Goal: Task Accomplishment & Management: Manage account settings

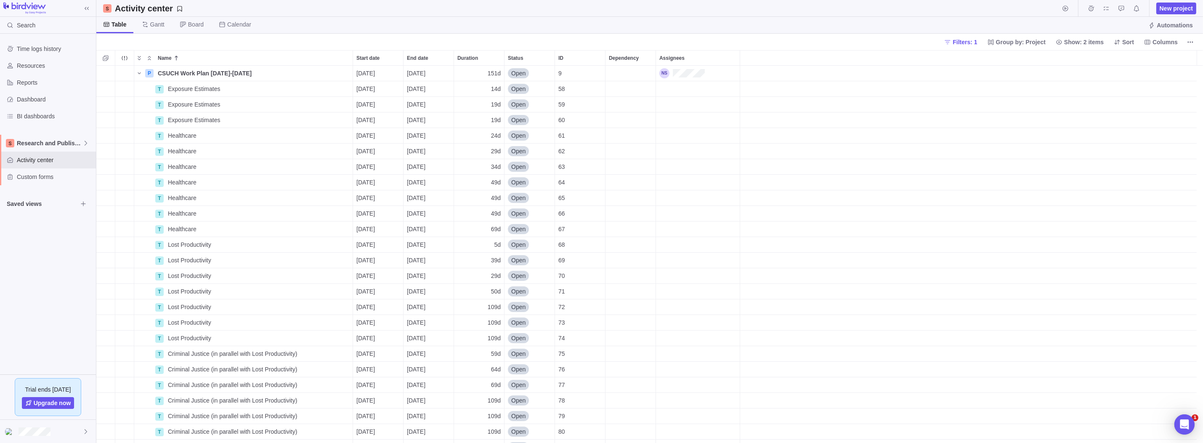
scroll to position [371, 1101]
click at [30, 162] on span "Activity center" at bounding box center [55, 160] width 76 height 8
click at [40, 144] on span "Research and Publishing" at bounding box center [50, 143] width 66 height 8
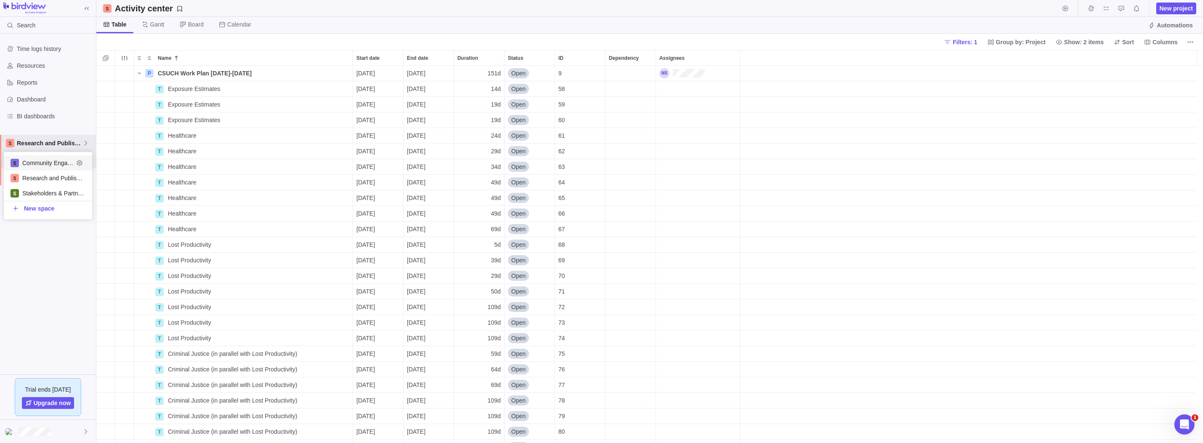
click at [34, 162] on span "Community Engagement" at bounding box center [47, 163] width 51 height 8
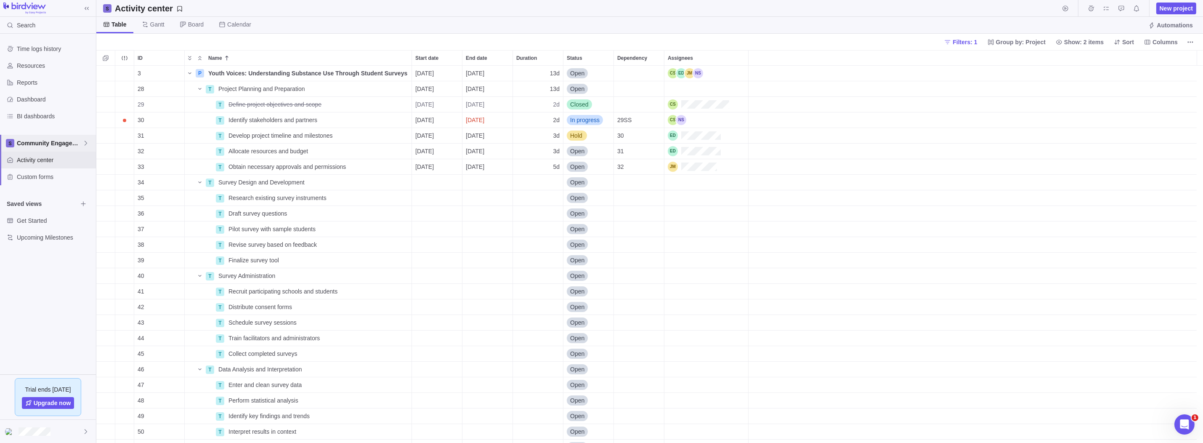
scroll to position [371, 1101]
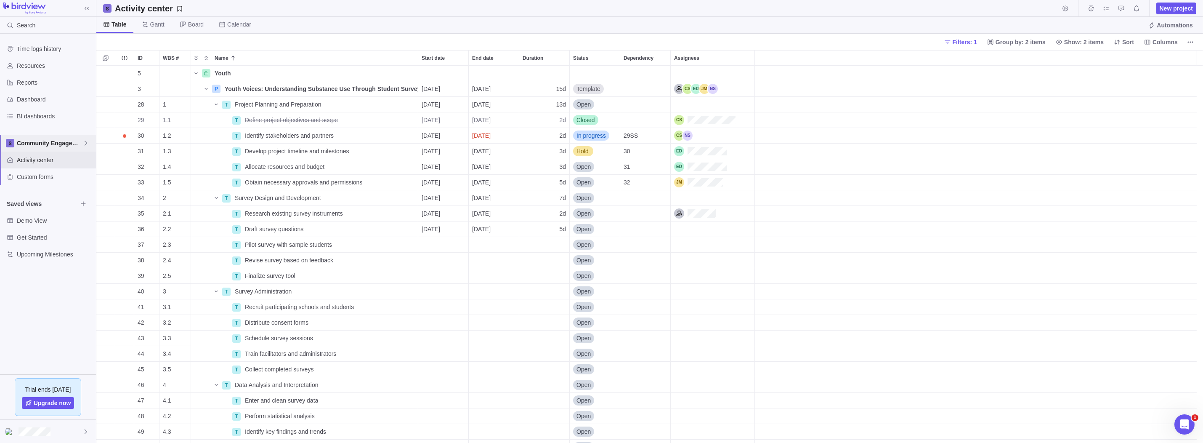
click at [78, 142] on span "Community Engagement" at bounding box center [50, 143] width 66 height 8
click at [39, 300] on div "Time logs history Resources Reports Dashboard BI dashboards Community Engagemen…" at bounding box center [48, 204] width 96 height 341
click at [85, 141] on icon at bounding box center [85, 143] width 7 height 7
click at [64, 298] on div "Time logs history Resources Reports Dashboard BI dashboards Community Engagemen…" at bounding box center [48, 204] width 96 height 341
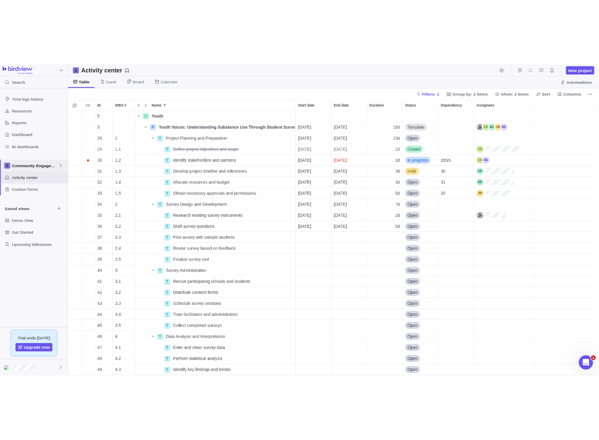
scroll to position [368, 497]
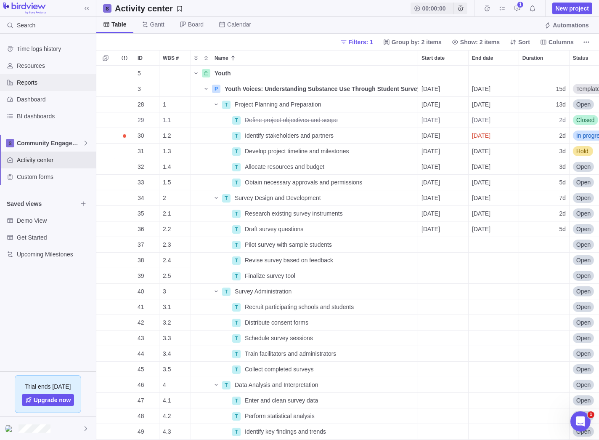
click at [40, 82] on span "Reports" at bounding box center [55, 82] width 76 height 8
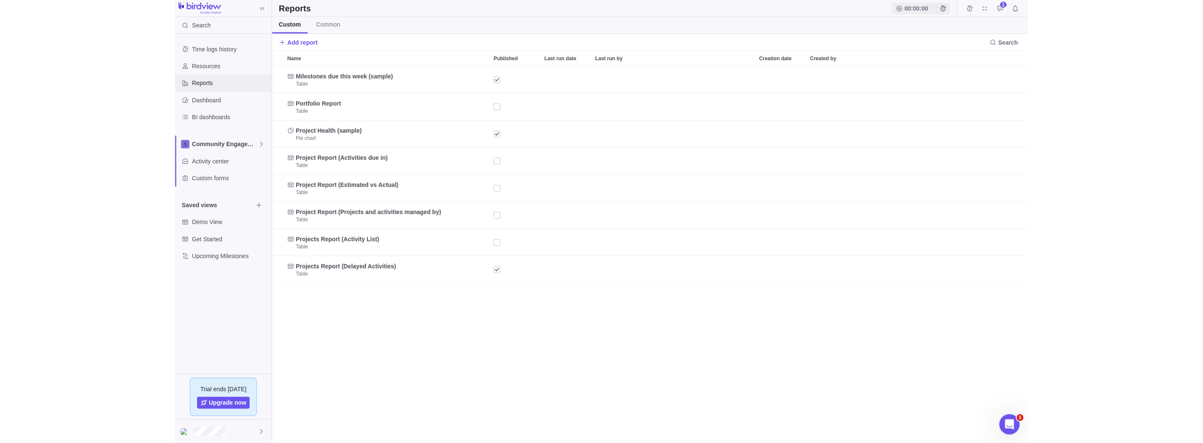
scroll to position [371, 1101]
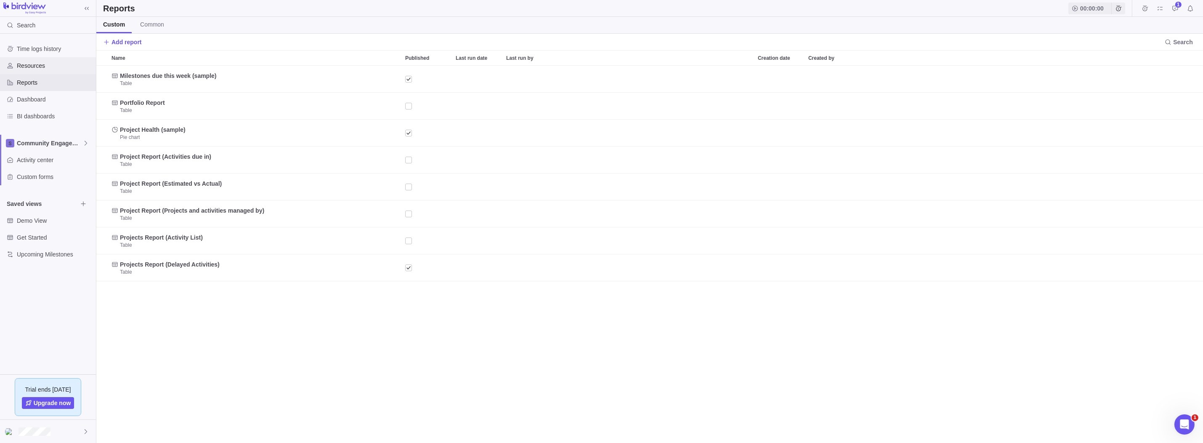
click at [40, 64] on span "Resources" at bounding box center [55, 65] width 76 height 8
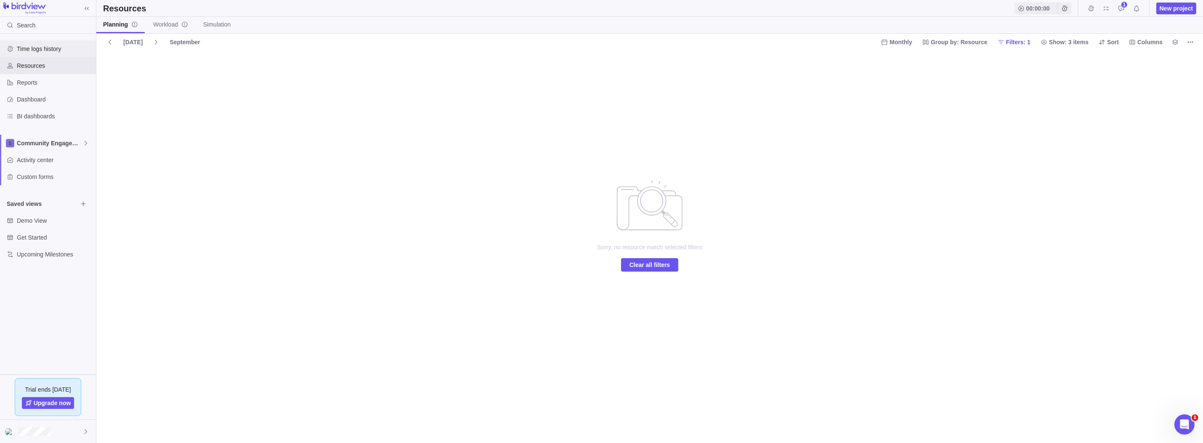
click at [61, 45] on span "Time logs history" at bounding box center [55, 49] width 76 height 8
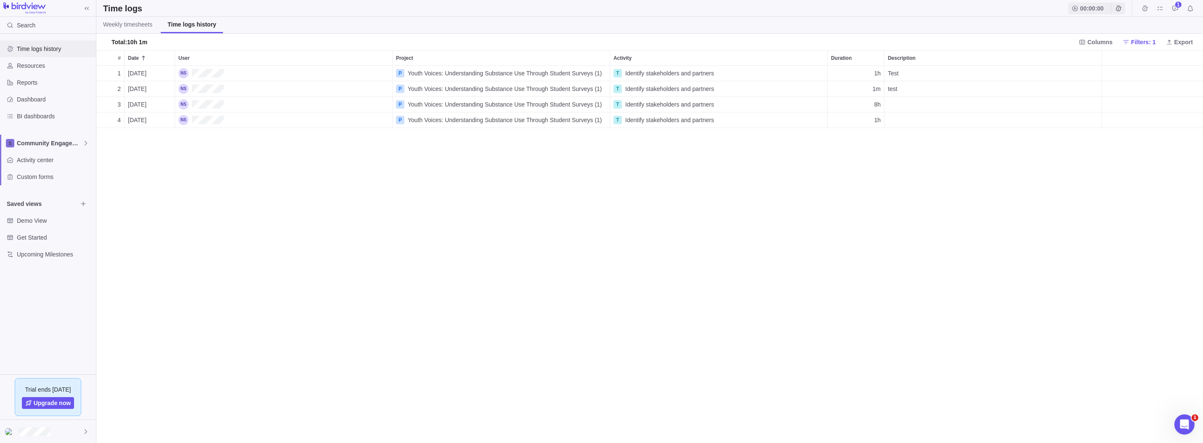
scroll to position [7, 6]
click at [42, 104] on div "Dashboard" at bounding box center [48, 99] width 96 height 17
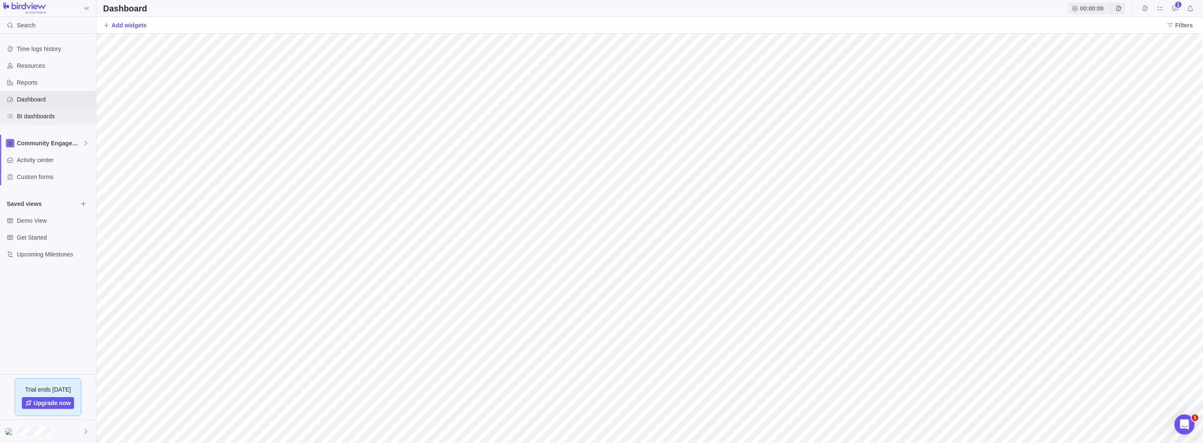
click at [42, 114] on span "BI dashboards" at bounding box center [55, 116] width 76 height 8
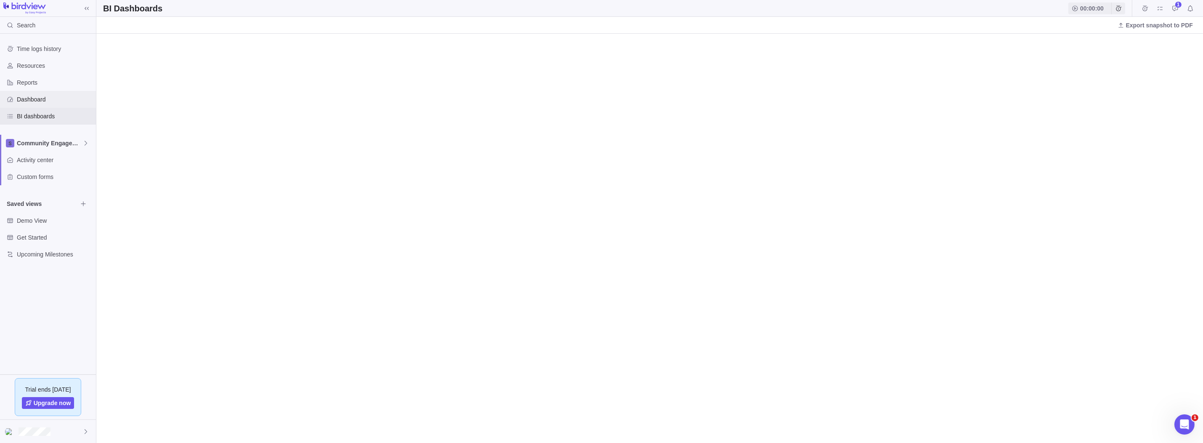
click at [33, 102] on span "Dashboard" at bounding box center [55, 99] width 76 height 8
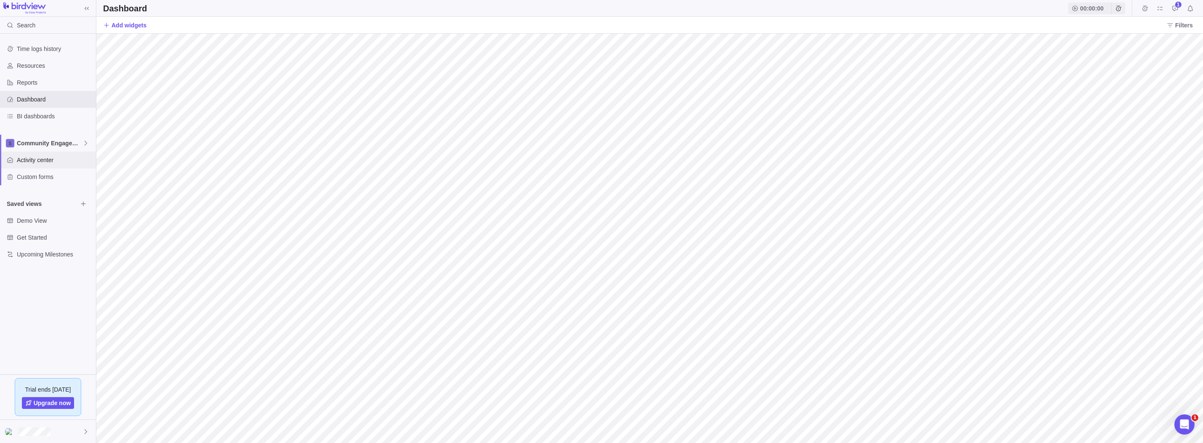
click at [42, 160] on span "Activity center" at bounding box center [55, 160] width 76 height 8
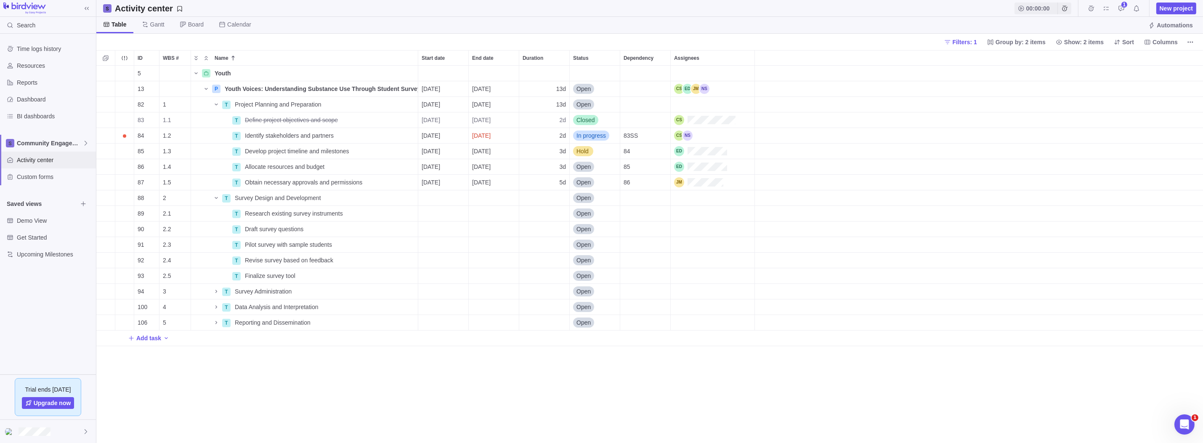
scroll to position [371, 1101]
click at [41, 77] on div "Reports" at bounding box center [48, 82] width 96 height 17
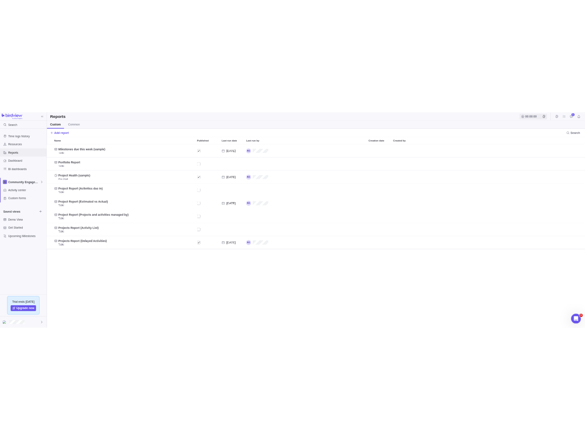
scroll to position [371, 1101]
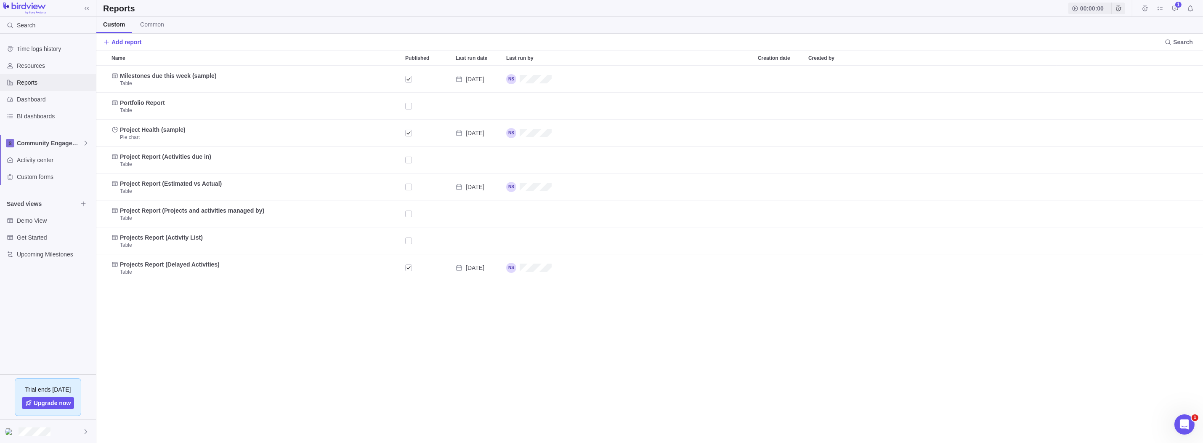
click at [39, 85] on span "Reports" at bounding box center [55, 82] width 76 height 8
click at [34, 101] on span "Dashboard" at bounding box center [55, 99] width 76 height 8
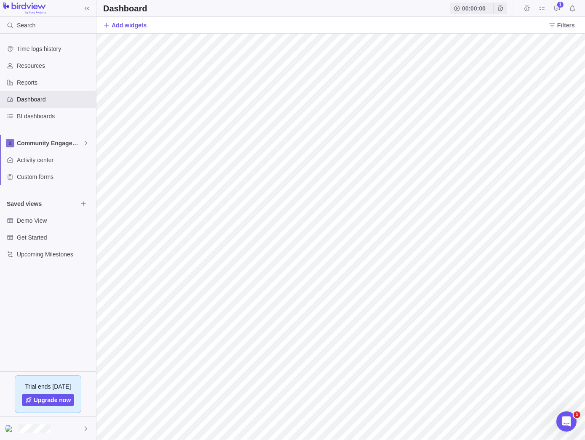
click at [555, 7] on icon "Approval requests" at bounding box center [556, 8] width 7 height 7
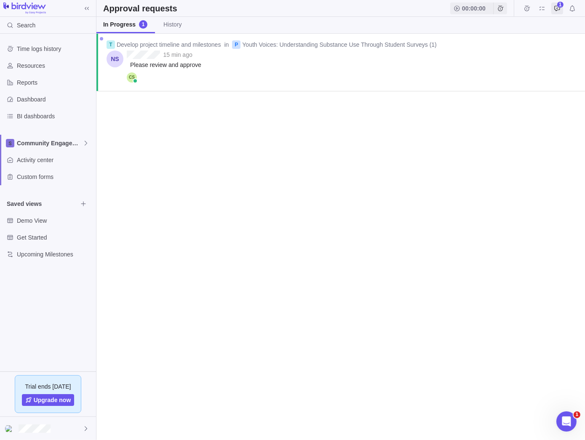
scroll to position [400, 482]
click at [36, 141] on span "Community Engagement" at bounding box center [50, 143] width 66 height 8
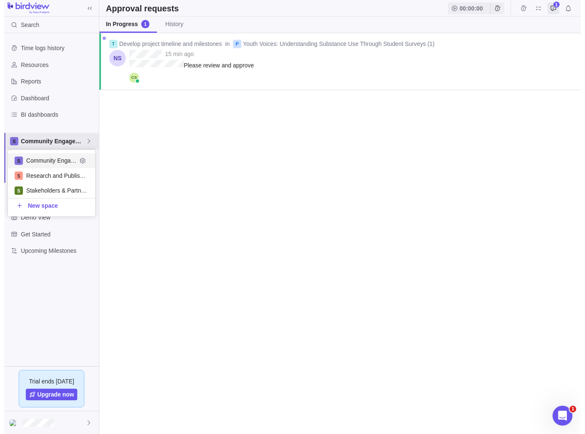
scroll to position [61, 82]
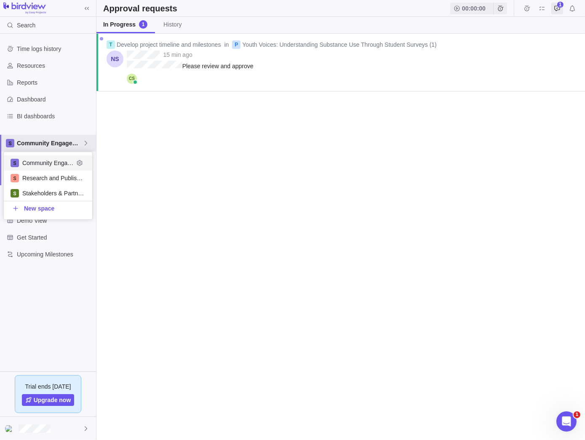
click at [310, 165] on body "Search Time logs history Resources Reports Dashboard BI dashboards Community En…" at bounding box center [292, 220] width 585 height 440
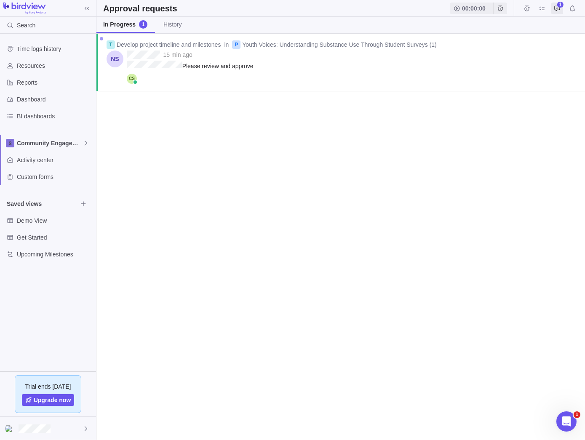
click at [138, 77] on div "grid" at bounding box center [352, 80] width 451 height 12
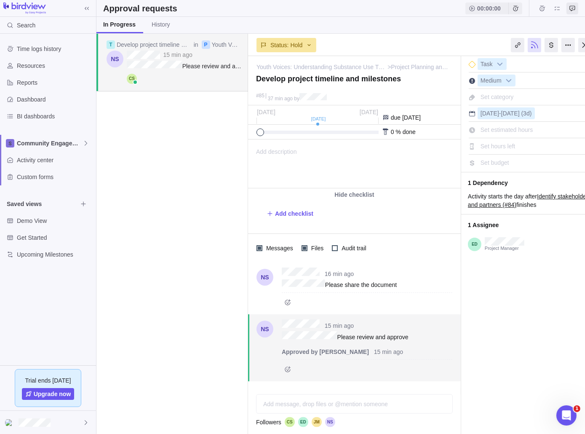
click at [583, 44] on div at bounding box center [584, 45] width 13 height 14
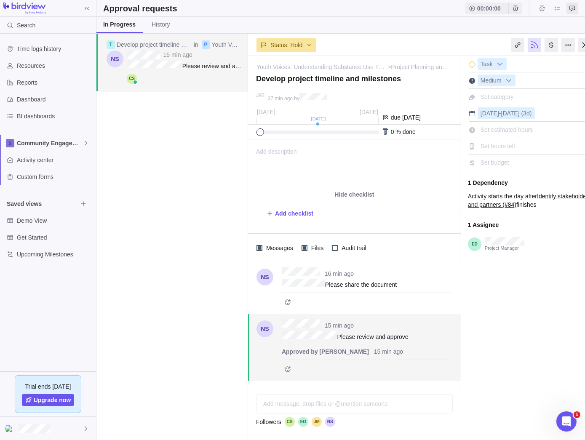
scroll to position [400, 482]
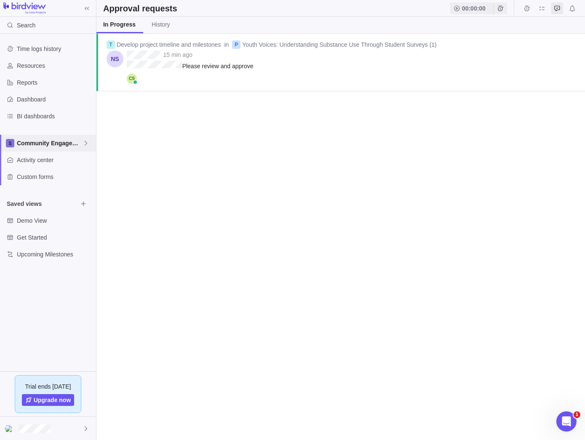
click at [29, 141] on span "Community Engagement" at bounding box center [50, 143] width 66 height 8
click at [46, 164] on span "Community Engagement" at bounding box center [47, 163] width 51 height 8
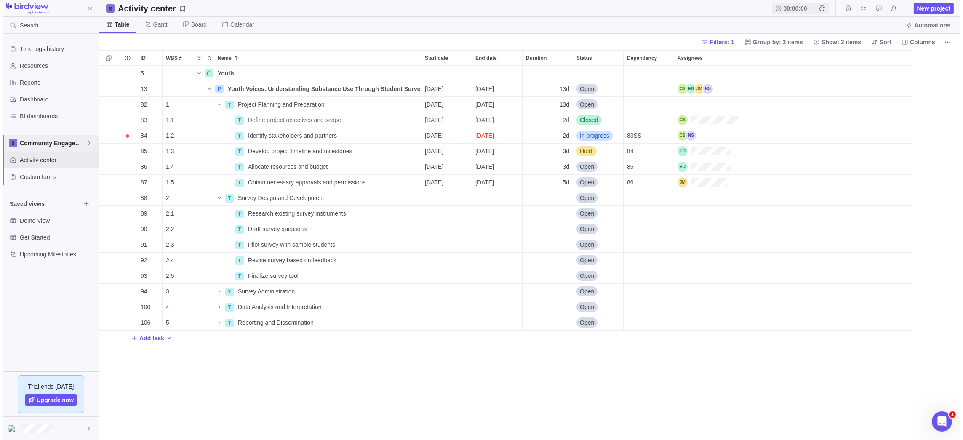
scroll to position [368, 860]
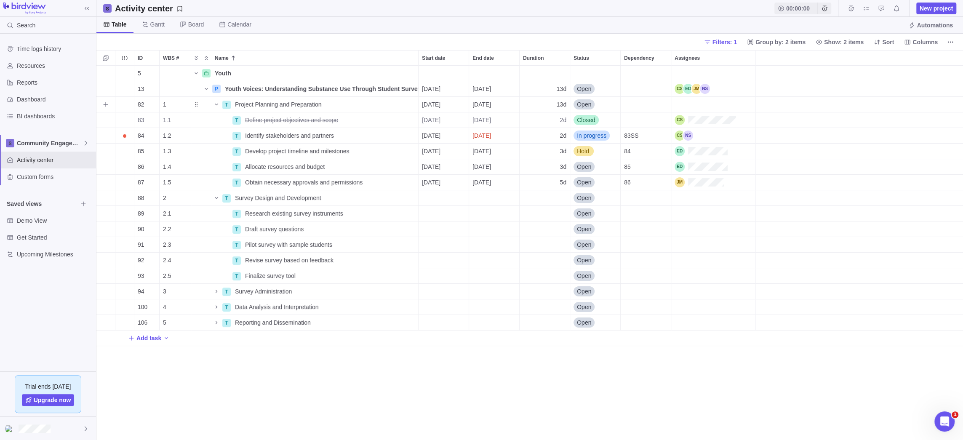
click at [722, 89] on div "Assignees" at bounding box center [713, 88] width 84 height 15
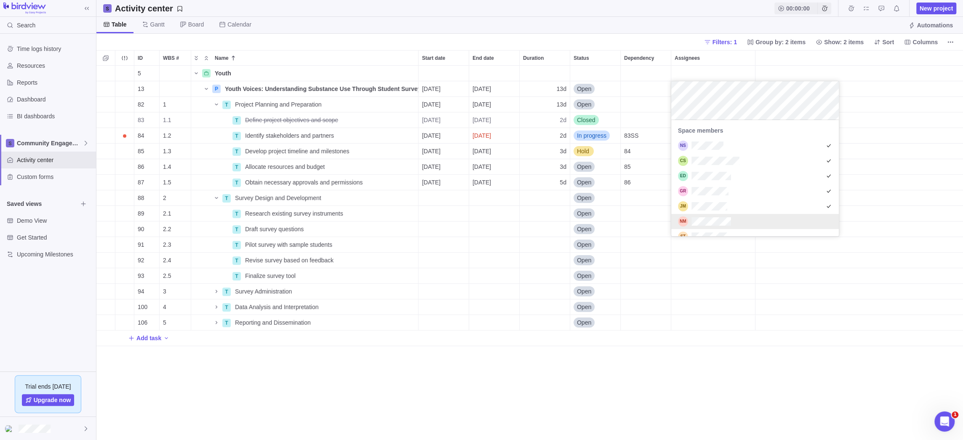
click at [750, 218] on div "grid" at bounding box center [755, 221] width 168 height 15
click at [735, 224] on div "grid" at bounding box center [755, 225] width 168 height 15
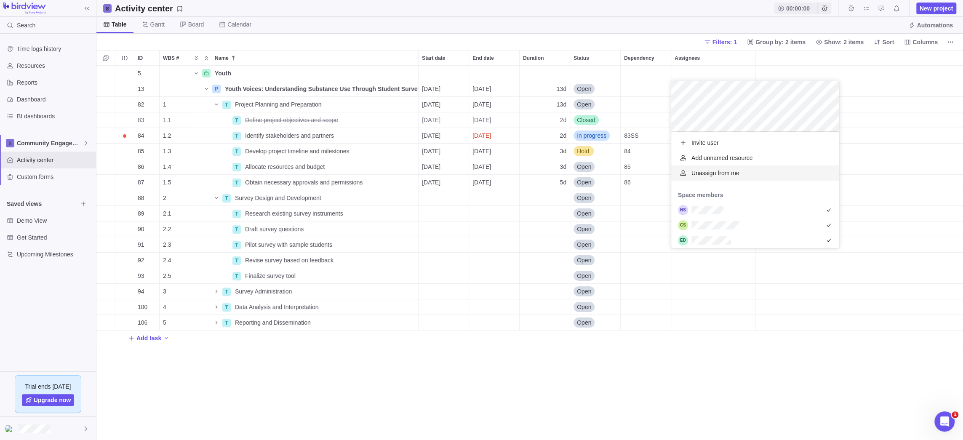
click at [899, 134] on div "ID WBS # Name Start date End date Duration Status Dependency Assignees 5 Youth …" at bounding box center [529, 245] width 866 height 390
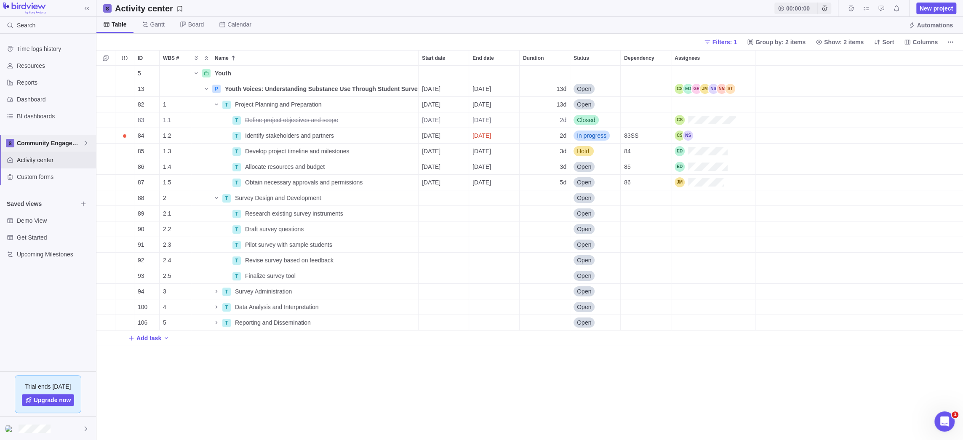
click at [84, 140] on icon at bounding box center [85, 143] width 7 height 7
click at [47, 159] on span "Activity center" at bounding box center [55, 160] width 76 height 8
click at [74, 143] on span "Community Engagement" at bounding box center [50, 143] width 66 height 8
click at [57, 162] on span "Community Engagement" at bounding box center [47, 163] width 51 height 8
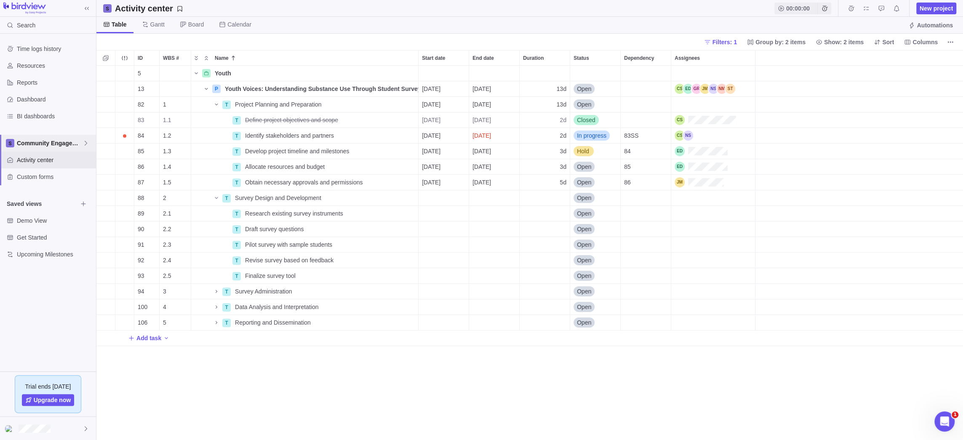
click at [70, 144] on span "Community Engagement" at bounding box center [50, 143] width 66 height 8
click at [53, 179] on span "Research and Publishing" at bounding box center [47, 178] width 51 height 8
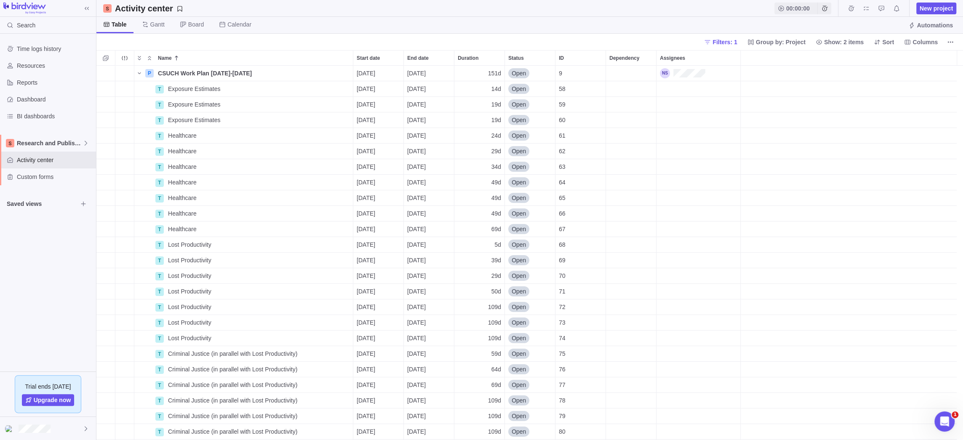
click at [948, 44] on icon "More actions" at bounding box center [950, 42] width 7 height 7
click at [809, 23] on body "Search Time logs history Resources Reports Dashboard BI dashboards Research and…" at bounding box center [481, 220] width 963 height 440
click at [32, 81] on span "Reports" at bounding box center [55, 82] width 76 height 8
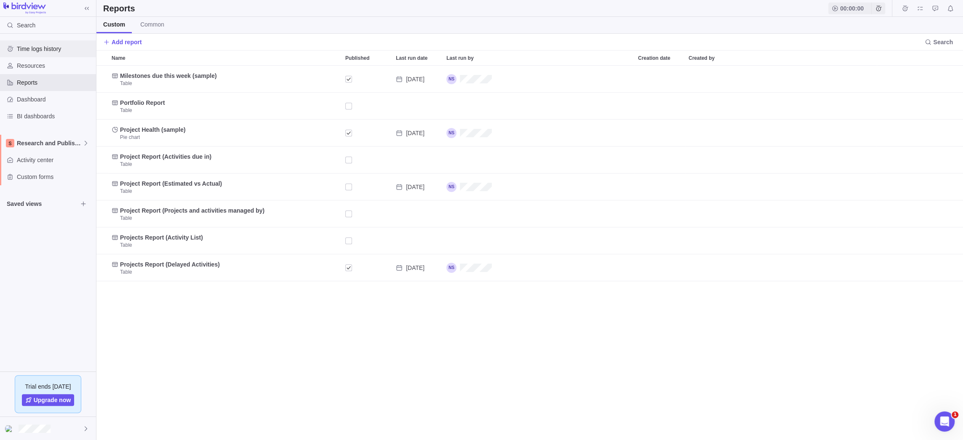
click at [30, 52] on span "Time logs history" at bounding box center [55, 49] width 76 height 8
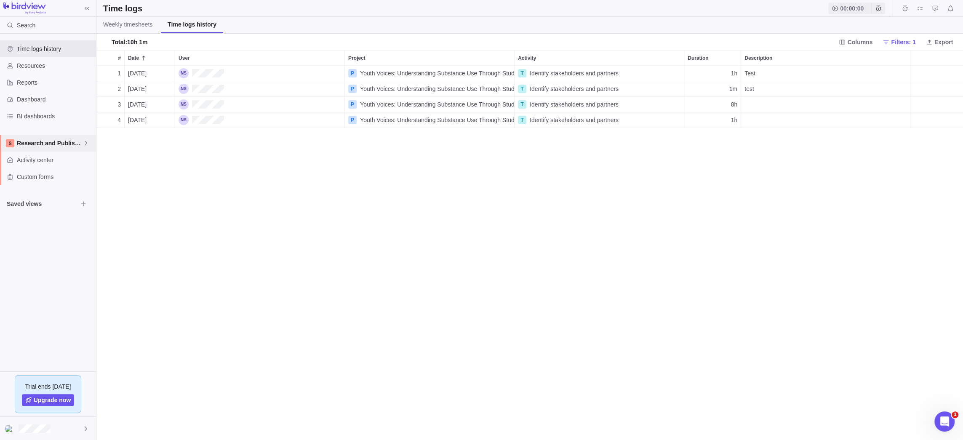
click at [22, 144] on span "Research and Publishing" at bounding box center [50, 143] width 66 height 8
click at [29, 252] on div "Time logs history Resources Reports Dashboard BI dashboards Research and Publis…" at bounding box center [48, 203] width 96 height 338
click at [38, 144] on span "Research and Publishing" at bounding box center [50, 143] width 66 height 8
click at [118, 155] on body "Search Time logs history Resources Reports Dashboard BI dashboards Research and…" at bounding box center [481, 220] width 963 height 440
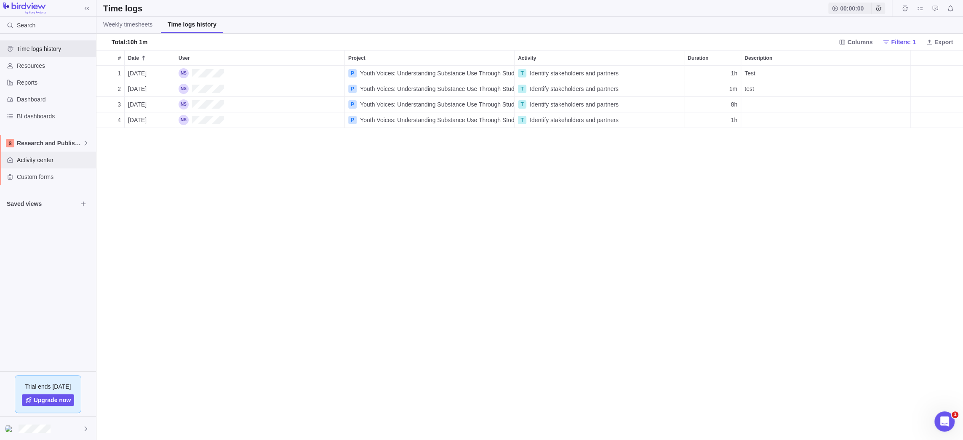
click at [41, 160] on span "Activity center" at bounding box center [55, 160] width 76 height 8
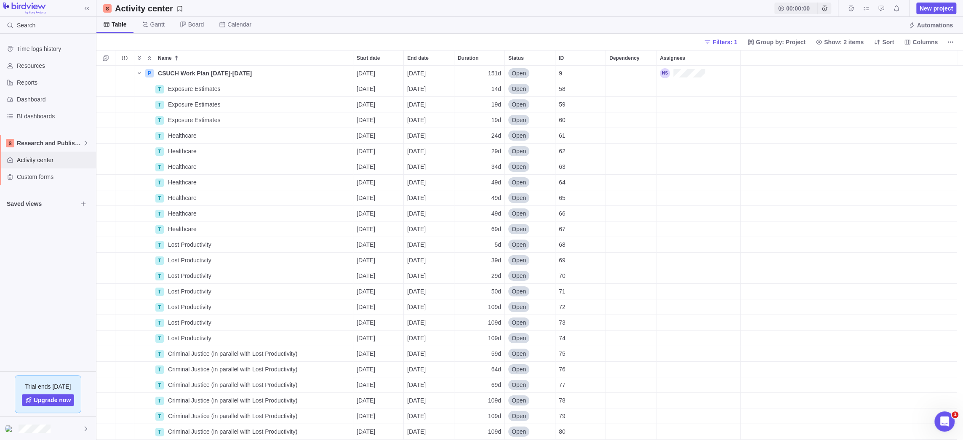
scroll to position [368, 860]
click at [59, 144] on span "Research and Publishing" at bounding box center [50, 143] width 66 height 8
click at [46, 163] on span "Community Engagement" at bounding box center [47, 163] width 51 height 8
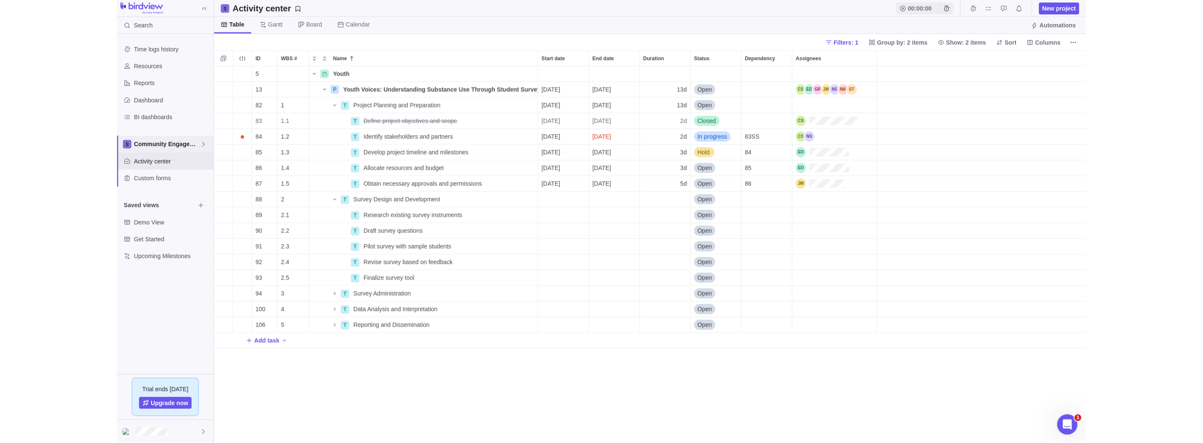
scroll to position [6, 7]
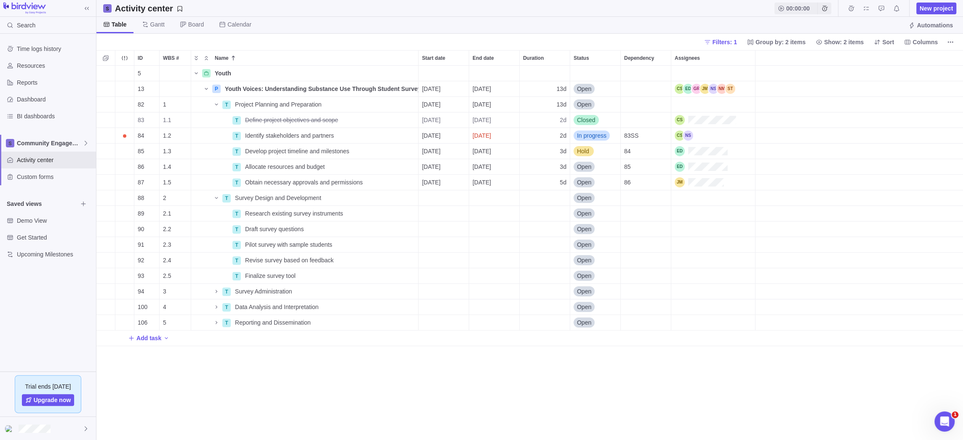
drag, startPoint x: 606, startPoint y: 378, endPoint x: 619, endPoint y: 378, distance: 13.0
click at [606, 378] on div "5 Youth Details 13 P Youth Voices: Understanding Substance Use Through Student …" at bounding box center [529, 253] width 866 height 374
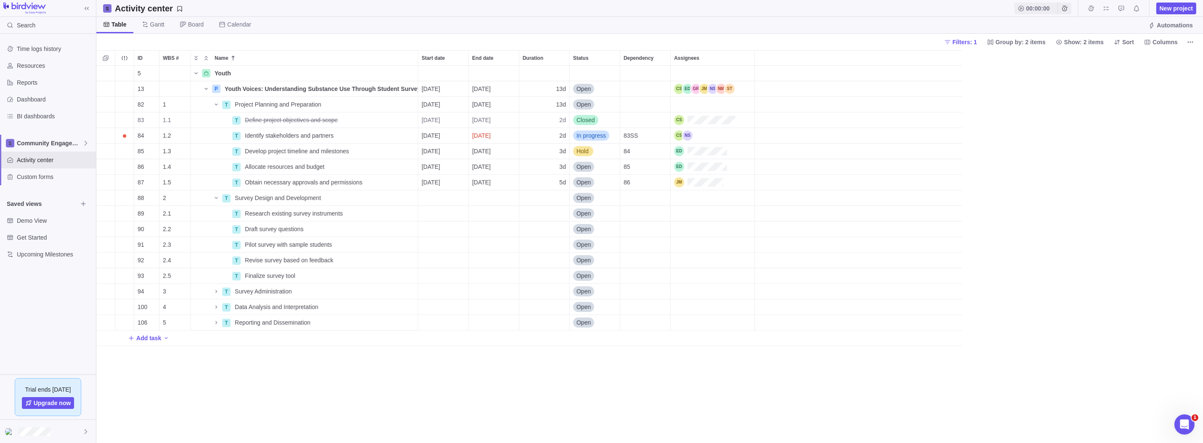
scroll to position [371, 1101]
click at [82, 143] on icon at bounding box center [85, 143] width 7 height 7
click at [695, 89] on body "Search Time logs history Resources Reports Dashboard BI dashboards Community En…" at bounding box center [601, 221] width 1203 height 443
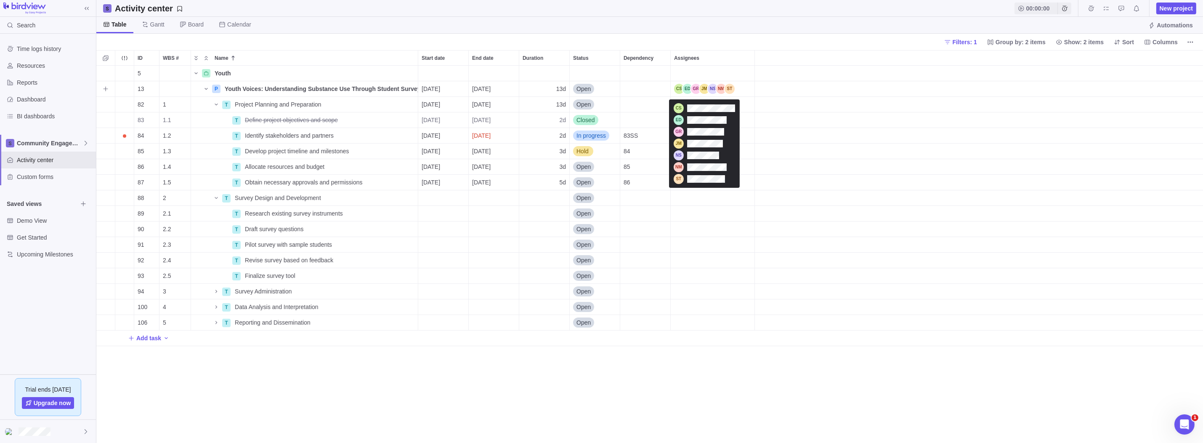
click at [704, 88] on div "Assignees" at bounding box center [704, 89] width 61 height 10
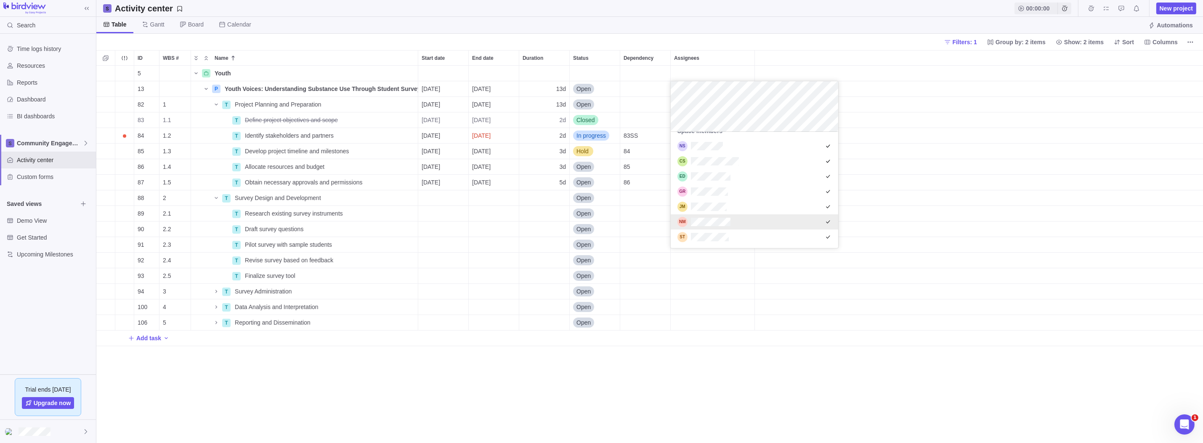
scroll to position [64, 0]
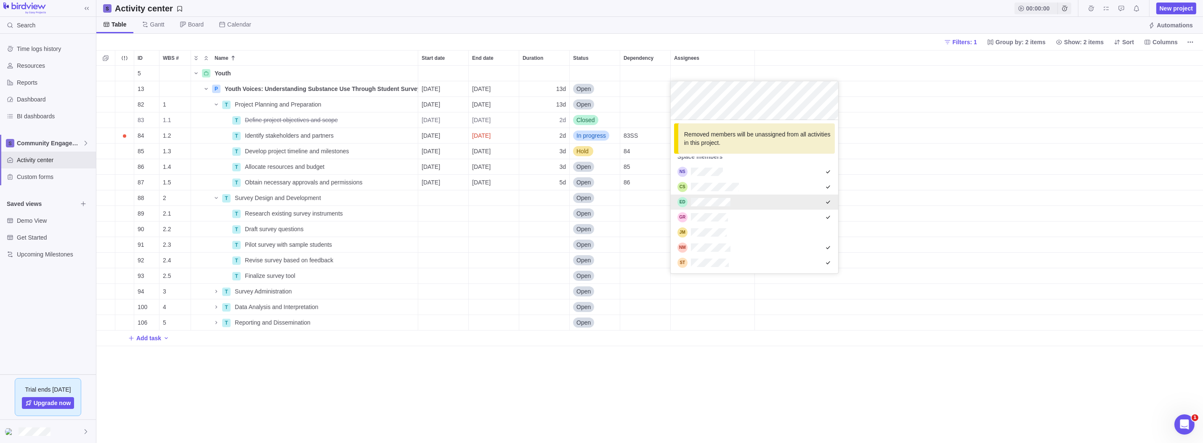
click at [955, 182] on div "ID WBS # Name Start date End date Duration Status Dependency Assignees 5 Youth …" at bounding box center [649, 246] width 1107 height 393
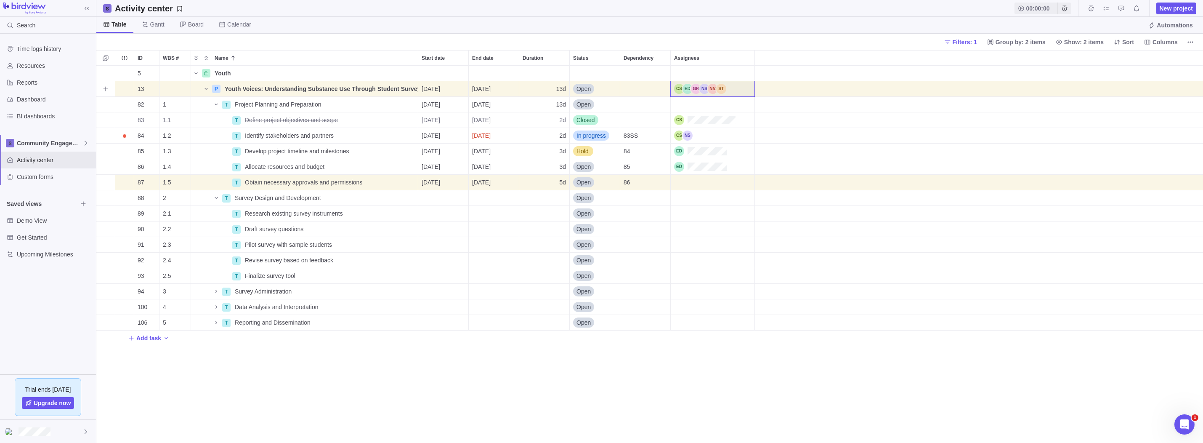
click at [723, 94] on div "Assignees" at bounding box center [713, 88] width 84 height 15
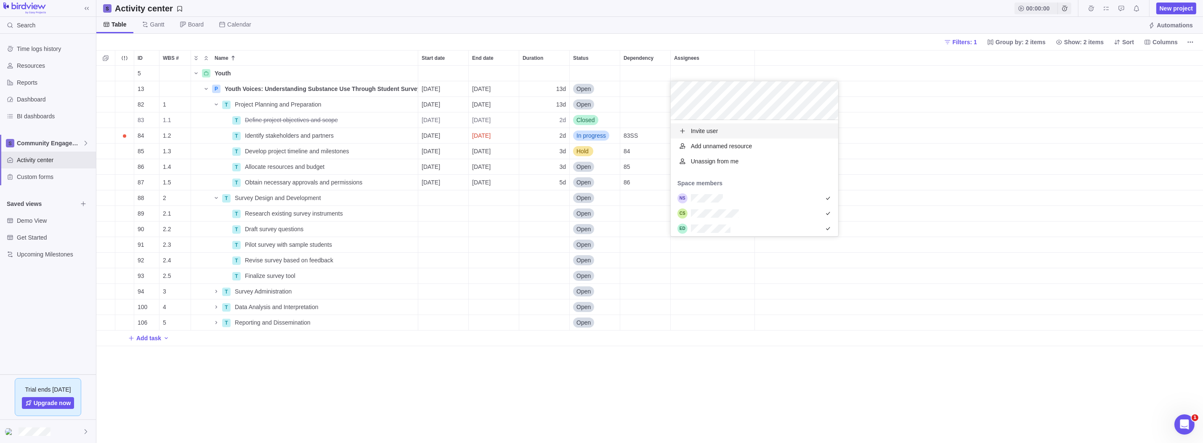
scroll to position [7, 6]
click at [737, 170] on div "grid" at bounding box center [755, 167] width 168 height 15
click at [47, 293] on body "Search Time logs history Resources Reports Dashboard BI dashboards Community En…" at bounding box center [601, 221] width 1203 height 443
click at [77, 430] on div at bounding box center [48, 431] width 96 height 23
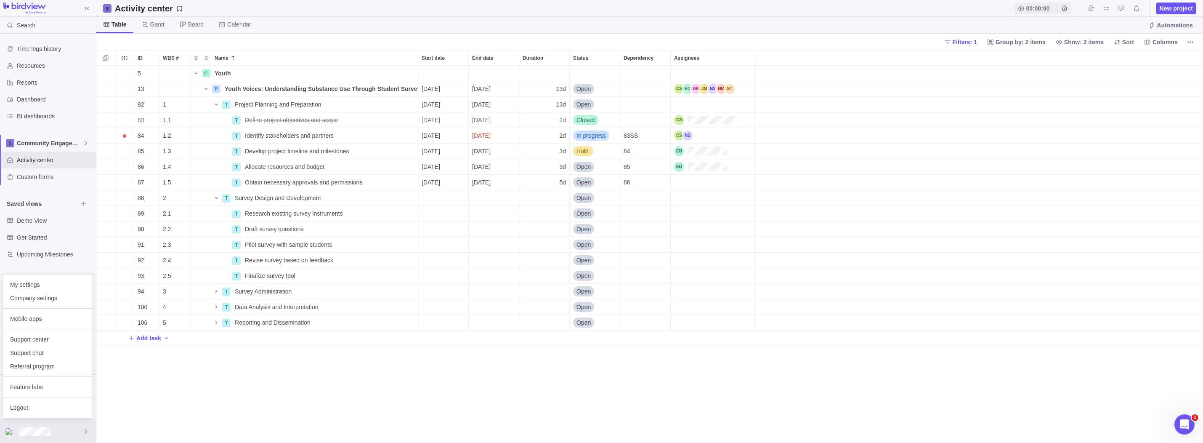
click at [30, 148] on body "Search Time logs history Resources Reports Dashboard BI dashboards Community En…" at bounding box center [601, 221] width 1203 height 443
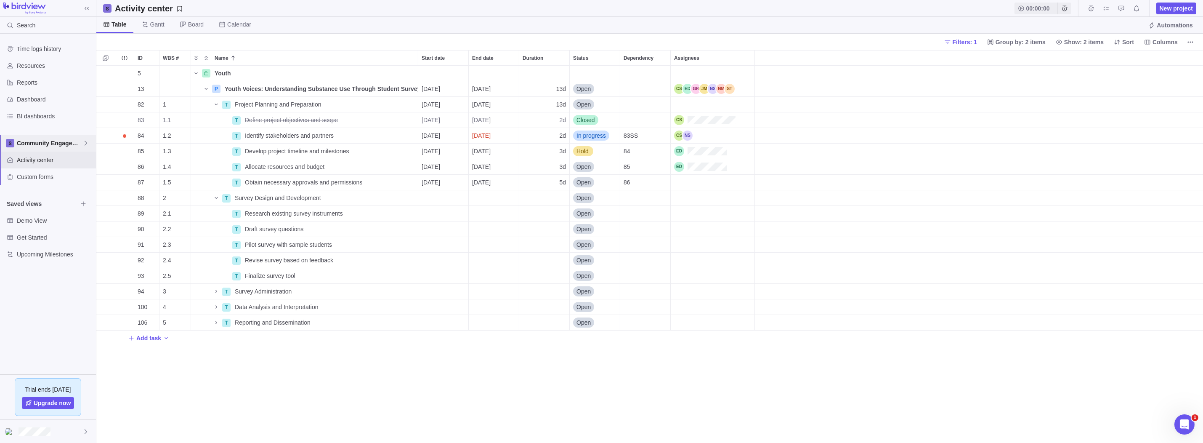
click at [35, 145] on span "Community Engagement" at bounding box center [50, 143] width 66 height 8
click at [20, 78] on div "Time logs history Resources Reports Dashboard BI dashboards Community Engagemen…" at bounding box center [48, 204] width 96 height 341
click at [28, 68] on span "Resources" at bounding box center [55, 65] width 76 height 8
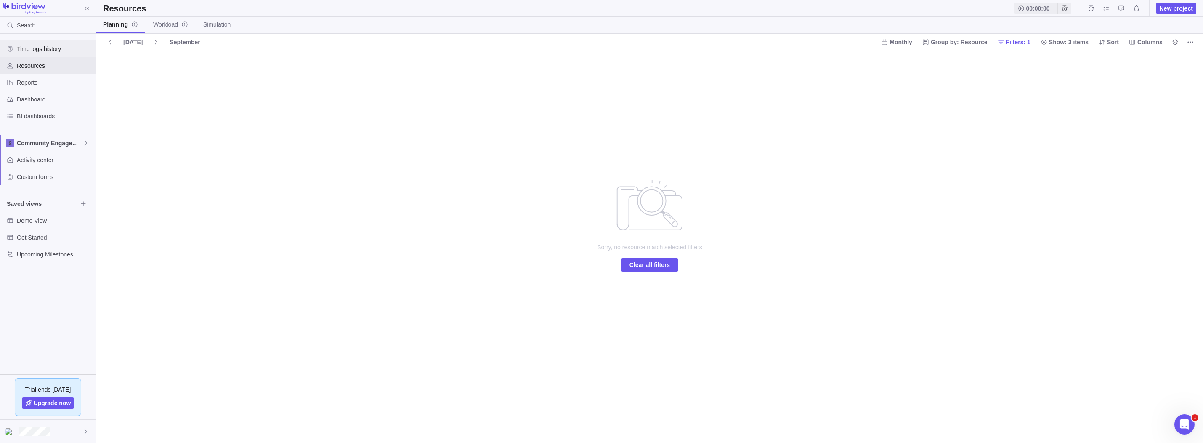
click at [34, 47] on span "Time logs history" at bounding box center [55, 49] width 76 height 8
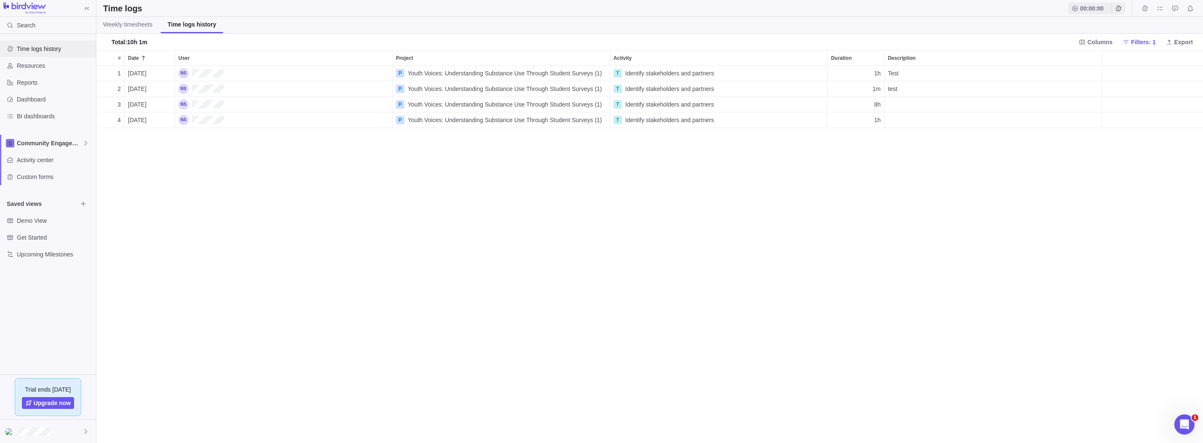
scroll to position [7, 6]
click at [30, 100] on span "Dashboard" at bounding box center [55, 99] width 76 height 8
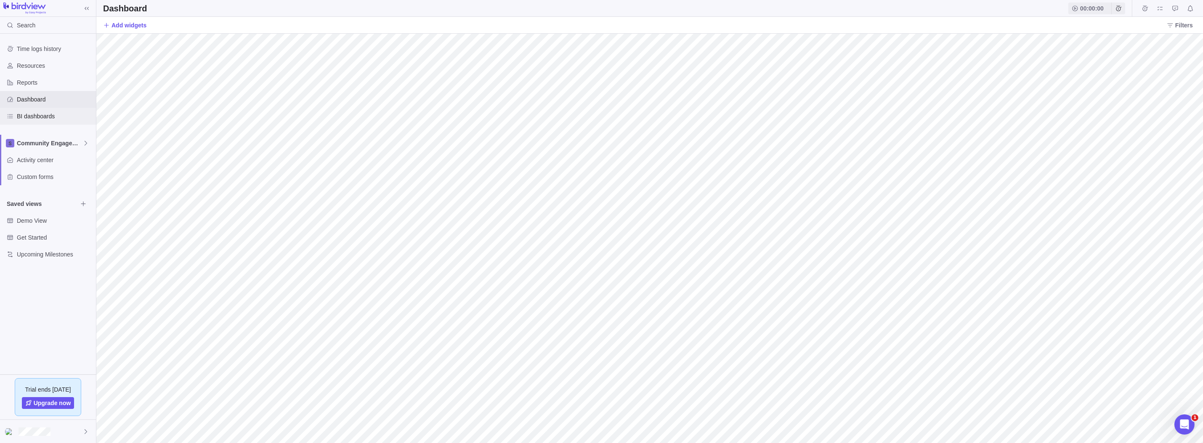
click at [23, 122] on div "BI dashboards" at bounding box center [48, 116] width 96 height 17
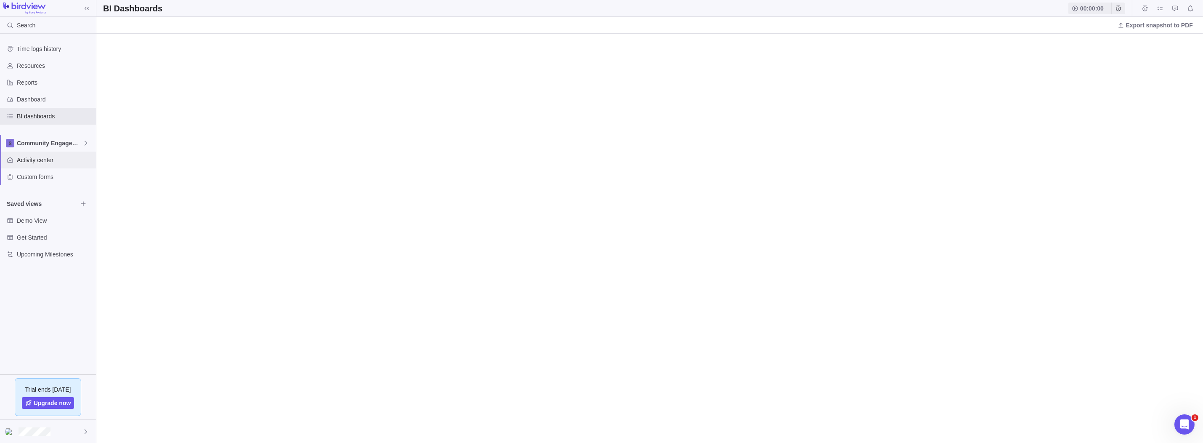
click at [20, 155] on div "Activity center" at bounding box center [48, 160] width 96 height 17
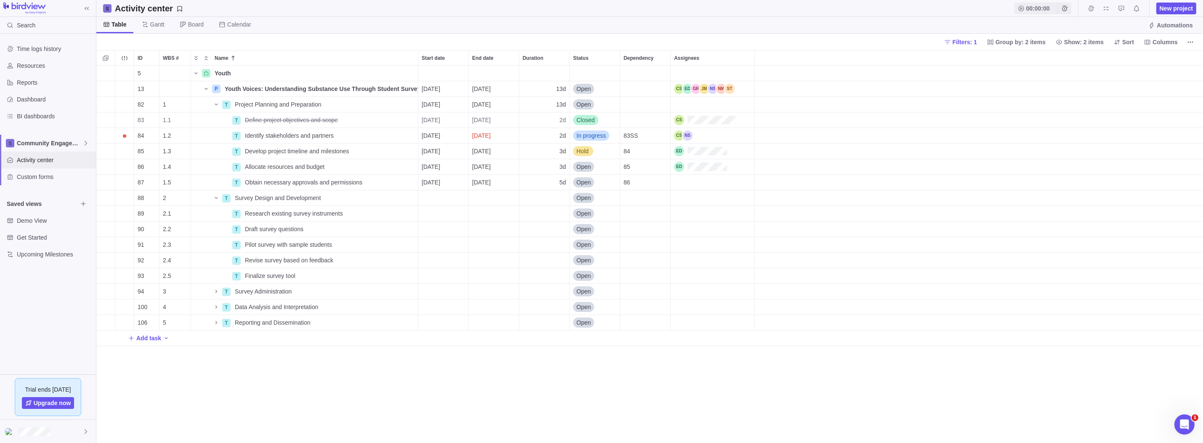
scroll to position [371, 1101]
click at [24, 176] on span "Custom forms" at bounding box center [55, 177] width 76 height 8
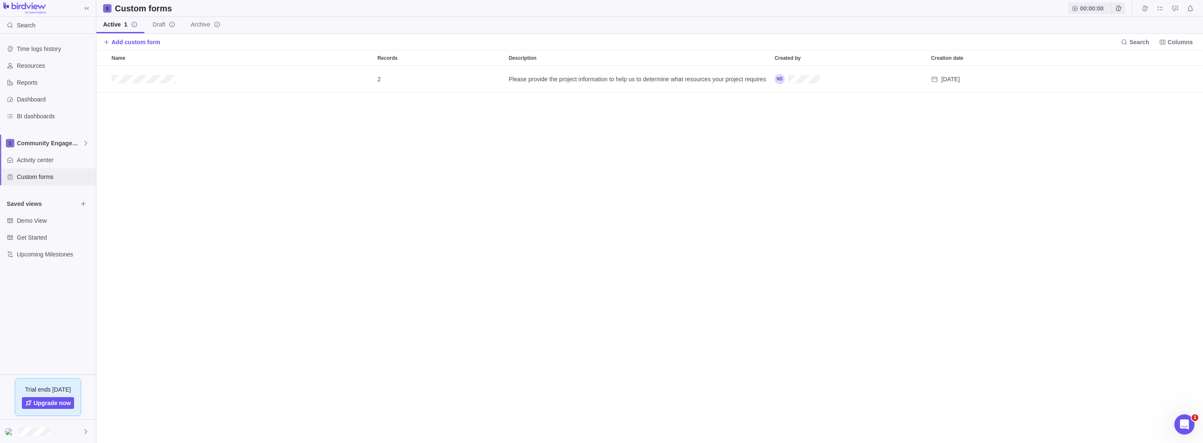
scroll to position [371, 1101]
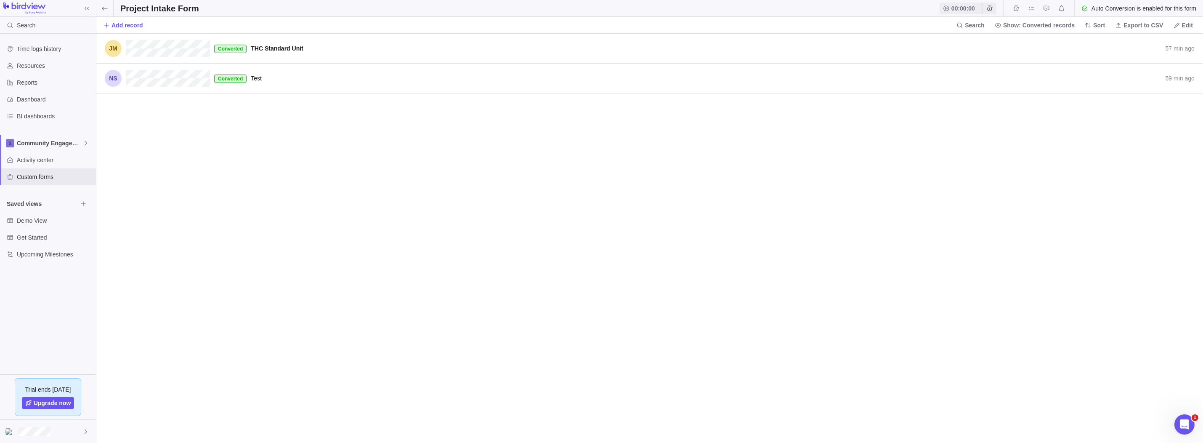
scroll to position [403, 1101]
click at [0, 0] on span "Record actions" at bounding box center [0, 0] width 0 height 0
click at [1177, 63] on span "Edit" at bounding box center [1176, 66] width 10 height 8
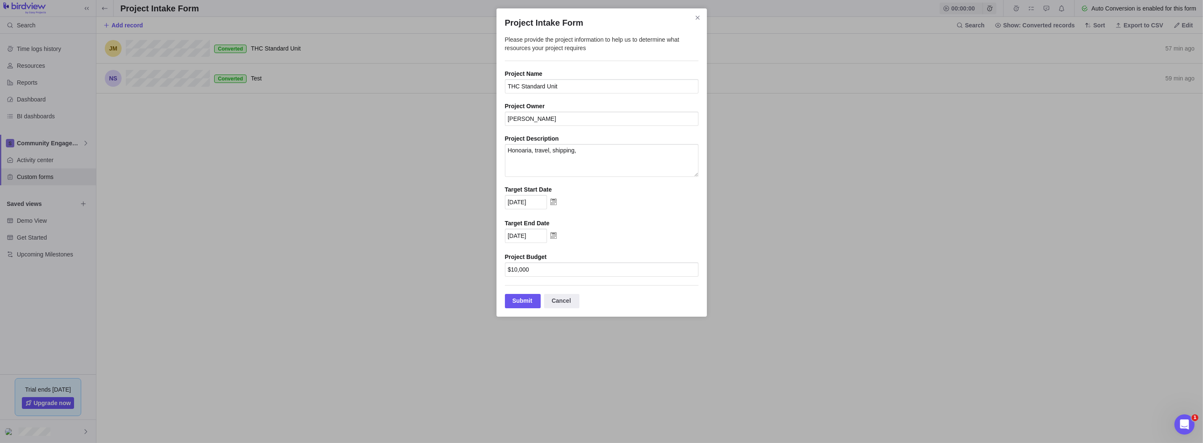
click at [697, 21] on icon "Close" at bounding box center [698, 17] width 7 height 7
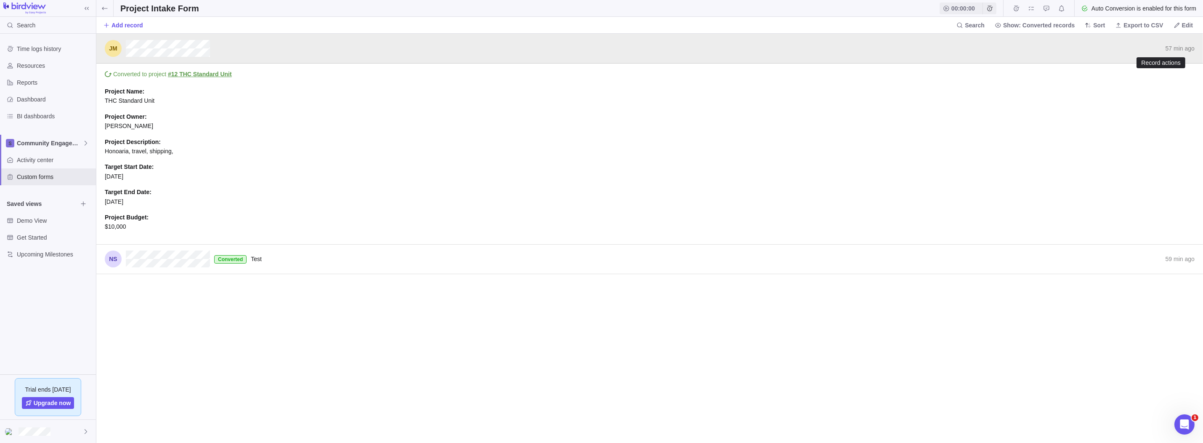
click at [0, 0] on icon "Record actions" at bounding box center [0, 0] width 0 height 0
click at [43, 42] on body "Search Time logs history Resources Reports Dashboard BI dashboards Community En…" at bounding box center [601, 221] width 1203 height 443
click at [42, 47] on span "Time logs history" at bounding box center [55, 49] width 76 height 8
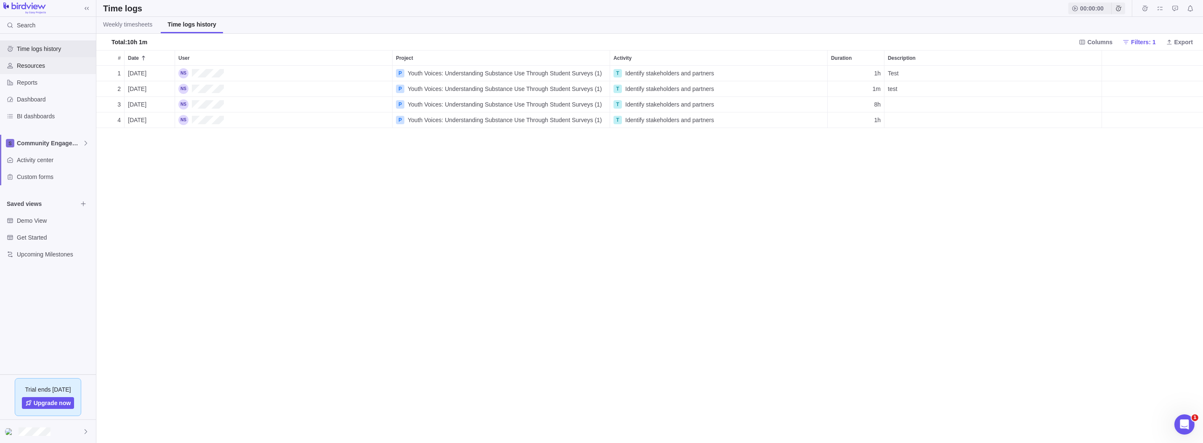
click at [38, 60] on div "Resources" at bounding box center [48, 65] width 96 height 17
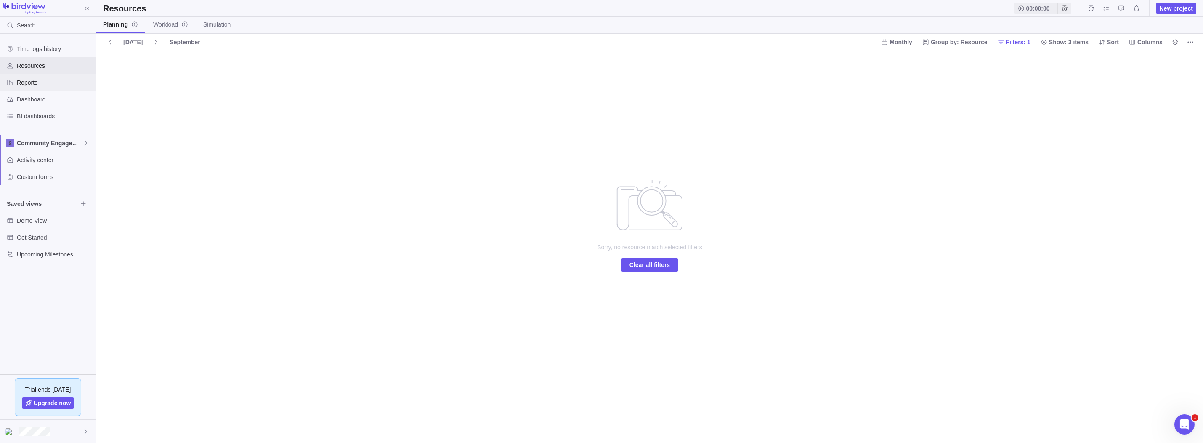
click at [32, 85] on span "Reports" at bounding box center [55, 82] width 76 height 8
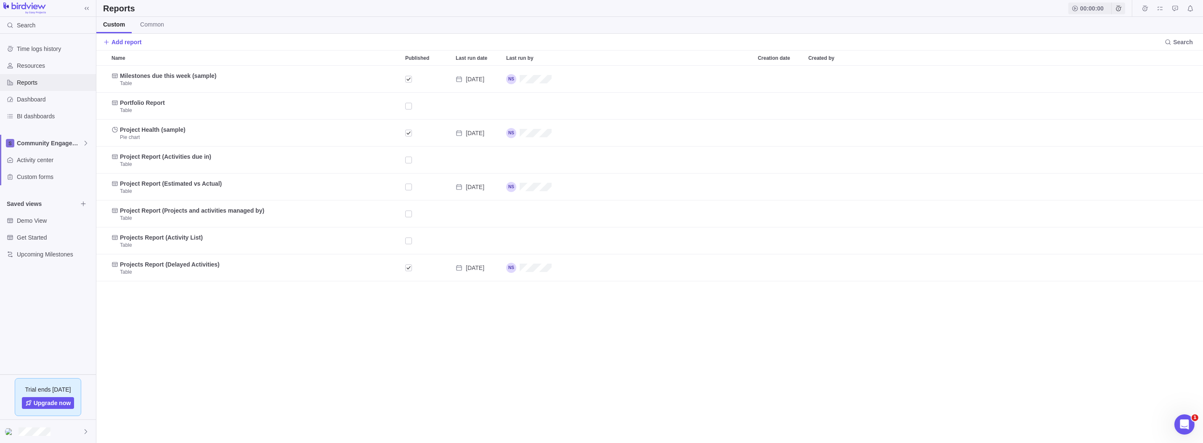
scroll to position [371, 1101]
click at [37, 104] on div "Dashboard" at bounding box center [48, 99] width 96 height 17
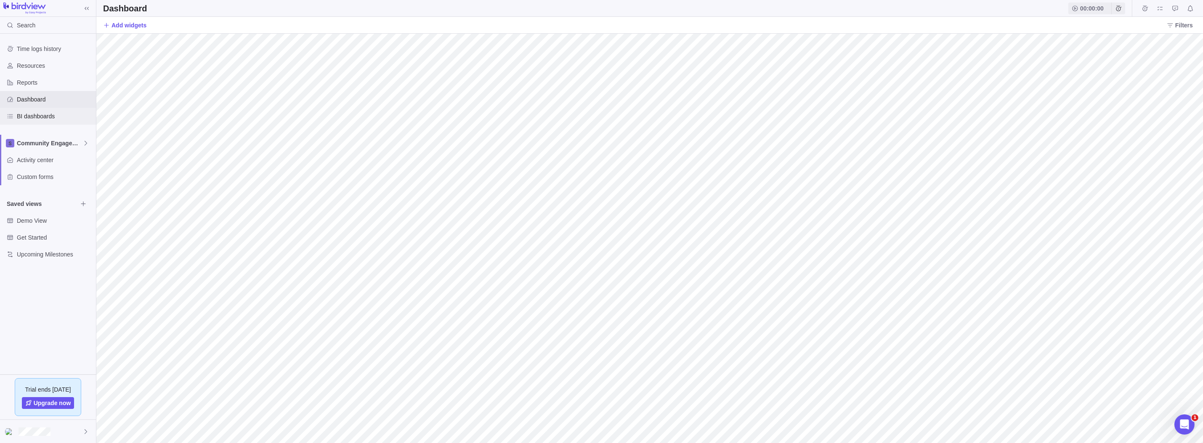
click at [37, 118] on span "BI dashboards" at bounding box center [55, 116] width 76 height 8
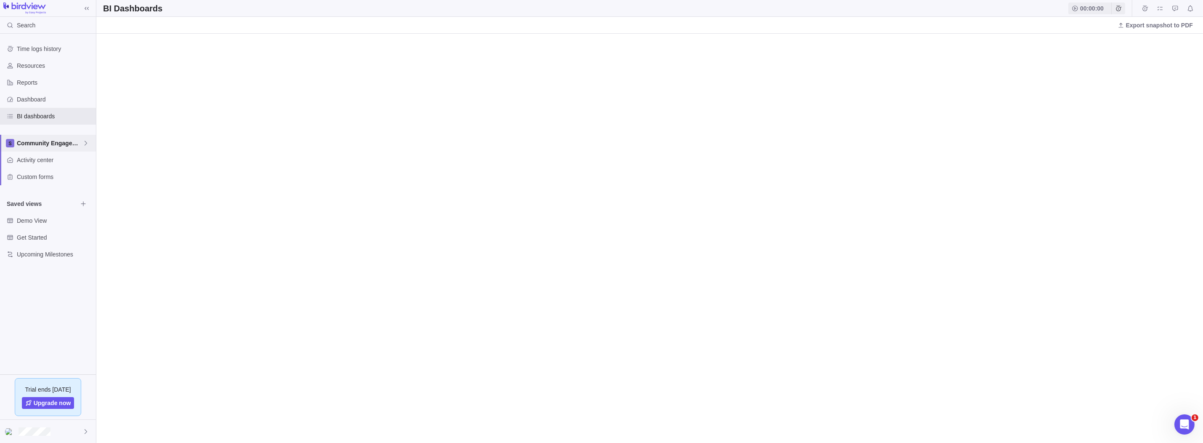
click at [36, 143] on span "Community Engagement" at bounding box center [50, 143] width 66 height 8
click at [44, 165] on span "Community Engagement" at bounding box center [47, 163] width 51 height 8
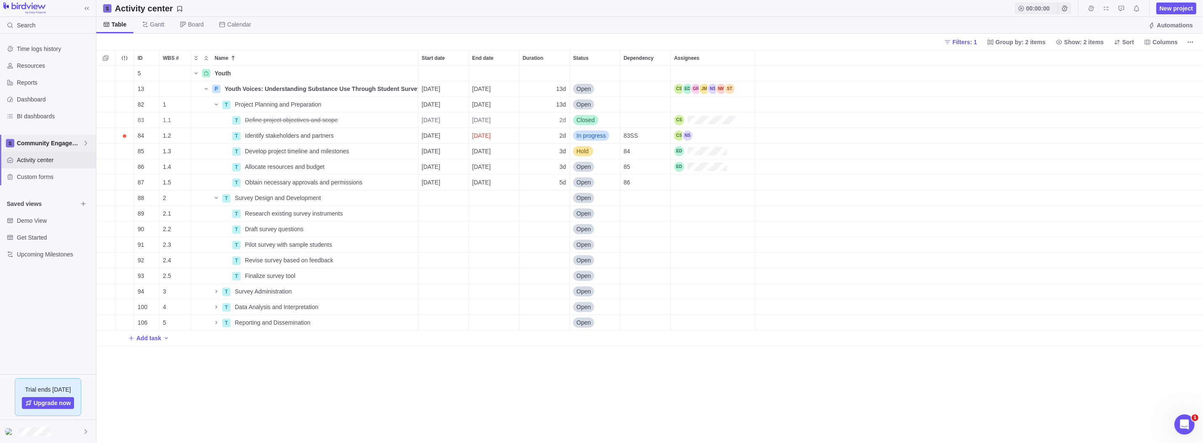
scroll to position [371, 1101]
click at [89, 140] on icon at bounding box center [85, 143] width 7 height 7
click at [84, 162] on span "Edit space settings" at bounding box center [80, 163] width 12 height 12
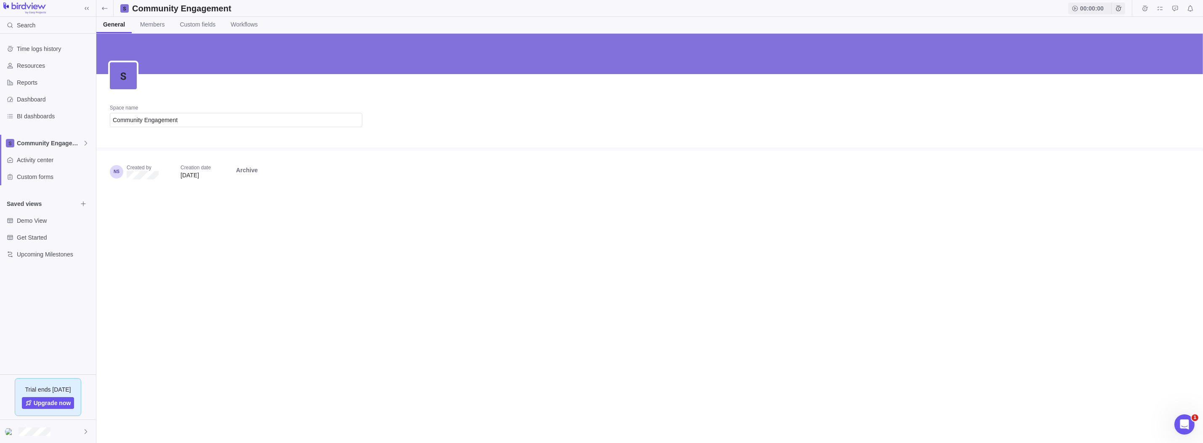
click at [152, 21] on span "Members" at bounding box center [152, 24] width 24 height 8
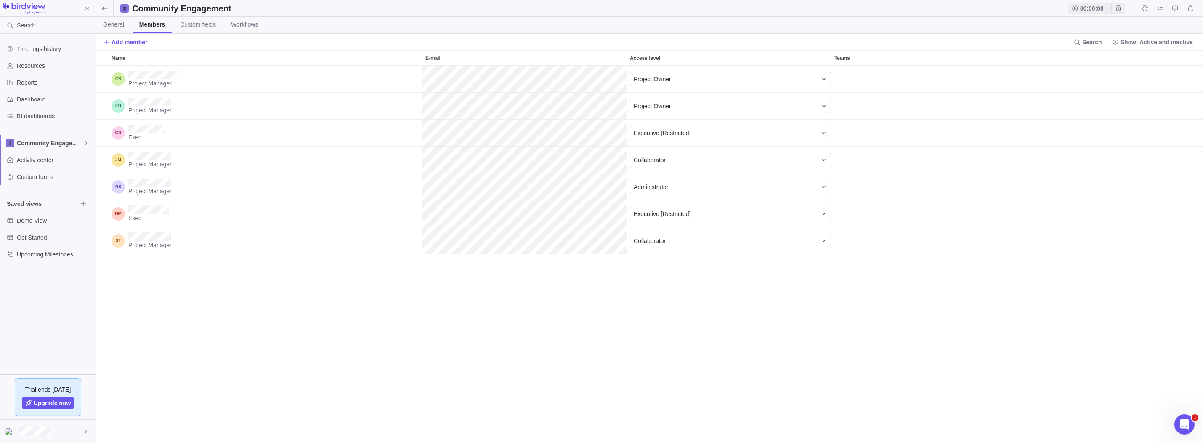
scroll to position [371, 1101]
click at [821, 132] on icon "Access level" at bounding box center [824, 133] width 7 height 7
click at [921, 122] on div "Name E-mail Access level Teams Project Manager Project Owner Project Manager Pr…" at bounding box center [649, 246] width 1107 height 393
click at [820, 182] on div "Administrator" at bounding box center [730, 187] width 201 height 14
click at [858, 171] on div "Name E-mail Access level Teams Project Manager Project Owner Project Manager Pr…" at bounding box center [649, 246] width 1107 height 393
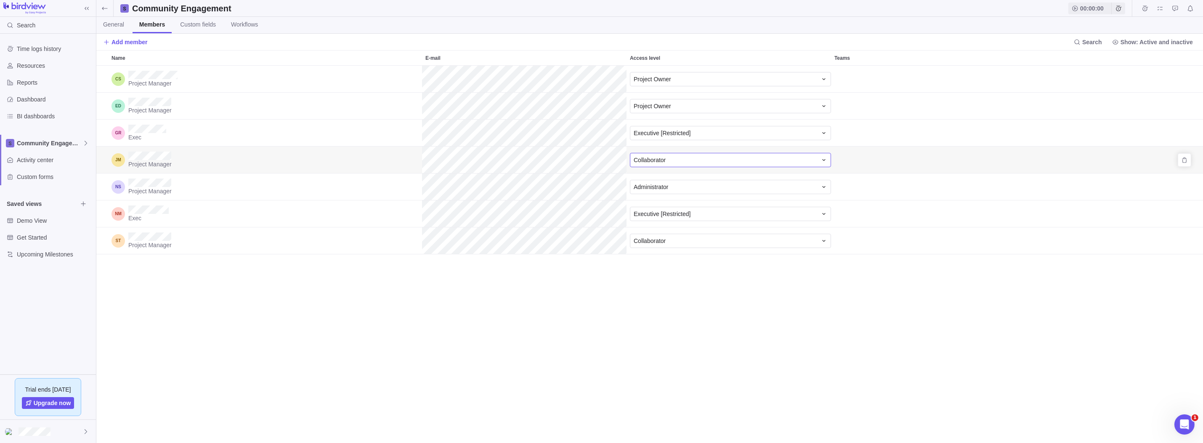
click at [826, 159] on icon "Access level" at bounding box center [824, 160] width 7 height 7
click at [664, 210] on span "Collaborator" at bounding box center [653, 210] width 32 height 8
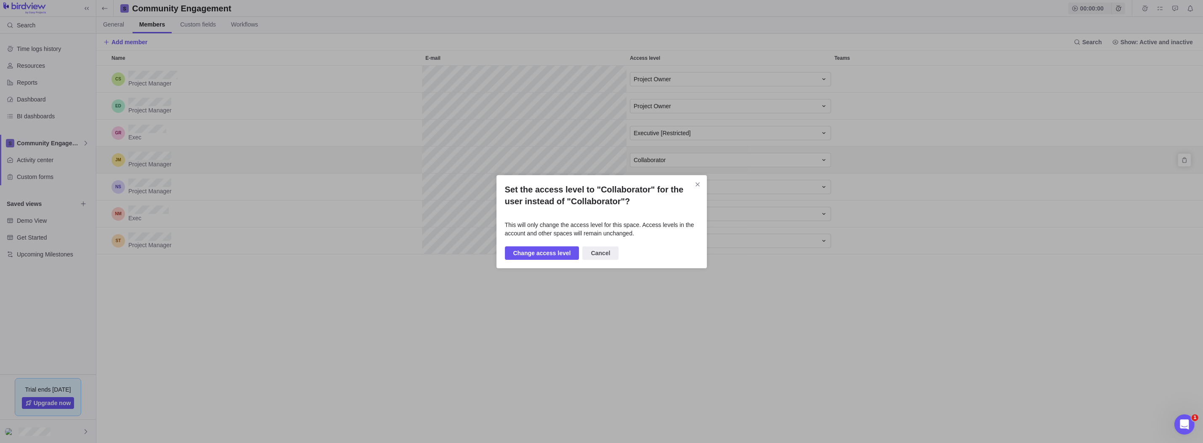
click at [539, 247] on span "Change access level" at bounding box center [542, 252] width 75 height 13
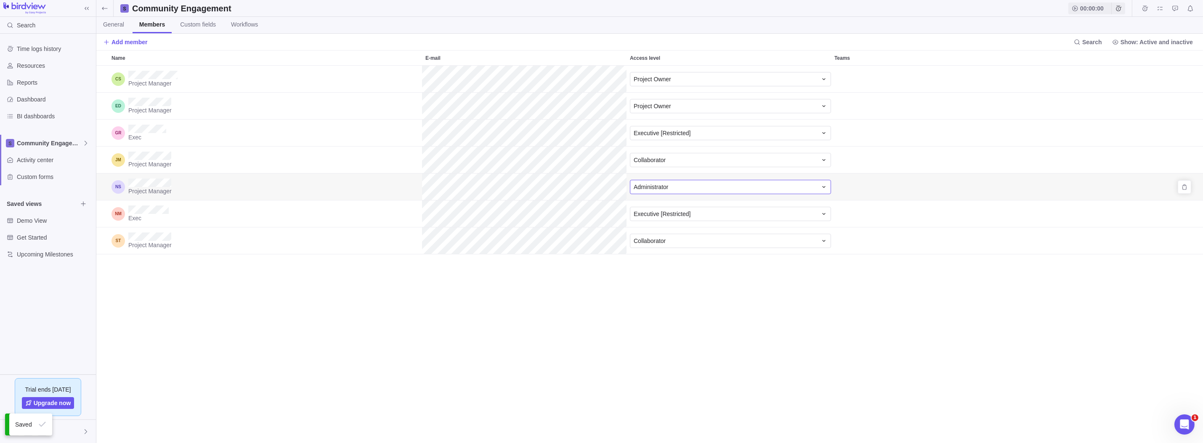
click at [704, 188] on div "Administrator" at bounding box center [726, 187] width 184 height 8
click at [677, 277] on div "Project Owner" at bounding box center [731, 282] width 200 height 15
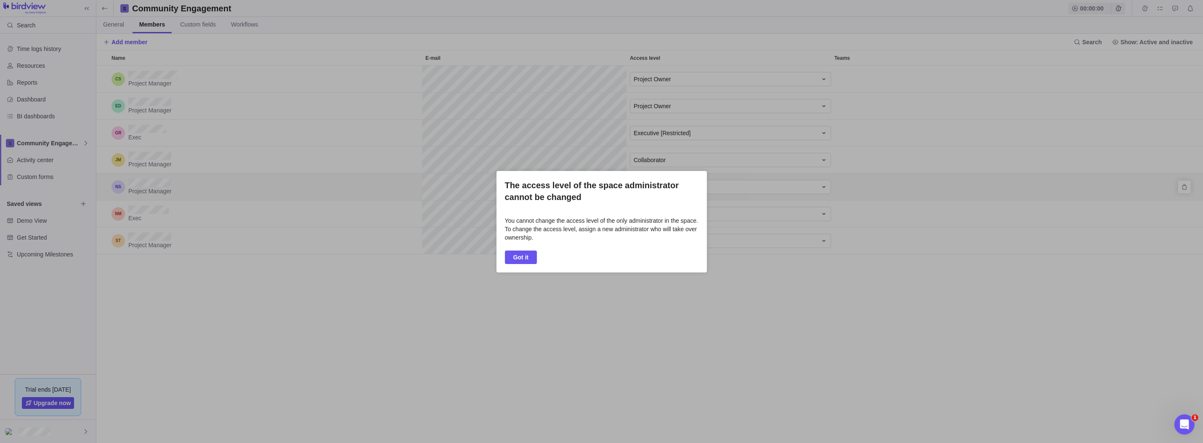
click at [522, 255] on span "Got it" at bounding box center [522, 257] width 16 height 10
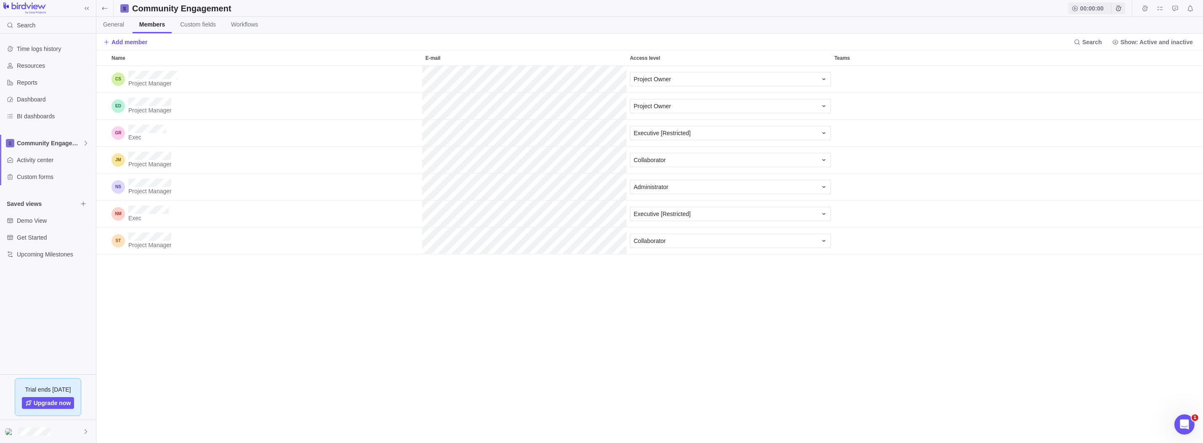
click at [114, 26] on span "General" at bounding box center [113, 24] width 21 height 8
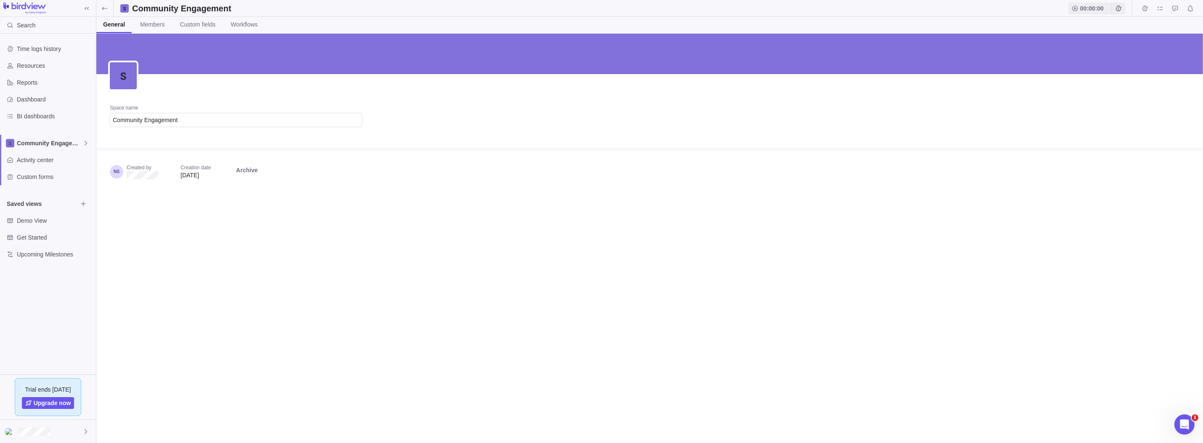
click at [135, 26] on link "Members" at bounding box center [152, 25] width 38 height 16
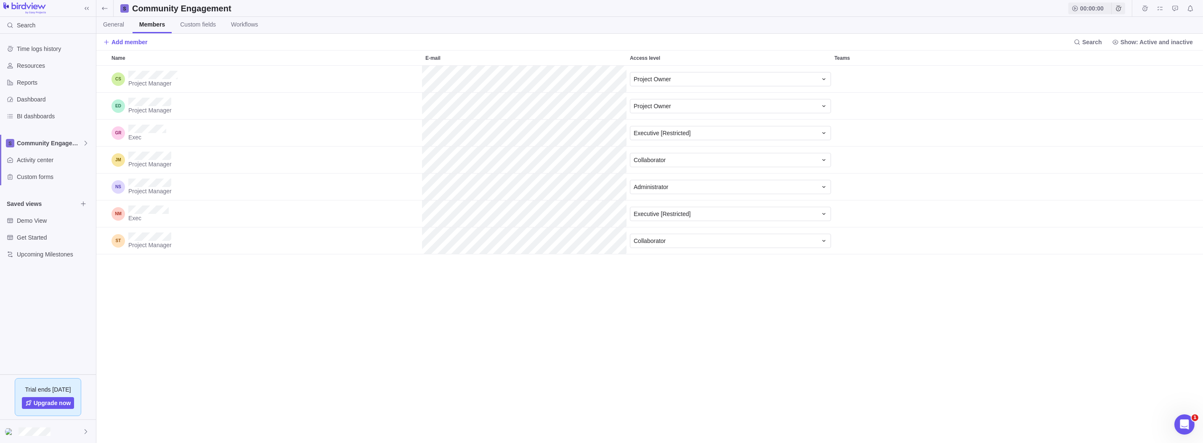
scroll to position [371, 1101]
click at [205, 27] on span "Custom fields" at bounding box center [198, 24] width 36 height 8
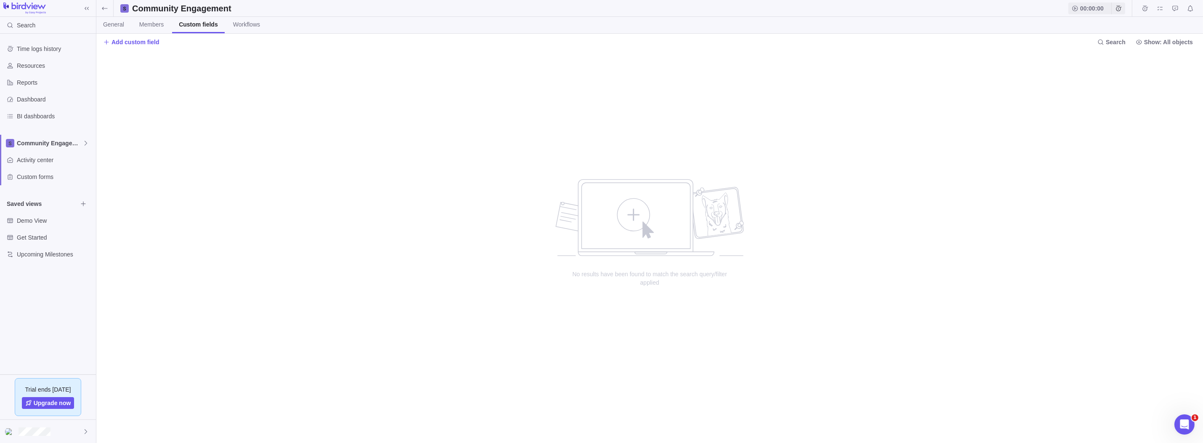
click at [252, 25] on span "Workflows" at bounding box center [246, 24] width 27 height 8
click at [114, 24] on span "General" at bounding box center [113, 24] width 21 height 8
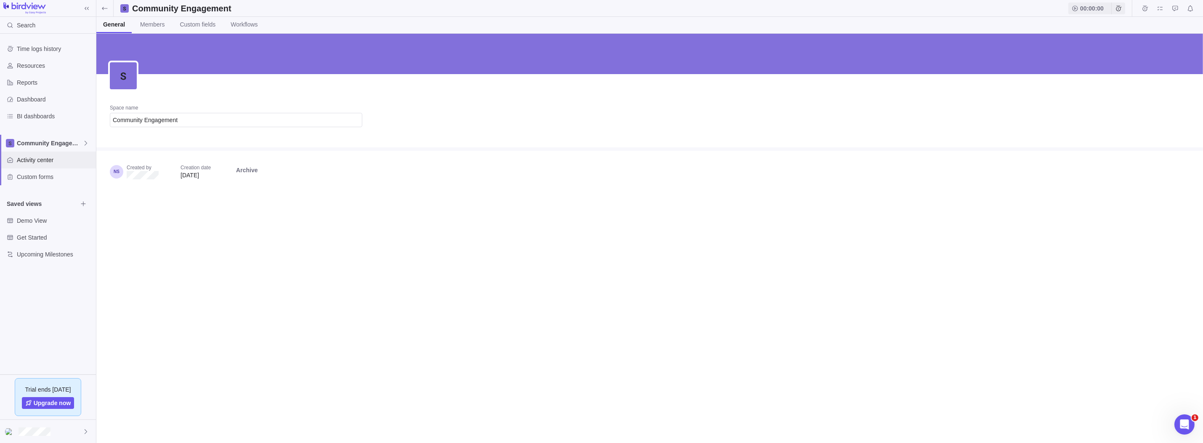
click at [37, 157] on span "Activity center" at bounding box center [55, 160] width 76 height 8
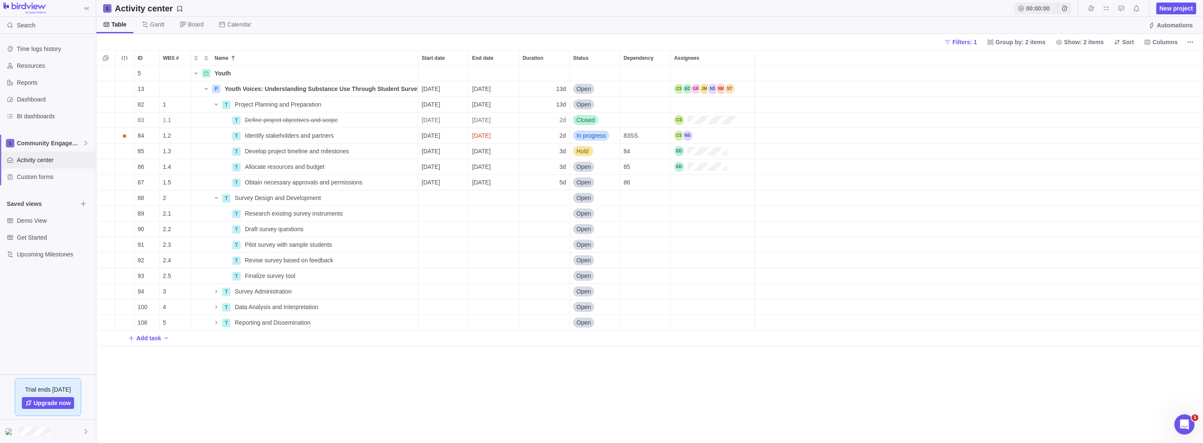
scroll to position [7, 6]
click at [40, 175] on span "Custom forms" at bounding box center [55, 177] width 76 height 8
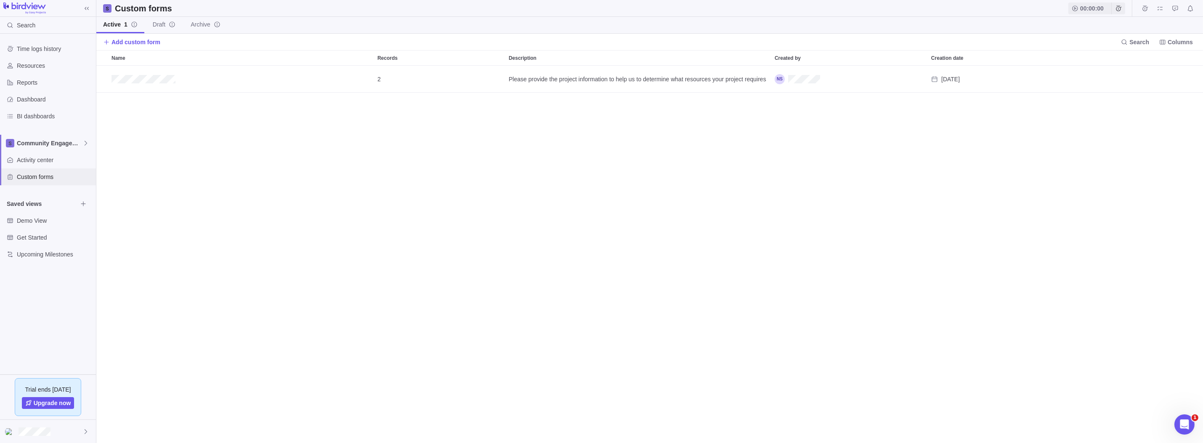
scroll to position [371, 1101]
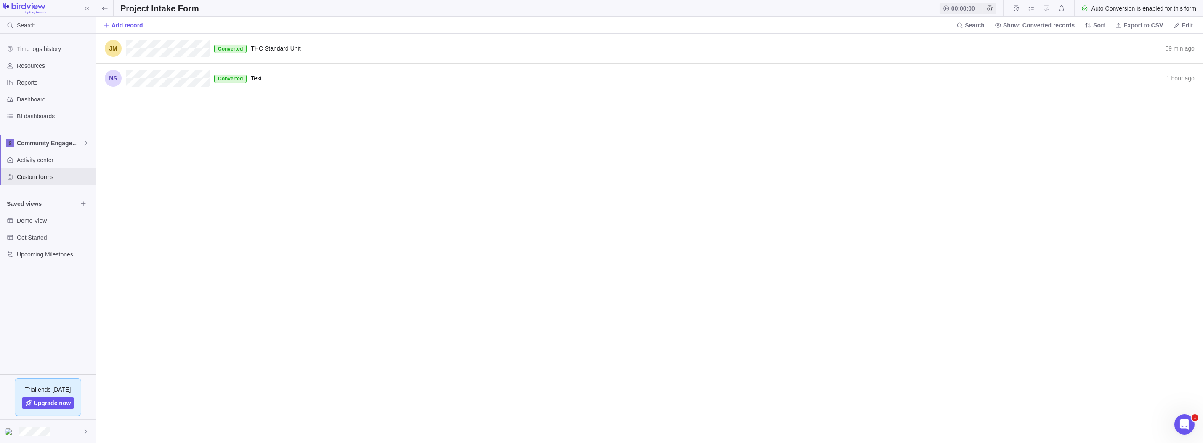
scroll to position [403, 1101]
click at [0, 0] on icon "Record actions" at bounding box center [0, 0] width 0 height 0
click at [1175, 83] on span "Delete" at bounding box center [1179, 80] width 17 height 8
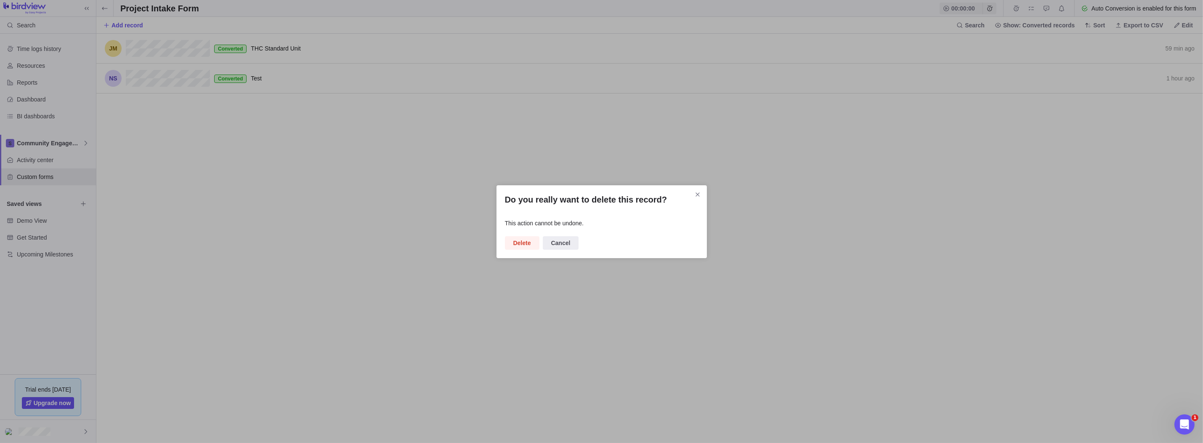
click at [516, 247] on span "Delete" at bounding box center [523, 243] width 18 height 10
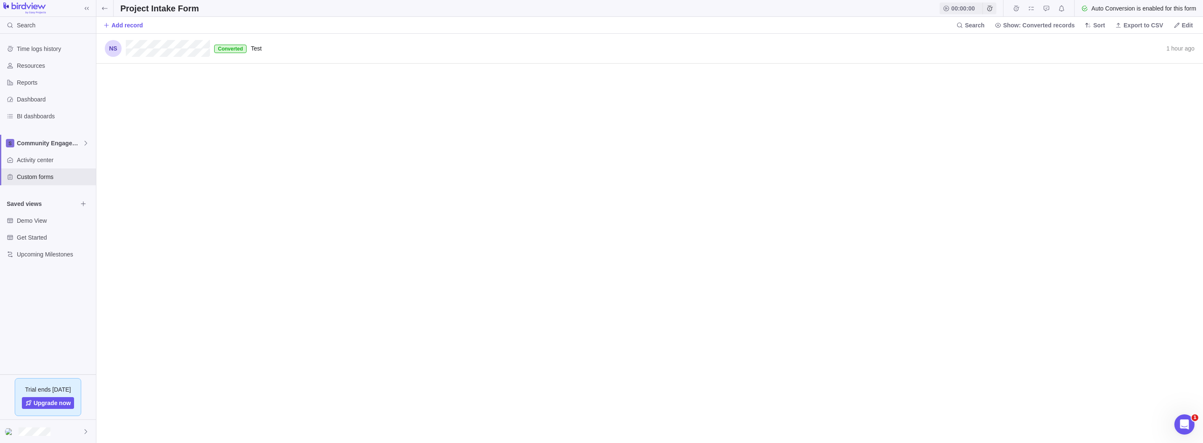
click at [104, 6] on icon at bounding box center [104, 8] width 7 height 7
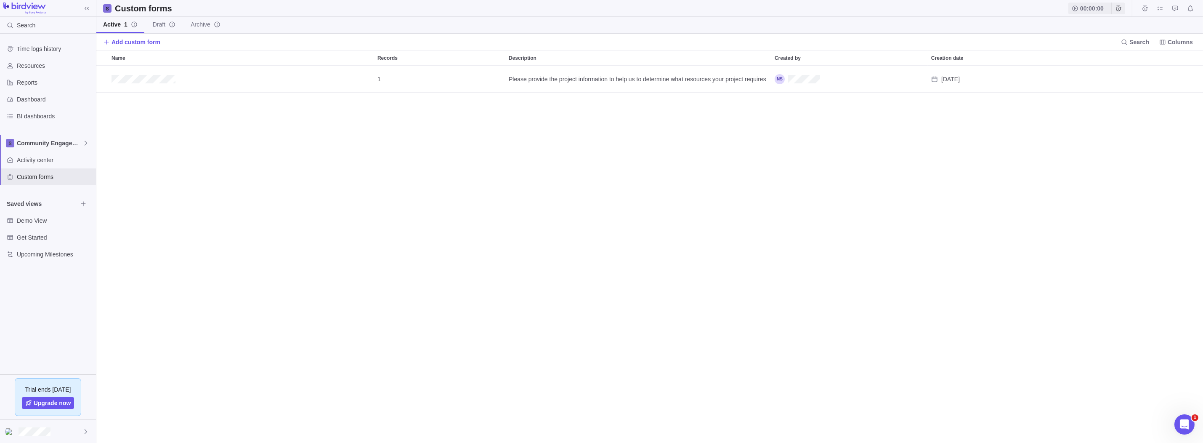
scroll to position [371, 1101]
click at [71, 428] on div at bounding box center [48, 431] width 96 height 23
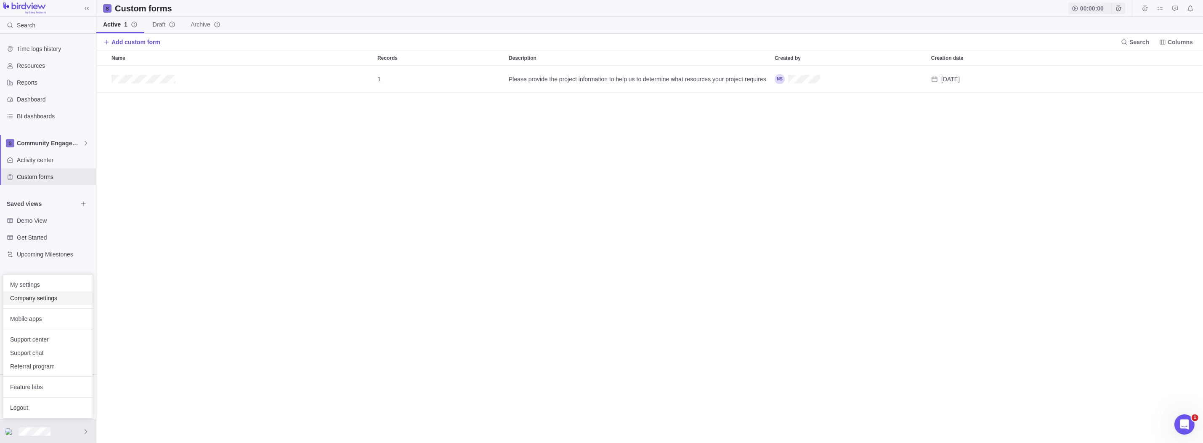
click at [51, 299] on span "Company settings" at bounding box center [48, 298] width 76 height 8
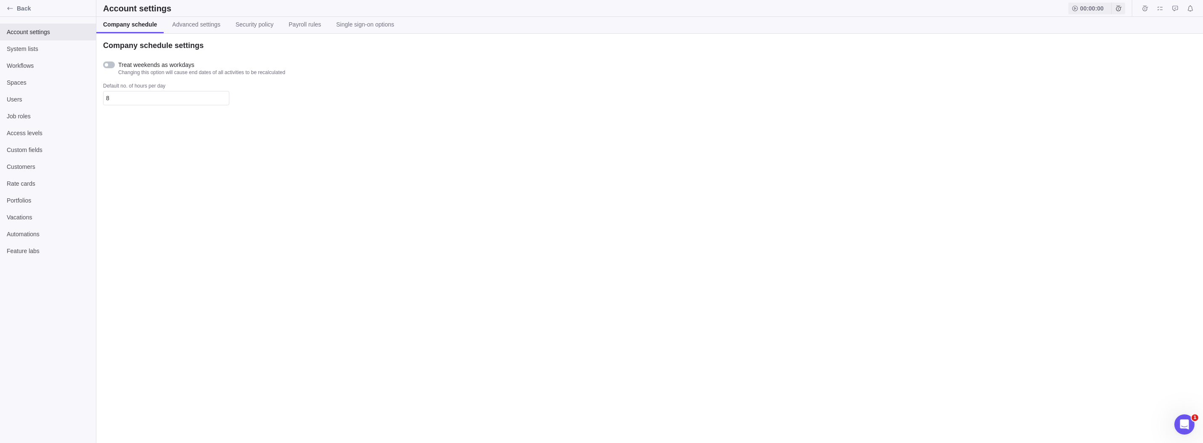
click at [206, 24] on span "Advanced settings" at bounding box center [196, 24] width 48 height 8
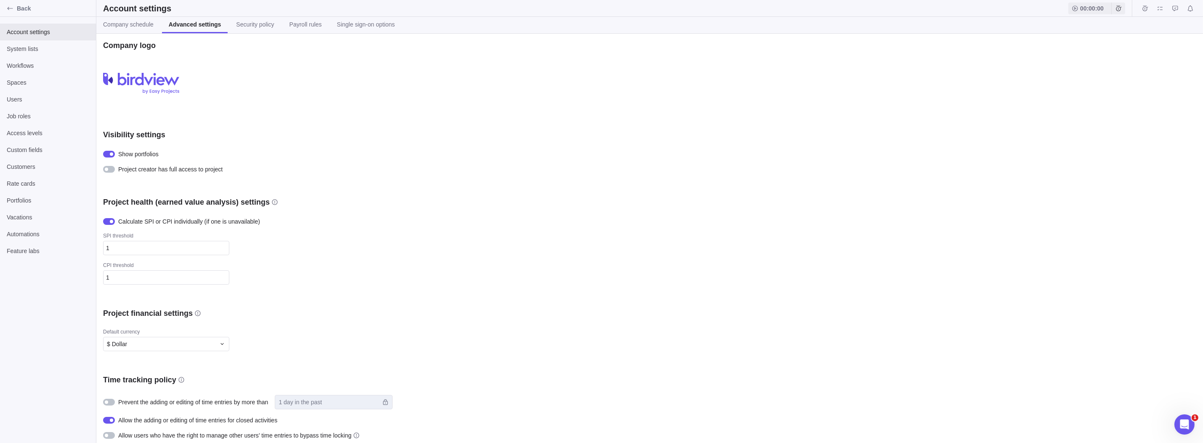
click at [138, 24] on span "Company schedule" at bounding box center [128, 24] width 51 height 8
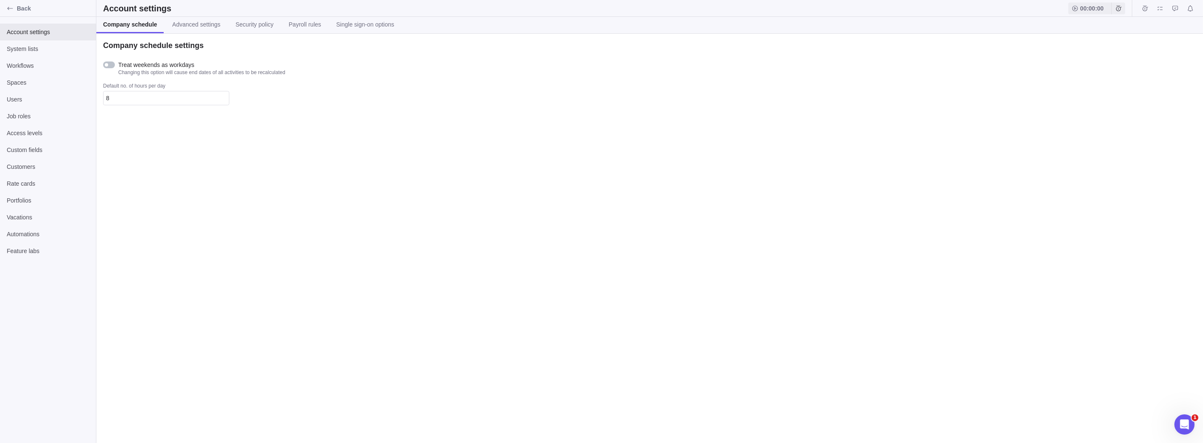
click at [192, 23] on span "Advanced settings" at bounding box center [196, 24] width 48 height 8
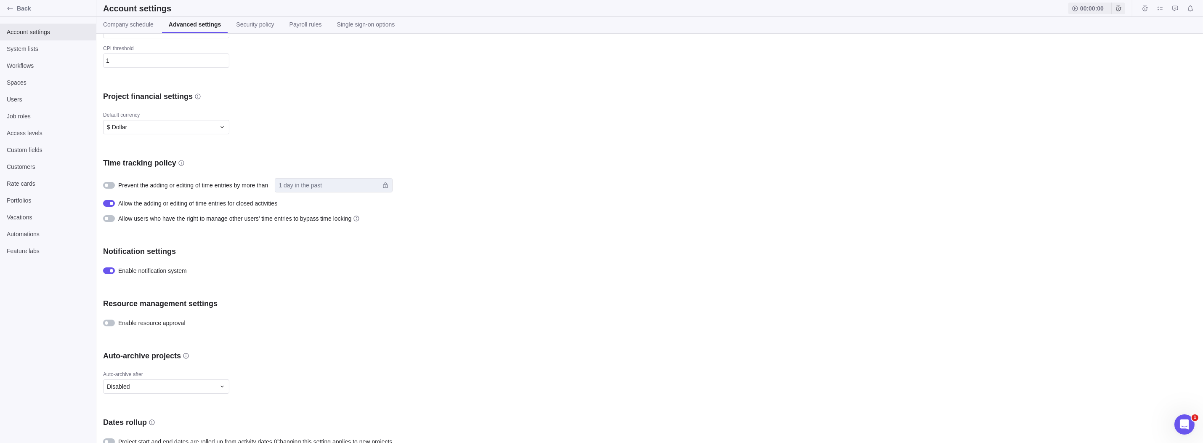
scroll to position [234, 0]
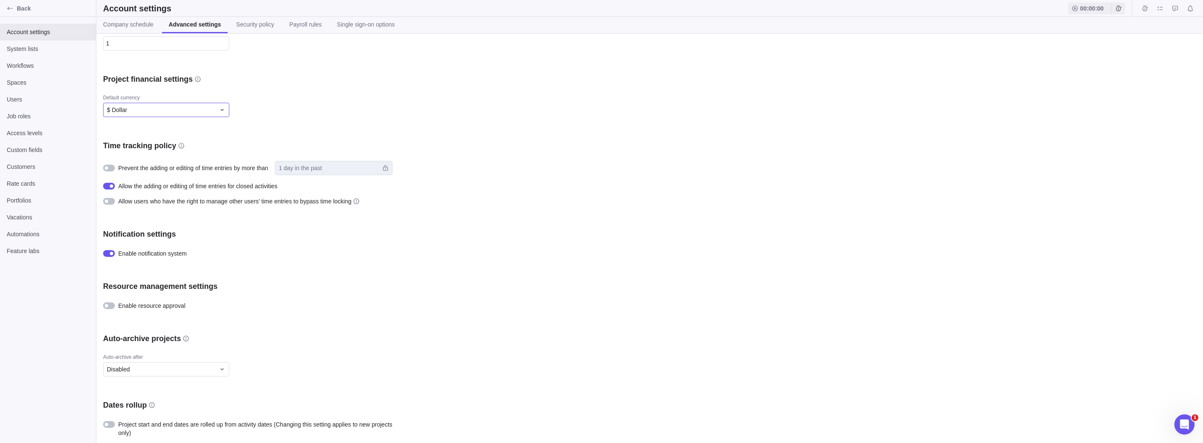
click at [217, 108] on div "$ Dollar" at bounding box center [166, 110] width 126 height 14
click at [308, 98] on div "Company logo Upload Visibility settings Show portfolios Project creator has ful…" at bounding box center [649, 238] width 1107 height 409
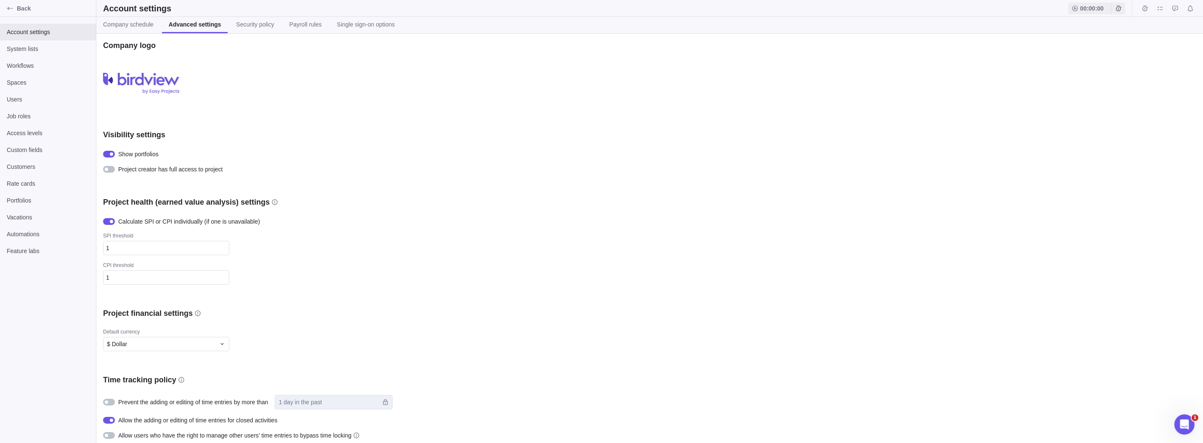
click at [241, 21] on span "Security policy" at bounding box center [255, 24] width 38 height 8
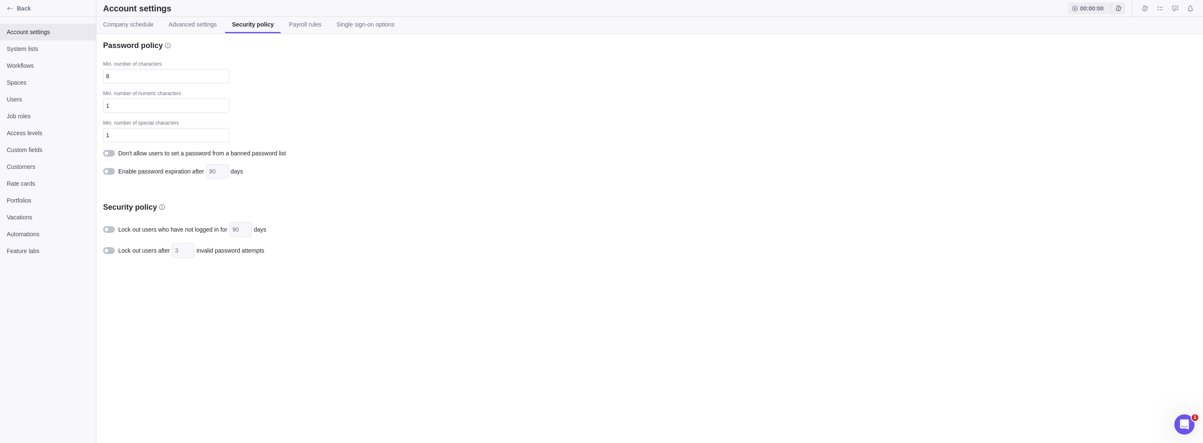
click at [301, 30] on link "Payroll rules" at bounding box center [305, 25] width 46 height 16
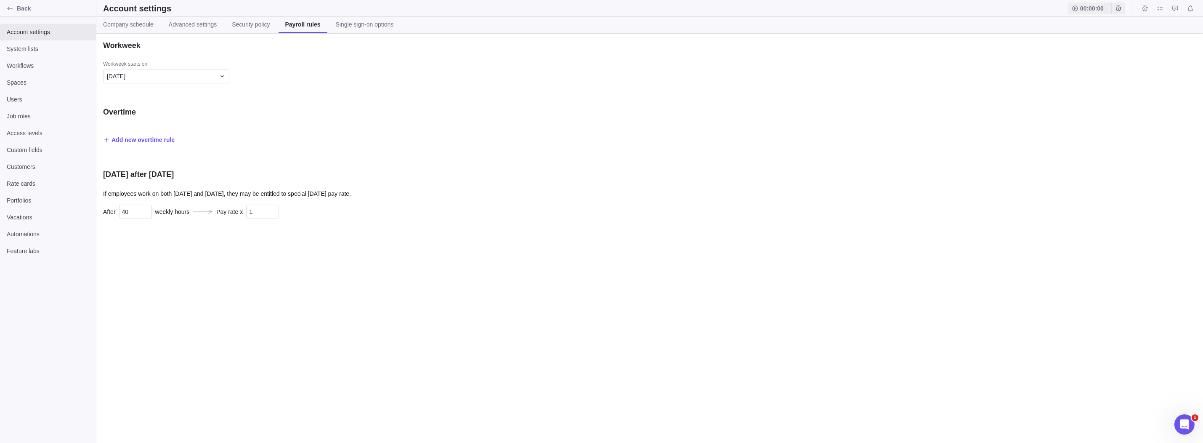
click at [362, 26] on span "Single sign-on options" at bounding box center [365, 24] width 58 height 8
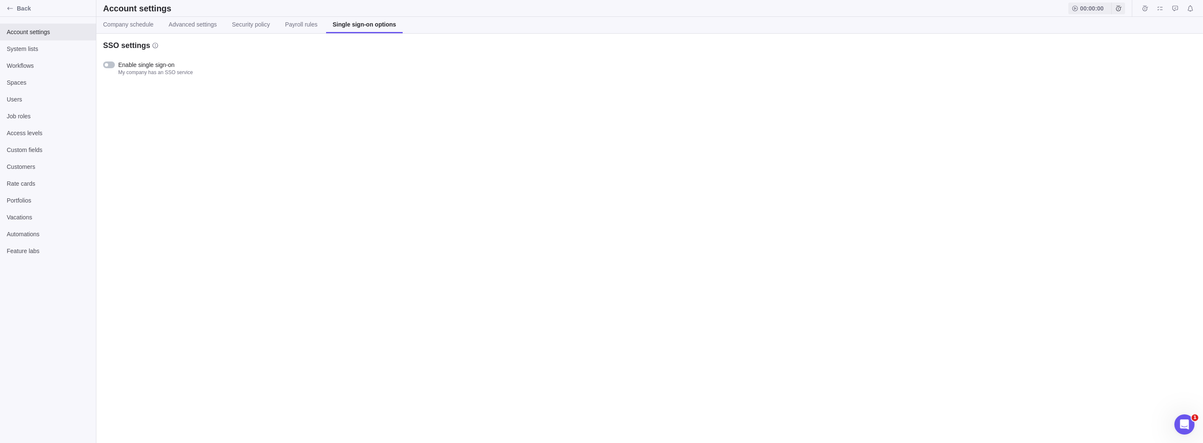
click at [125, 24] on span "Company schedule" at bounding box center [128, 24] width 51 height 8
click at [29, 98] on span "Users" at bounding box center [48, 99] width 82 height 8
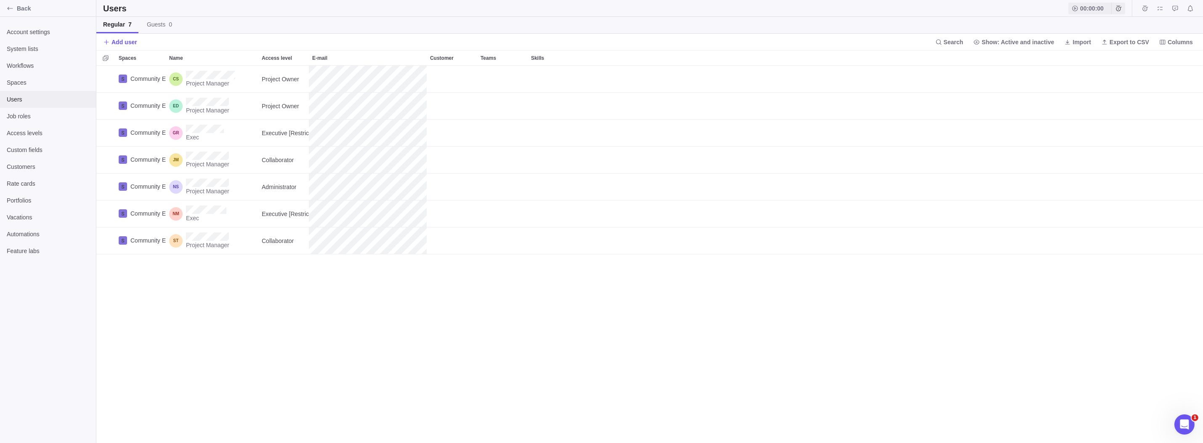
scroll to position [371, 1101]
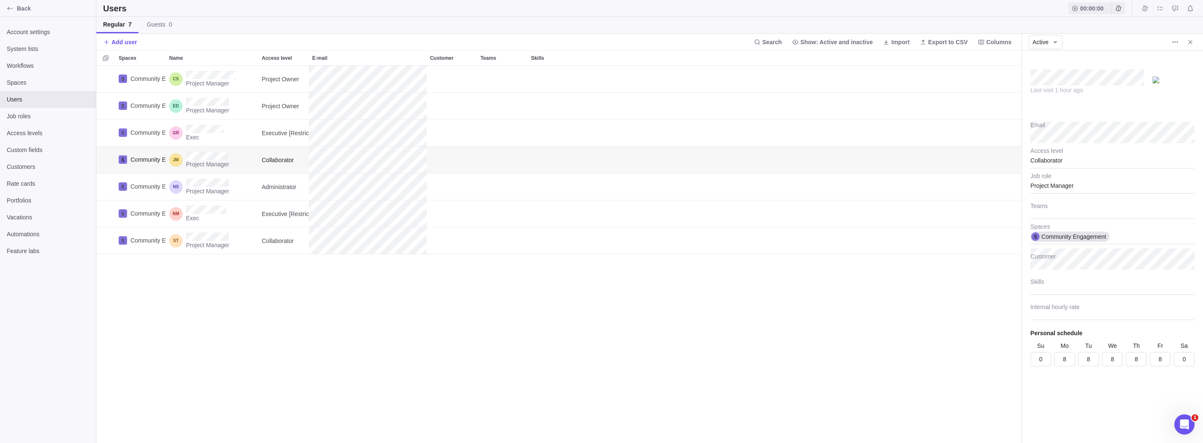
scroll to position [7, 7]
click at [1195, 41] on span "Close" at bounding box center [1191, 42] width 12 height 12
click at [1055, 160] on div "Collaborator" at bounding box center [1113, 157] width 164 height 21
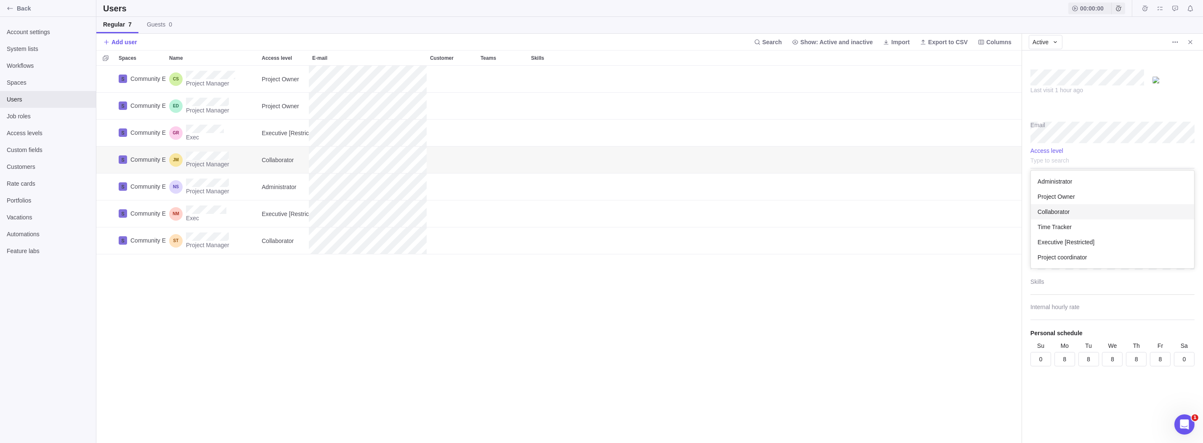
scroll to position [91, 157]
click at [1191, 43] on body "Back Account settings System lists Workflows Spaces Users Job roles Access leve…" at bounding box center [601, 221] width 1203 height 443
click at [28, 114] on span "Job roles" at bounding box center [48, 116] width 82 height 8
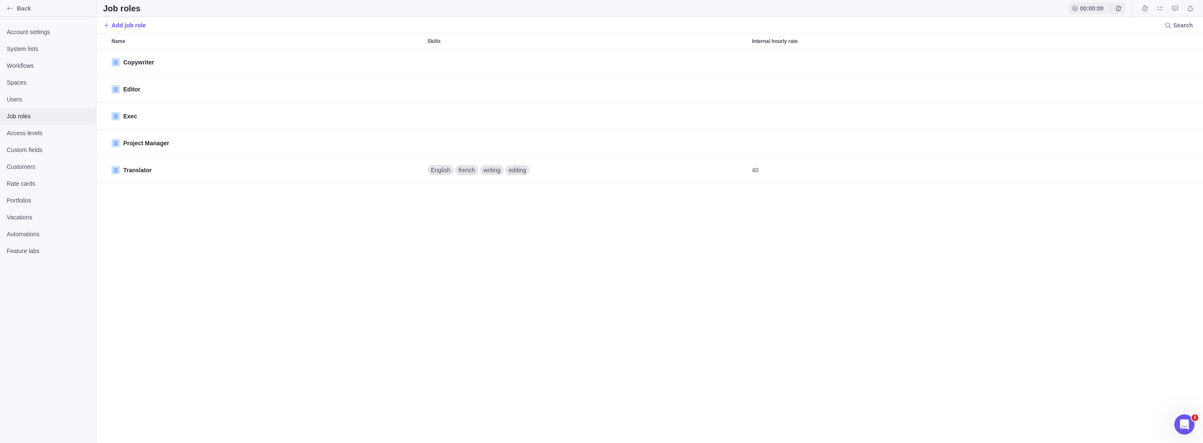
scroll to position [388, 1101]
click at [22, 130] on span "Access levels" at bounding box center [48, 133] width 82 height 8
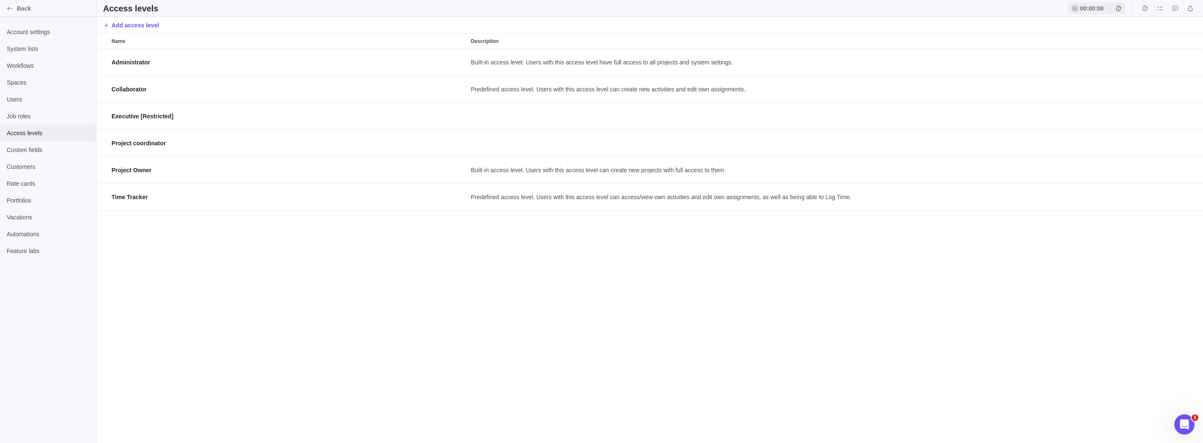
scroll to position [388, 1101]
click at [20, 144] on div "Custom fields" at bounding box center [48, 149] width 96 height 17
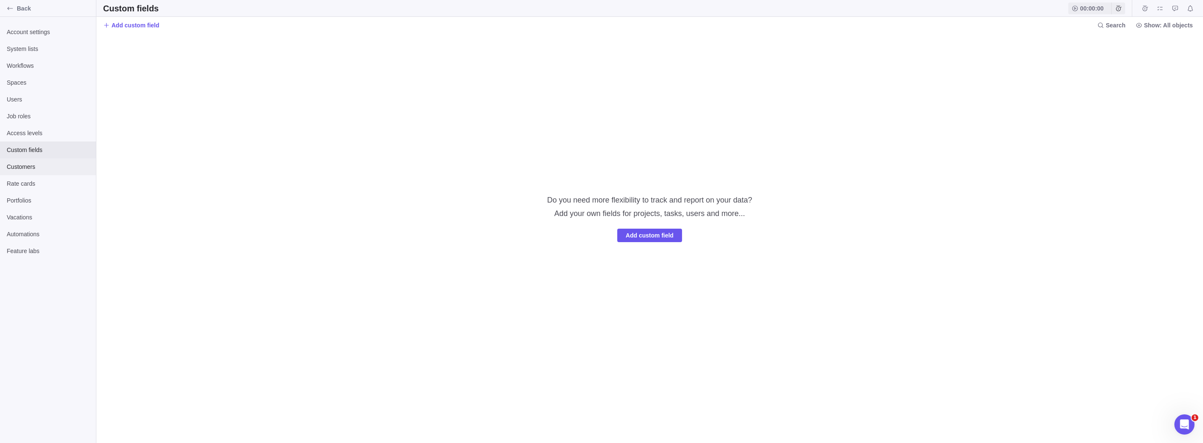
click at [22, 162] on span "Customers" at bounding box center [48, 166] width 82 height 8
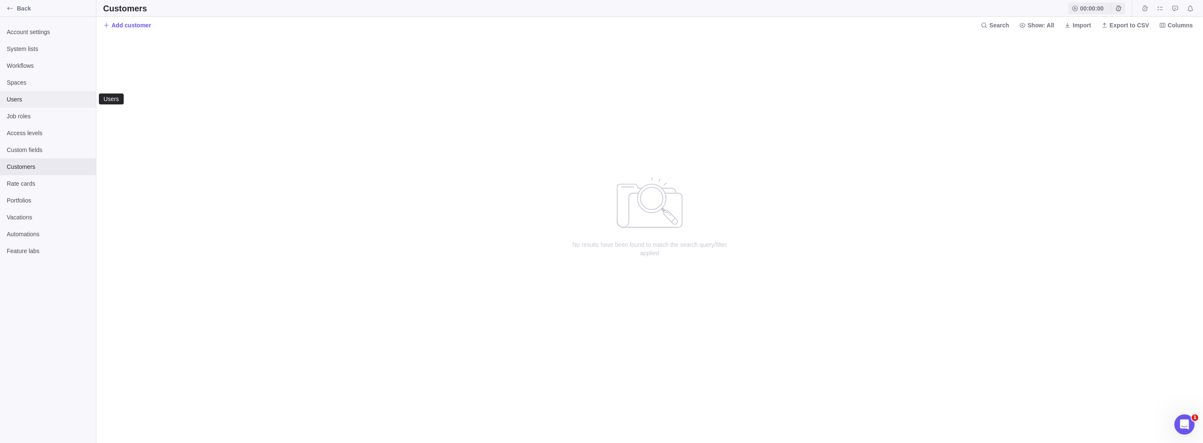
click at [26, 99] on span "Users" at bounding box center [48, 99] width 82 height 8
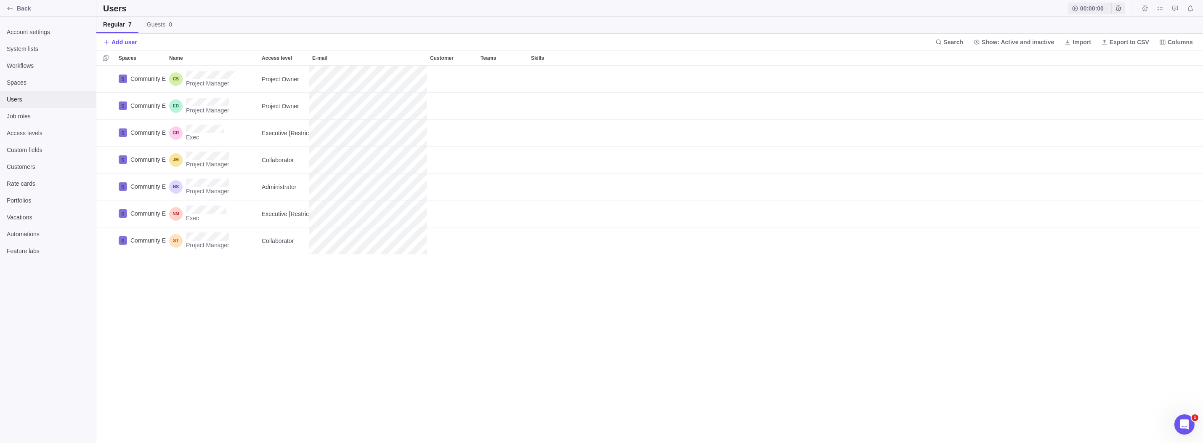
scroll to position [371, 1101]
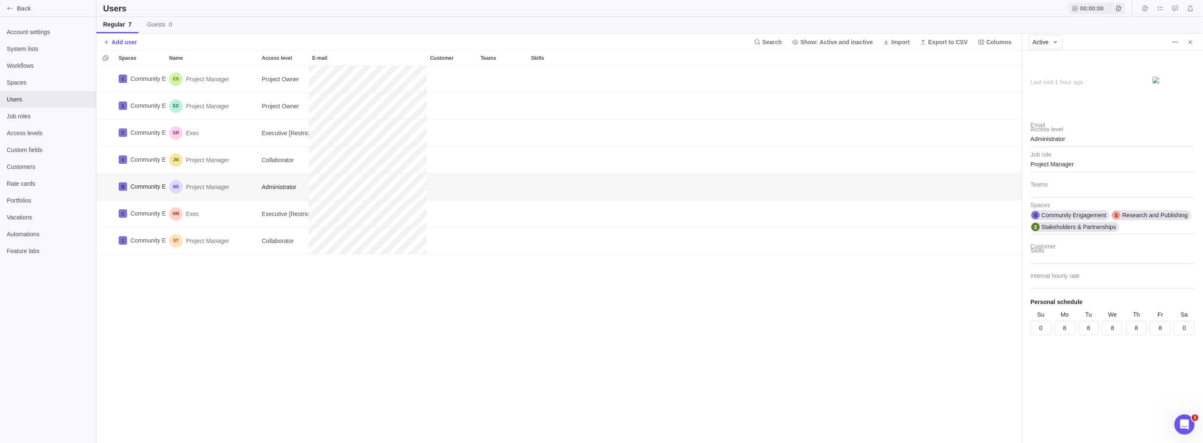
scroll to position [7, 7]
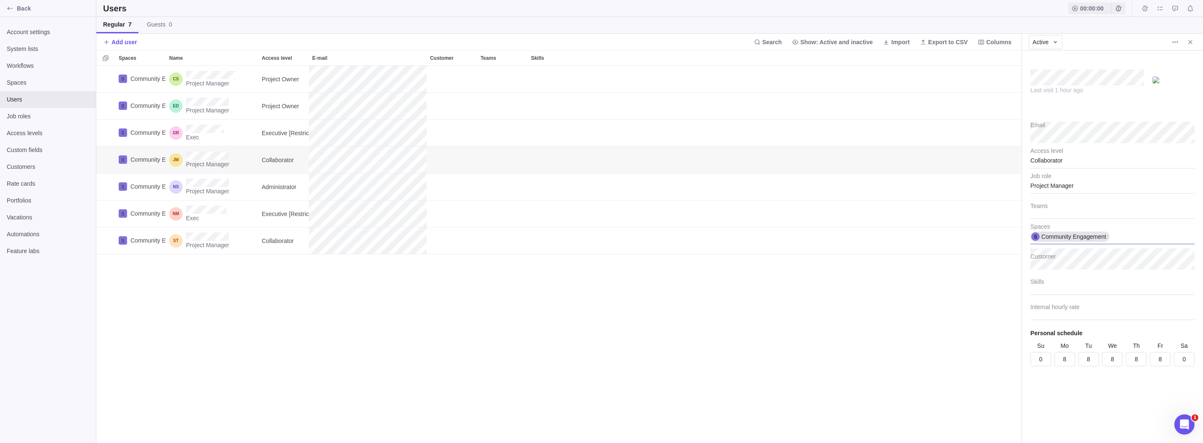
click at [1136, 234] on div "Community Engagement" at bounding box center [1113, 233] width 164 height 21
click at [1104, 266] on span "Research and Publishing" at bounding box center [1083, 265] width 66 height 8
click at [1154, 234] on div "Community Engagement Research and Publishing" at bounding box center [1115, 237] width 168 height 27
click at [1113, 292] on span "Stakeholders & Partnerships" at bounding box center [1087, 292] width 75 height 8
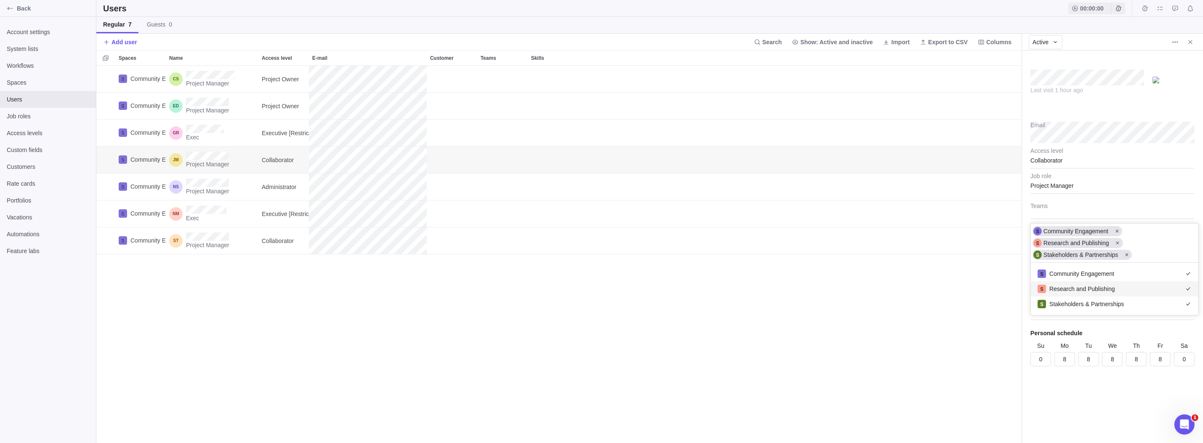
click at [1178, 42] on body "Back Account settings System lists Workflows Spaces Users Job roles Access leve…" at bounding box center [601, 221] width 1203 height 443
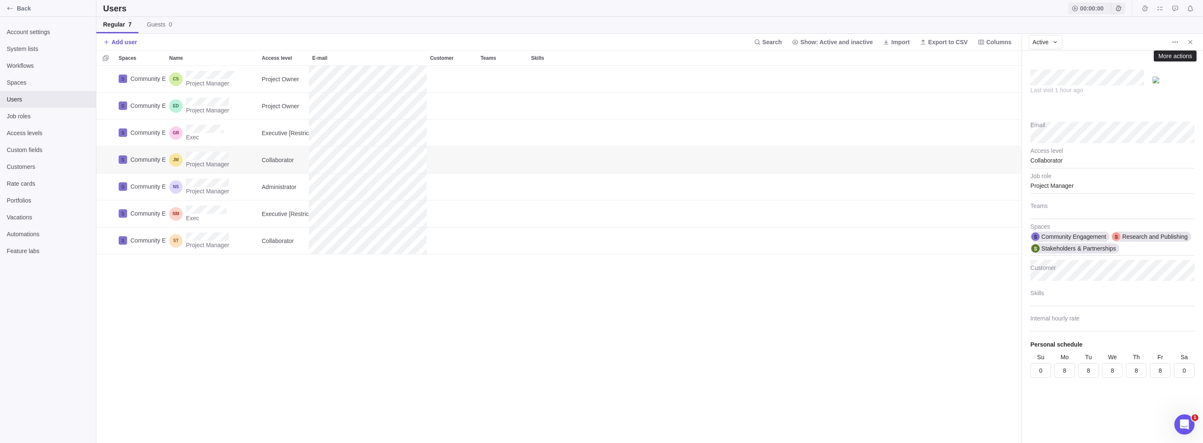
click at [1178, 42] on icon "More actions" at bounding box center [1177, 41] width 1 height 1
click at [827, 223] on body "Back Account settings System lists Workflows Spaces Users Job roles Access leve…" at bounding box center [601, 221] width 1203 height 443
click at [1054, 203] on div at bounding box center [1113, 208] width 164 height 21
click at [1092, 154] on div "Last visit 1 hour ago Email Collaborator Access level Project Manager Job role …" at bounding box center [1112, 247] width 181 height 392
click at [1086, 159] on div "Collaborator" at bounding box center [1113, 157] width 164 height 21
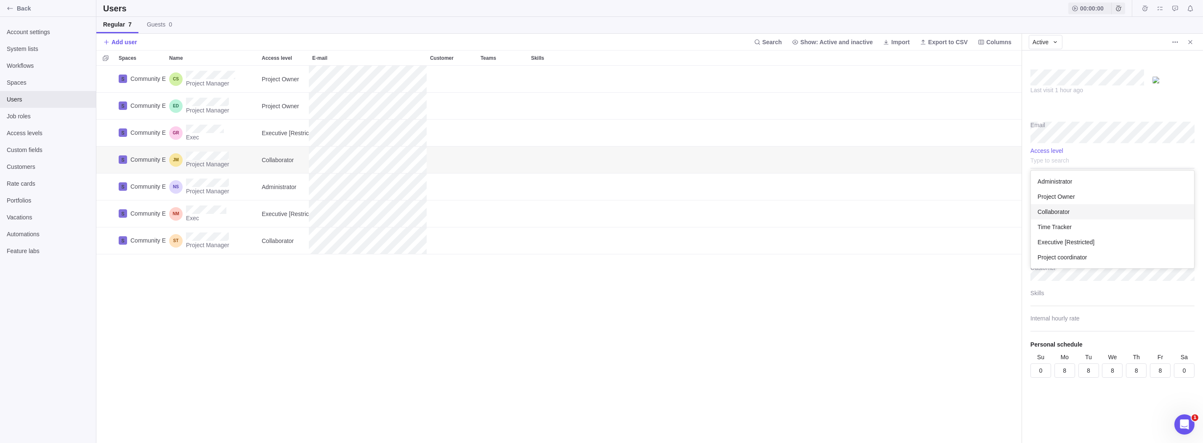
scroll to position [91, 157]
click at [970, 167] on body "Back Account settings System lists Workflows Spaces Users Job roles Access leve…" at bounding box center [601, 221] width 1203 height 443
click at [1086, 157] on div "Collaborator" at bounding box center [1113, 157] width 164 height 21
click at [1067, 208] on span "Collaborator" at bounding box center [1054, 212] width 32 height 8
type textarea "x"
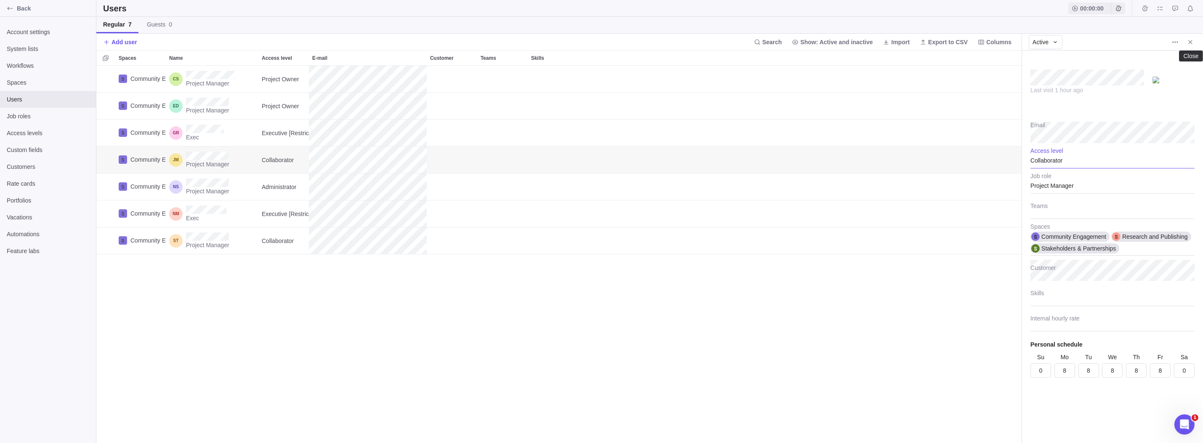
click at [1190, 43] on icon "Close" at bounding box center [1191, 42] width 4 height 4
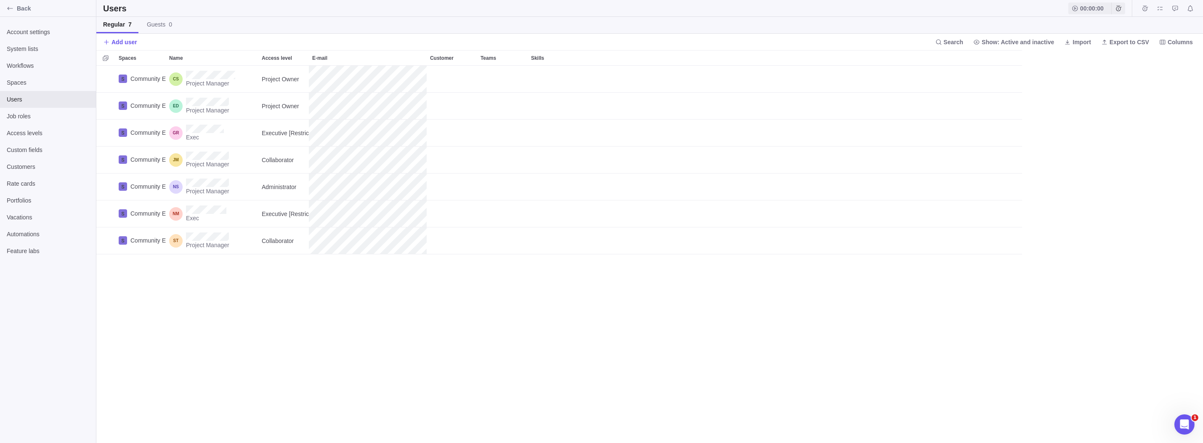
scroll to position [371, 1101]
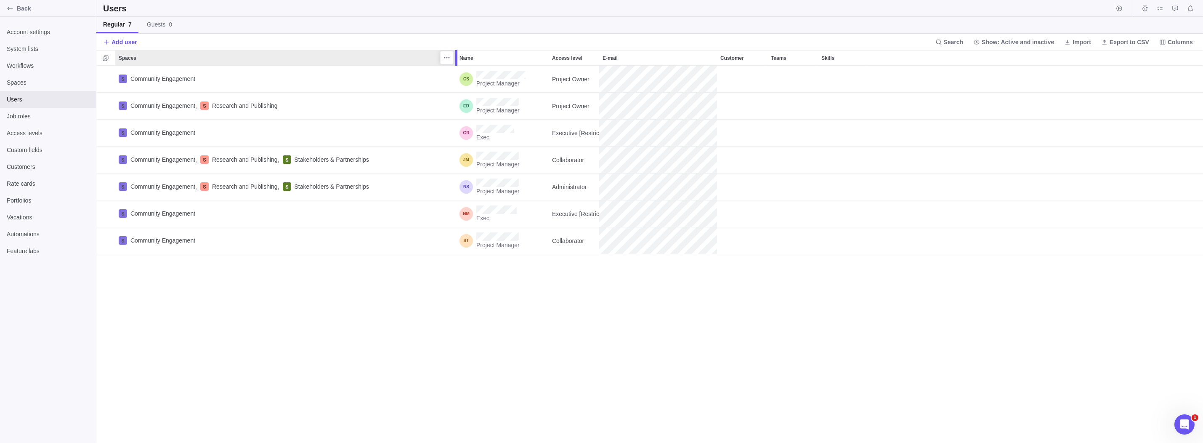
drag, startPoint x: 164, startPoint y: 59, endPoint x: 454, endPoint y: 74, distance: 290.8
click at [454, 74] on div "Spaces Name Access level E-mail Customer Teams Skills Community Engagement Proj…" at bounding box center [649, 246] width 1107 height 393
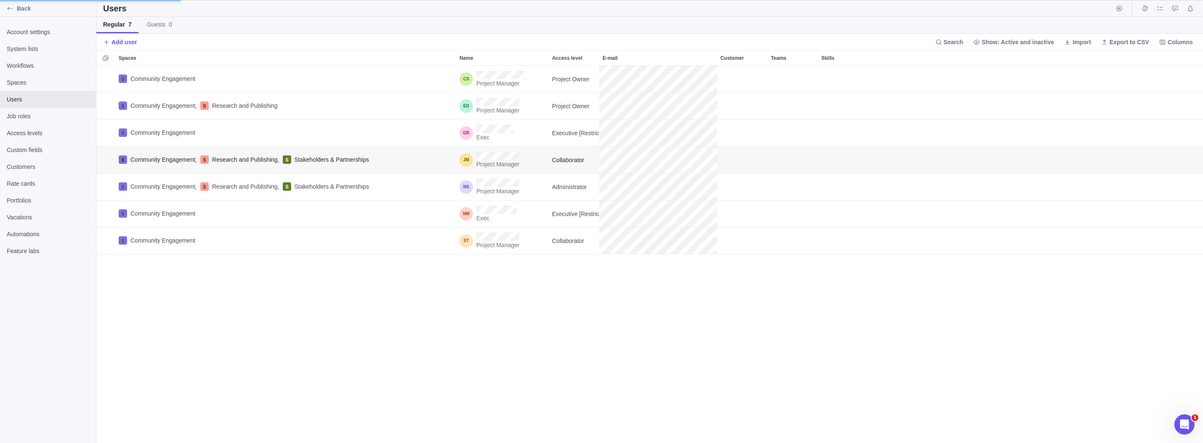
scroll to position [7, 7]
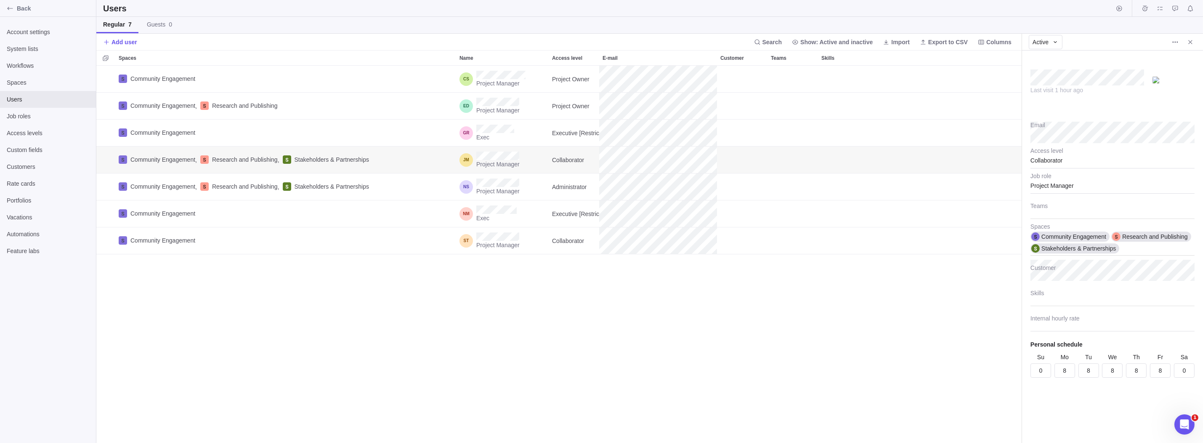
type textarea "x"
click at [1175, 37] on span "More actions" at bounding box center [1176, 42] width 12 height 12
click at [1148, 72] on span "Assign current access level" at bounding box center [1138, 73] width 72 height 8
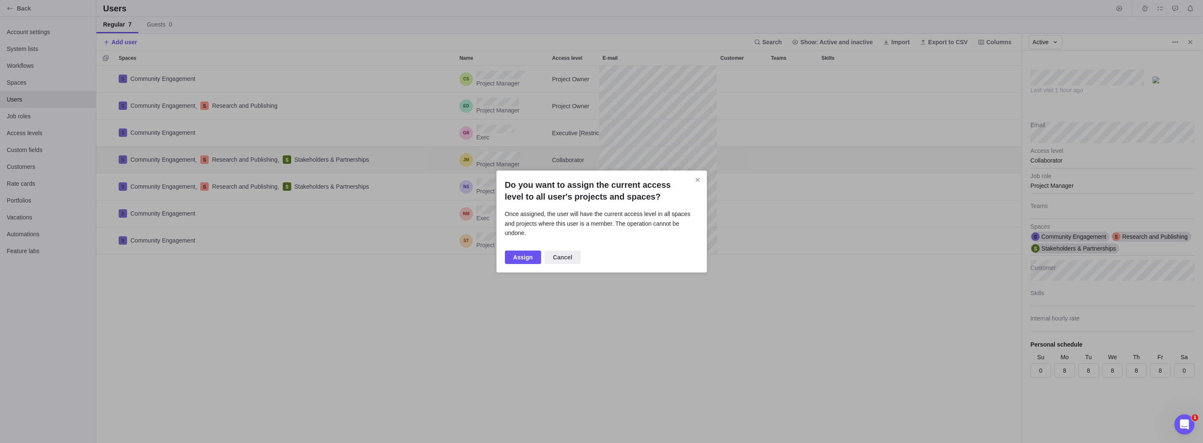
click at [526, 252] on span "Assign" at bounding box center [524, 257] width 20 height 10
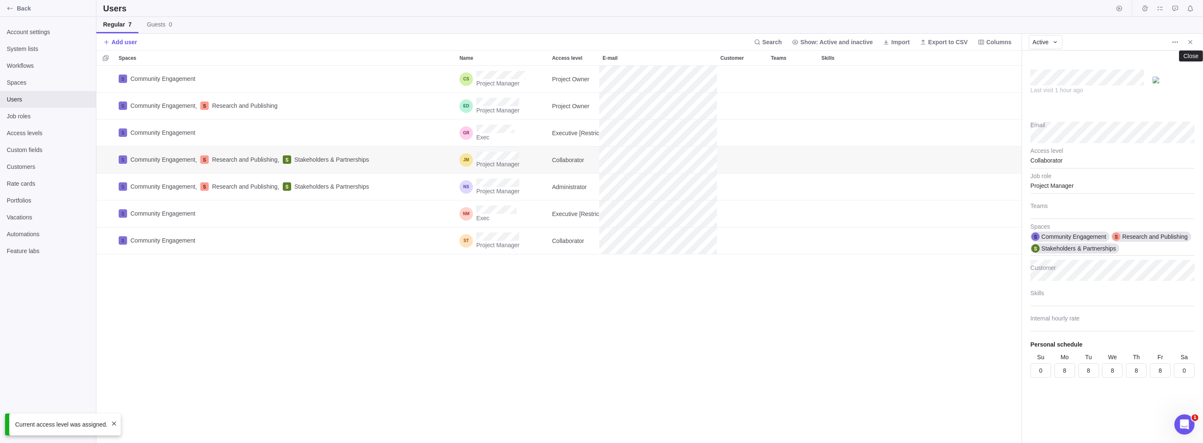
click at [1189, 42] on icon "Close" at bounding box center [1190, 42] width 7 height 7
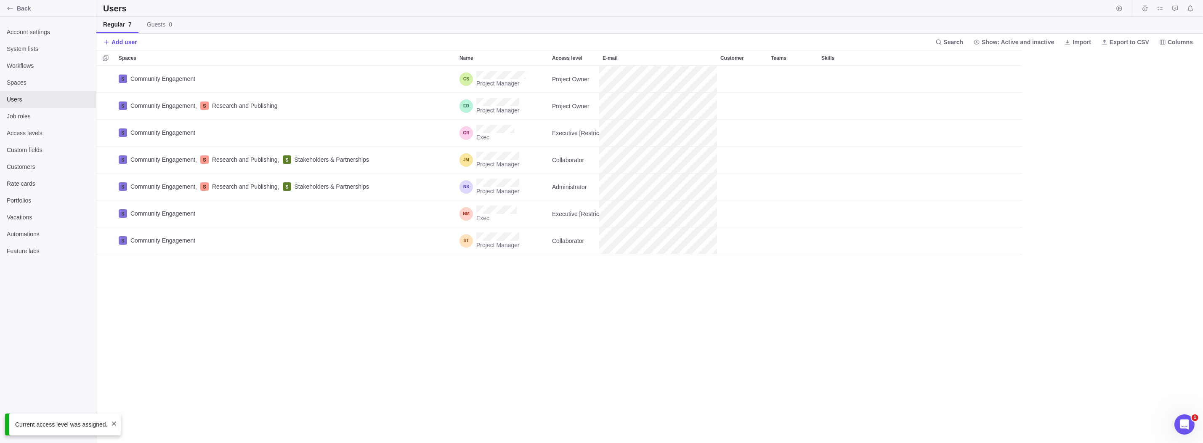
scroll to position [371, 1101]
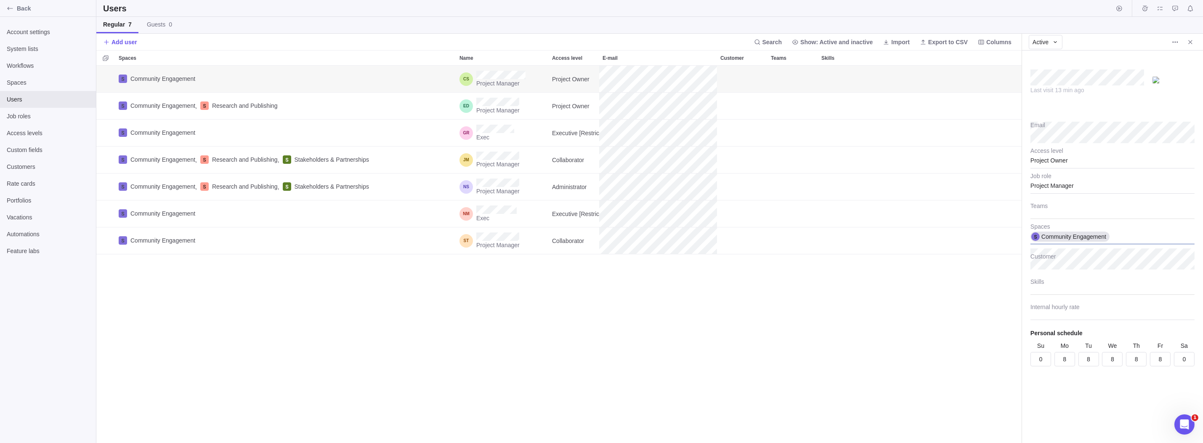
click at [1149, 237] on div "Community Engagement" at bounding box center [1113, 233] width 164 height 21
click at [1053, 41] on body "Back Account settings System lists Workflows Spaces Users Job roles Access leve…" at bounding box center [601, 221] width 1203 height 443
click at [1053, 41] on icon at bounding box center [1055, 42] width 7 height 7
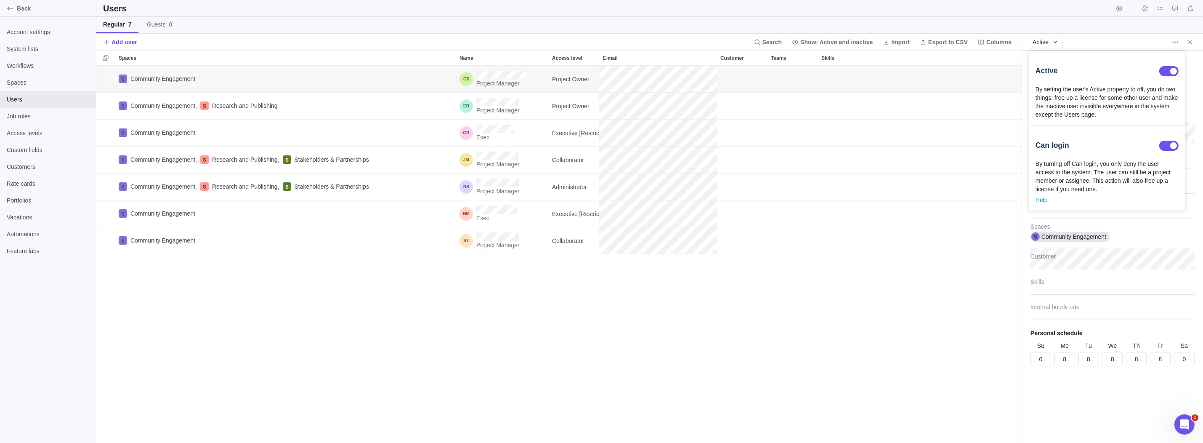
click at [937, 141] on body "Back Account settings System lists Workflows Spaces Users Job roles Access leve…" at bounding box center [601, 221] width 1203 height 443
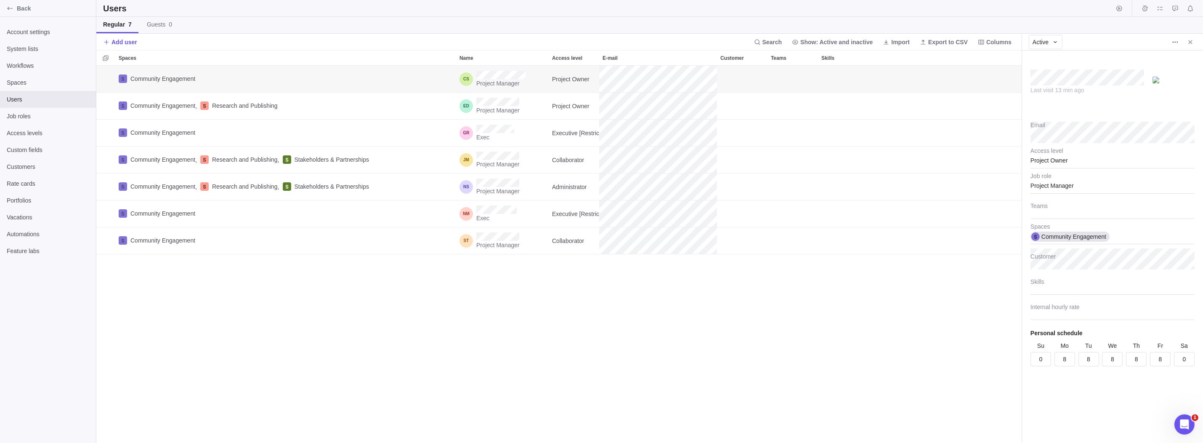
click at [1175, 44] on icon "More actions" at bounding box center [1175, 42] width 7 height 7
click at [1158, 58] on div "Assigned activities" at bounding box center [1139, 59] width 86 height 13
click at [1110, 161] on div "Project Owner" at bounding box center [1113, 157] width 164 height 21
click at [1110, 161] on input "text" at bounding box center [1113, 157] width 164 height 21
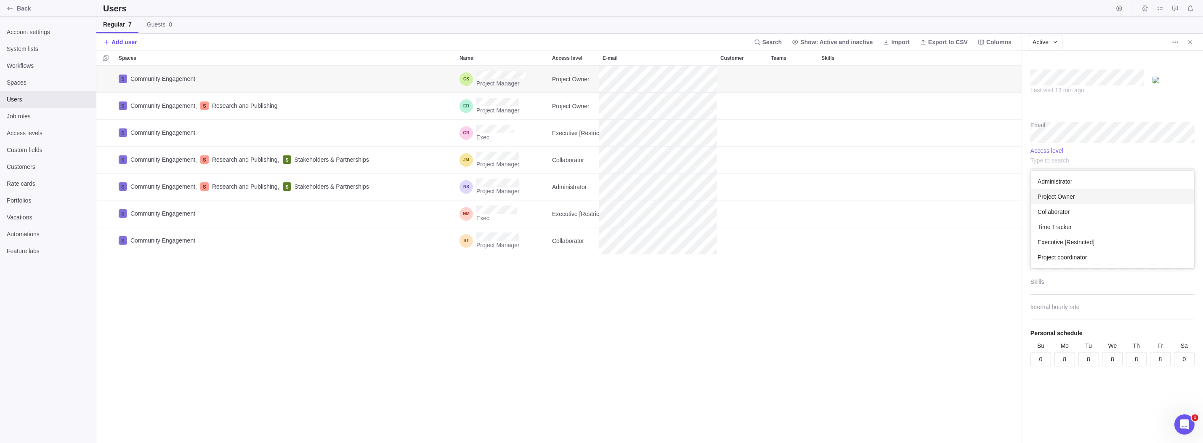
click at [1175, 40] on body "Back Account settings System lists Workflows Spaces Users Job roles Access leve…" at bounding box center [601, 221] width 1203 height 443
click at [1175, 40] on icon "More actions" at bounding box center [1175, 42] width 7 height 7
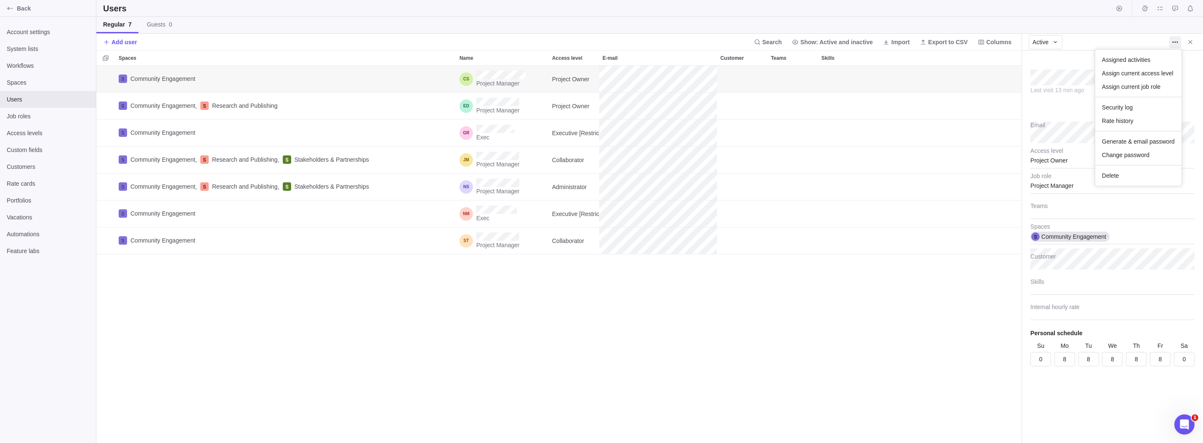
click at [948, 146] on body "Back Account settings System lists Workflows Spaces Users Job roles Access leve…" at bounding box center [601, 221] width 1203 height 443
click at [1124, 240] on div "Community Engagement" at bounding box center [1113, 233] width 164 height 21
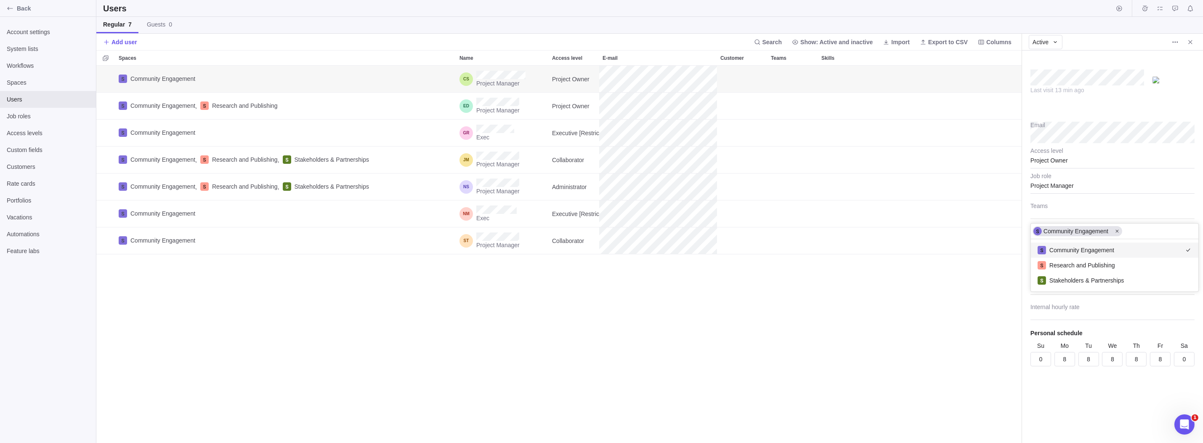
scroll to position [46, 161]
click at [1114, 263] on div "Research and Publishing" at bounding box center [1115, 265] width 168 height 15
click at [1148, 232] on div "Community Engagement Research and Publishing" at bounding box center [1115, 237] width 168 height 27
click at [1102, 291] on span "Stakeholders & Partnerships" at bounding box center [1087, 292] width 75 height 8
click at [837, 247] on body "Back Account settings System lists Workflows Spaces Users Job roles Access leve…" at bounding box center [601, 221] width 1203 height 443
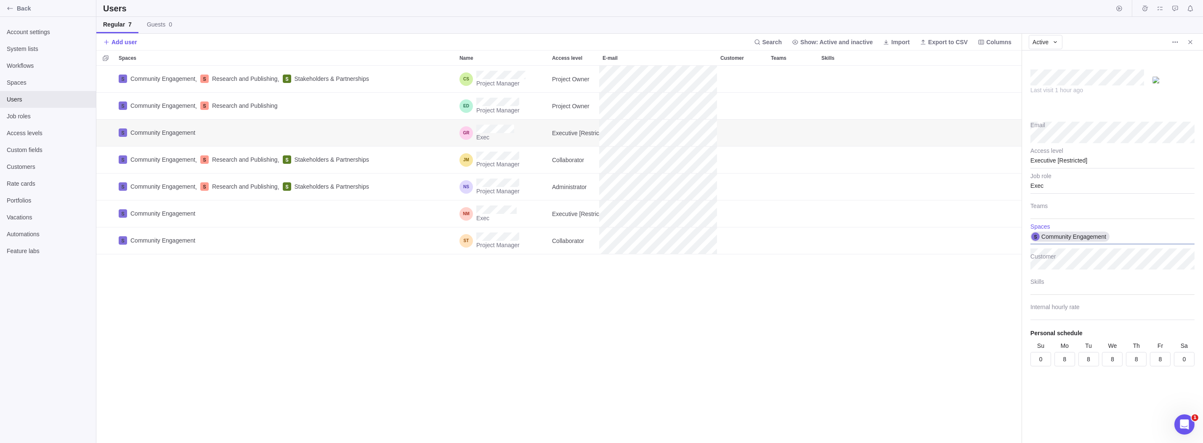
click at [1132, 238] on div "Community Engagement" at bounding box center [1113, 233] width 164 height 21
click at [1109, 261] on span "Research and Publishing" at bounding box center [1083, 265] width 66 height 8
click at [1158, 232] on div "Community Engagement Research and Publishing" at bounding box center [1115, 237] width 168 height 27
click at [1101, 290] on span "Stakeholders & Partnerships" at bounding box center [1087, 292] width 75 height 8
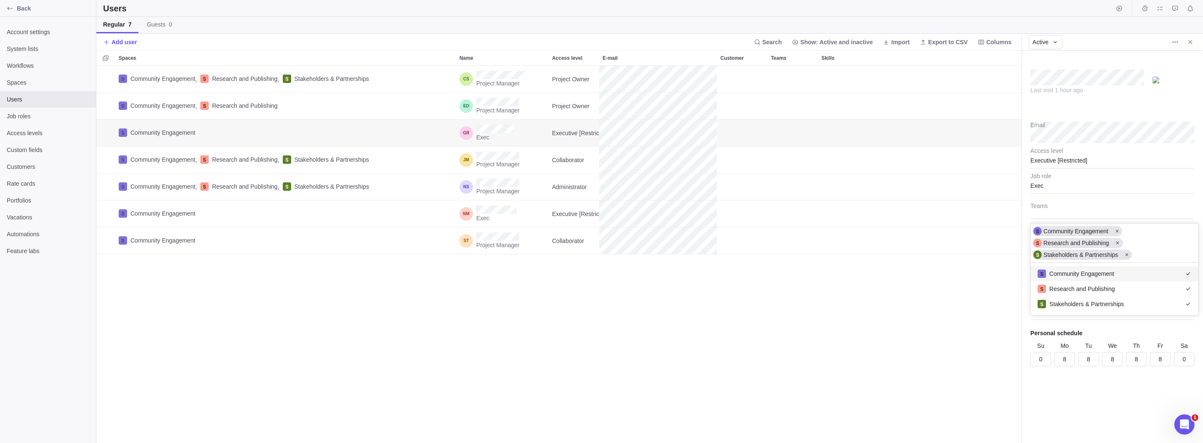
click at [918, 255] on body "Back Account settings System lists Workflows Spaces Users Job roles Access leve…" at bounding box center [601, 221] width 1203 height 443
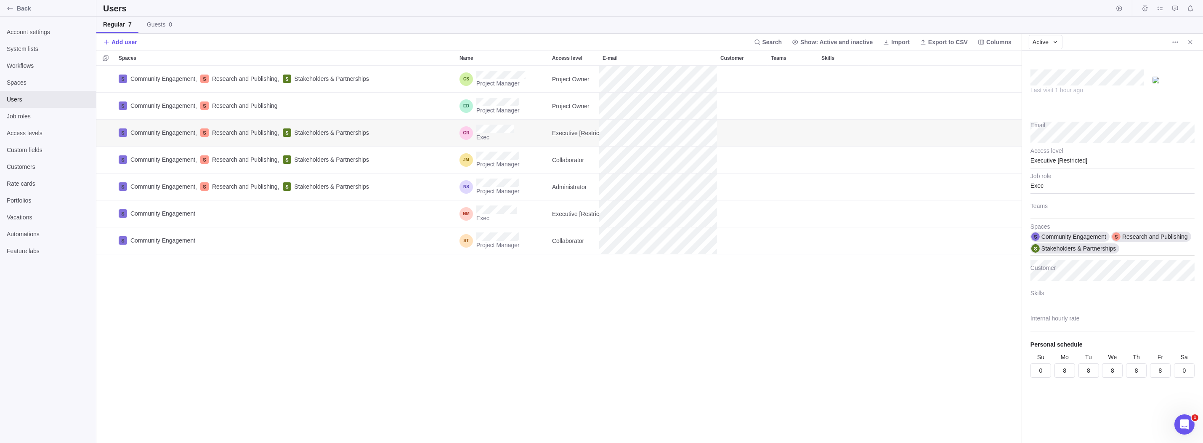
click at [1175, 43] on icon "More actions" at bounding box center [1175, 42] width 7 height 7
click at [1164, 75] on span "Assign current access level" at bounding box center [1138, 73] width 72 height 8
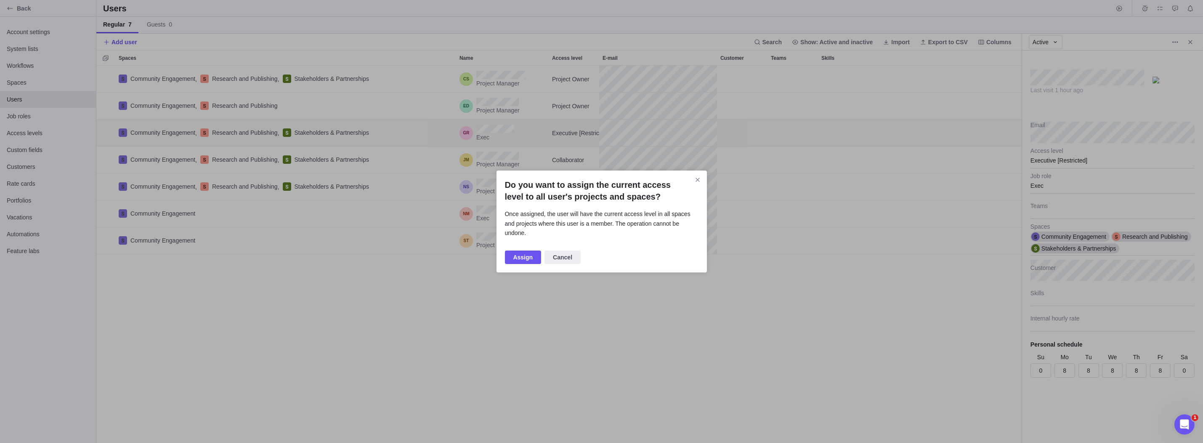
click at [521, 252] on span "Assign" at bounding box center [524, 257] width 20 height 10
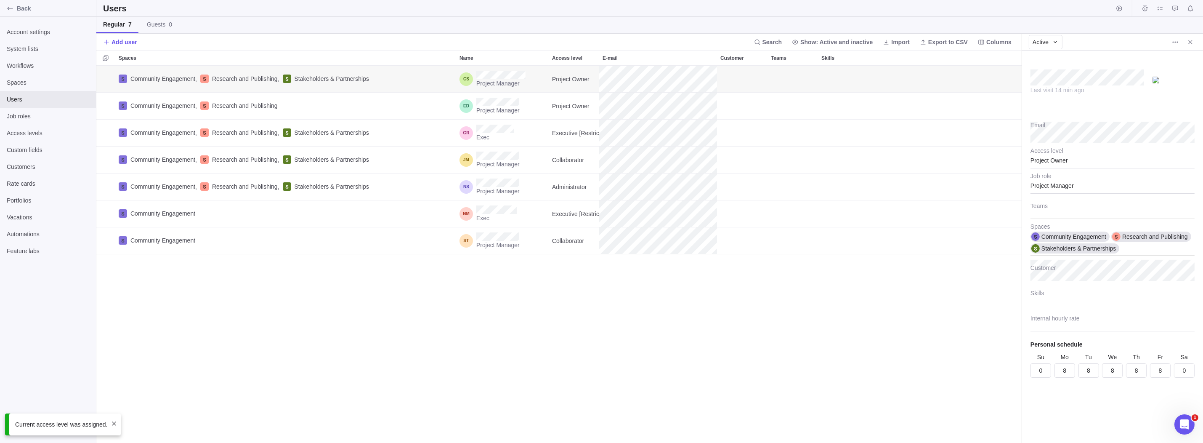
click at [1171, 41] on span "More actions" at bounding box center [1176, 42] width 12 height 12
click at [1147, 73] on span "Assign current access level" at bounding box center [1138, 73] width 72 height 8
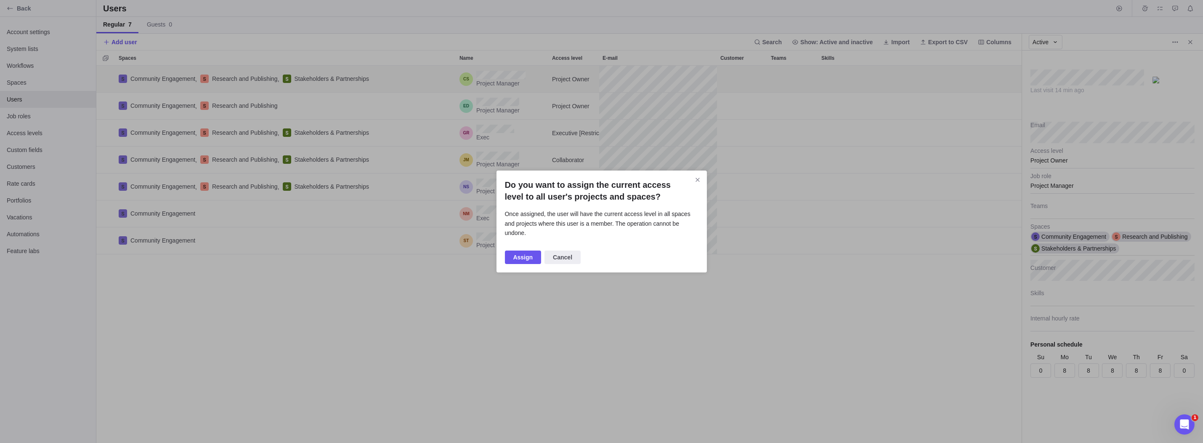
click at [520, 252] on span "Assign" at bounding box center [524, 257] width 20 height 10
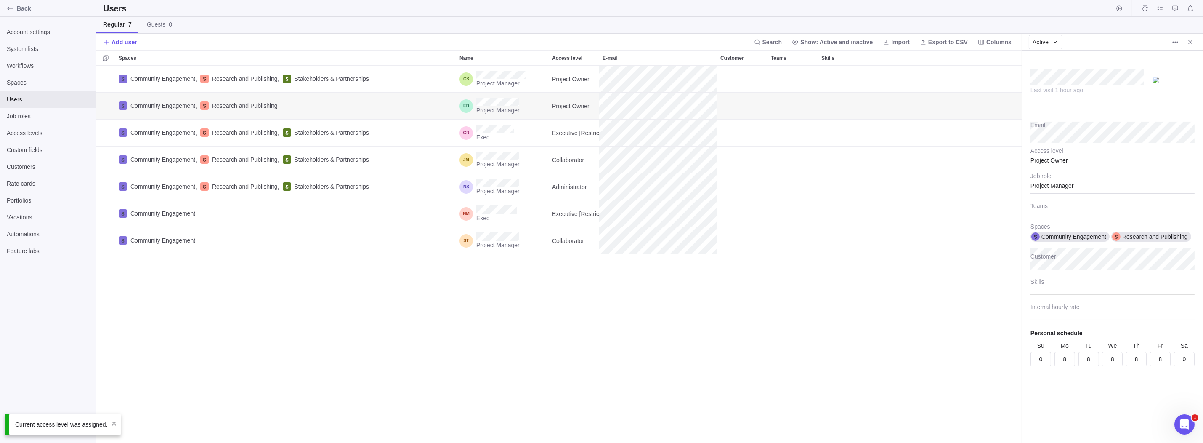
click at [1177, 39] on icon "More actions" at bounding box center [1175, 42] width 7 height 7
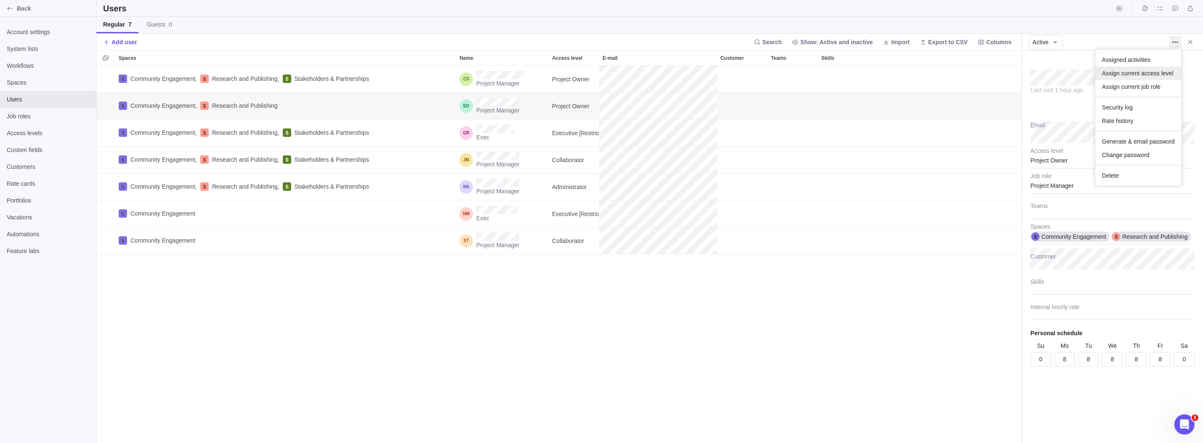
click at [1150, 71] on span "Assign current access level" at bounding box center [1138, 73] width 72 height 8
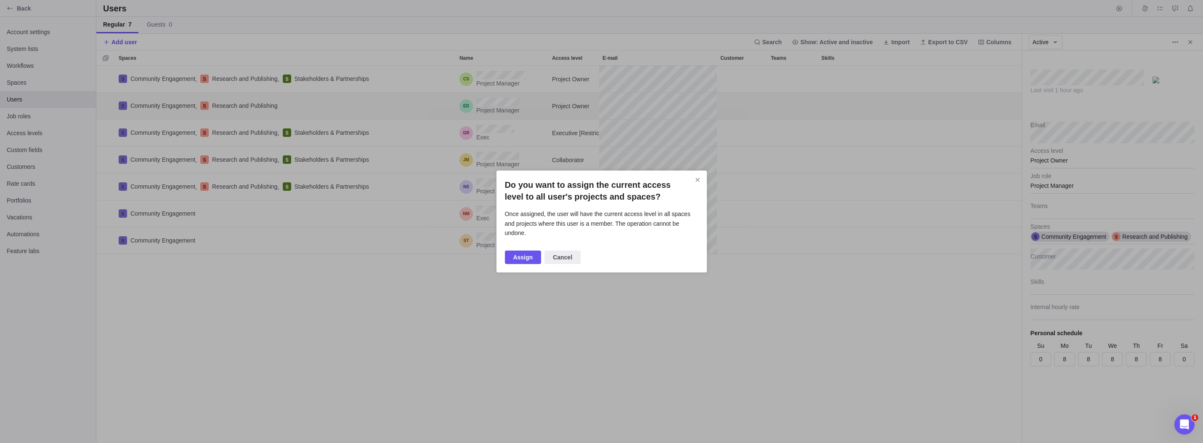
click at [514, 252] on span "Assign" at bounding box center [524, 257] width 20 height 10
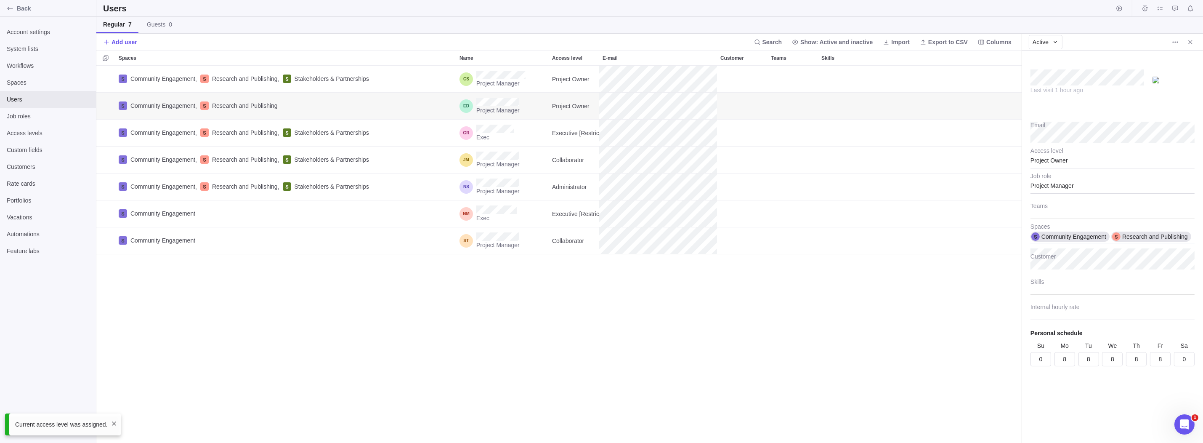
click at [1195, 237] on div "Community Engagement Research and Publishing" at bounding box center [1113, 233] width 164 height 21
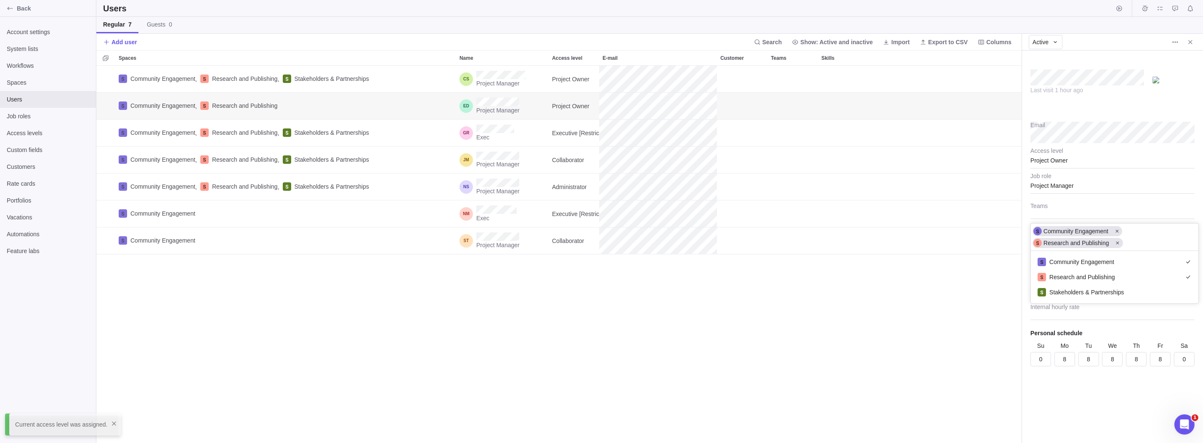
scroll to position [46, 161]
click at [1083, 292] on span "Stakeholders & Partnerships" at bounding box center [1087, 292] width 75 height 8
click at [834, 237] on body "Back Account settings System lists Workflows Spaces Users Job roles Access leve…" at bounding box center [601, 221] width 1203 height 443
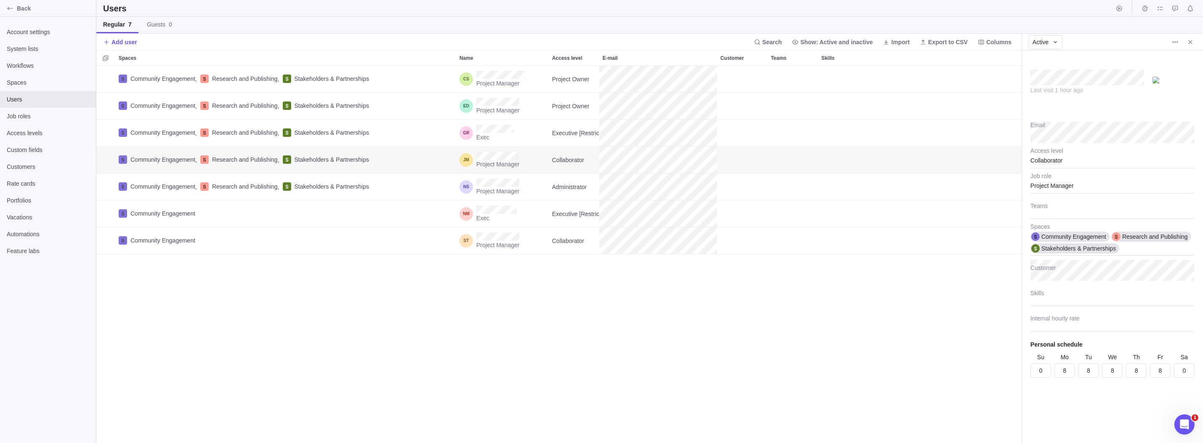
click at [1172, 39] on icon "More actions" at bounding box center [1175, 42] width 7 height 7
click at [1138, 76] on span "Assign current access level" at bounding box center [1138, 73] width 72 height 8
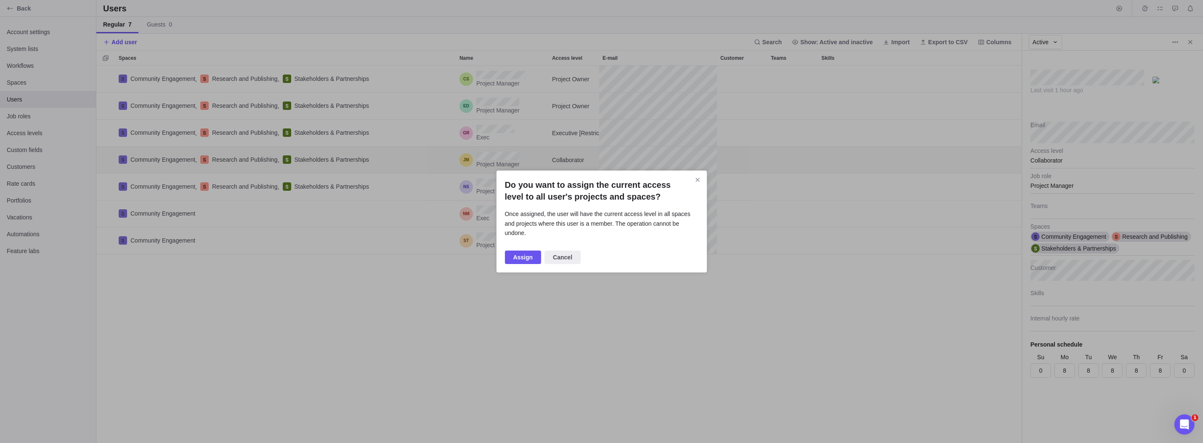
click at [522, 252] on span "Assign" at bounding box center [524, 257] width 20 height 10
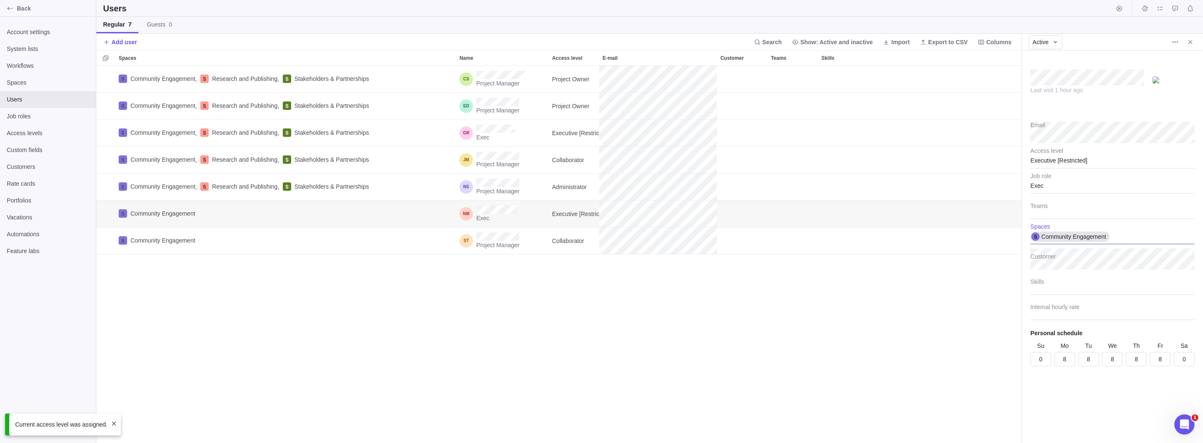
click at [1154, 241] on div "Community Engagement" at bounding box center [1113, 233] width 164 height 21
click at [1082, 265] on span "Research and Publishing" at bounding box center [1083, 265] width 66 height 8
click at [1147, 232] on div "Community Engagement Research and Publishing" at bounding box center [1115, 237] width 168 height 27
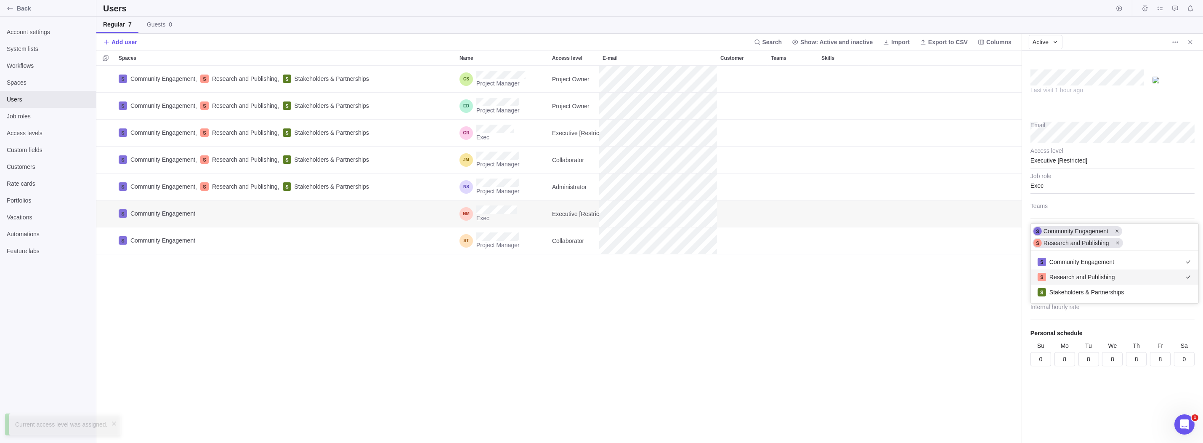
click at [1105, 285] on div "Stakeholders & Partnerships" at bounding box center [1115, 292] width 168 height 15
click at [1177, 40] on body "Back Account settings System lists Workflows Spaces Users Job roles Access leve…" at bounding box center [601, 221] width 1203 height 443
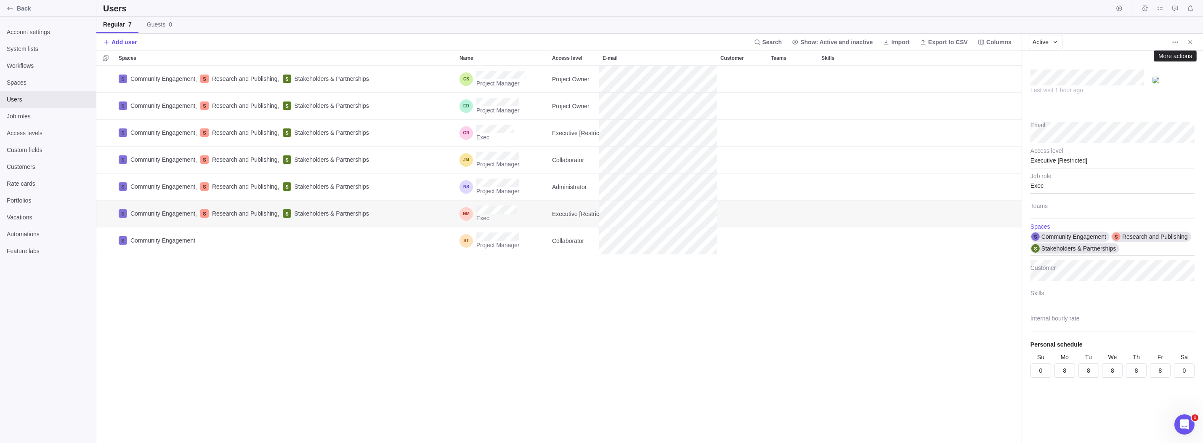
click at [1177, 40] on icon "More actions" at bounding box center [1175, 42] width 7 height 7
click at [1136, 75] on span "Assign current access level" at bounding box center [1138, 73] width 72 height 8
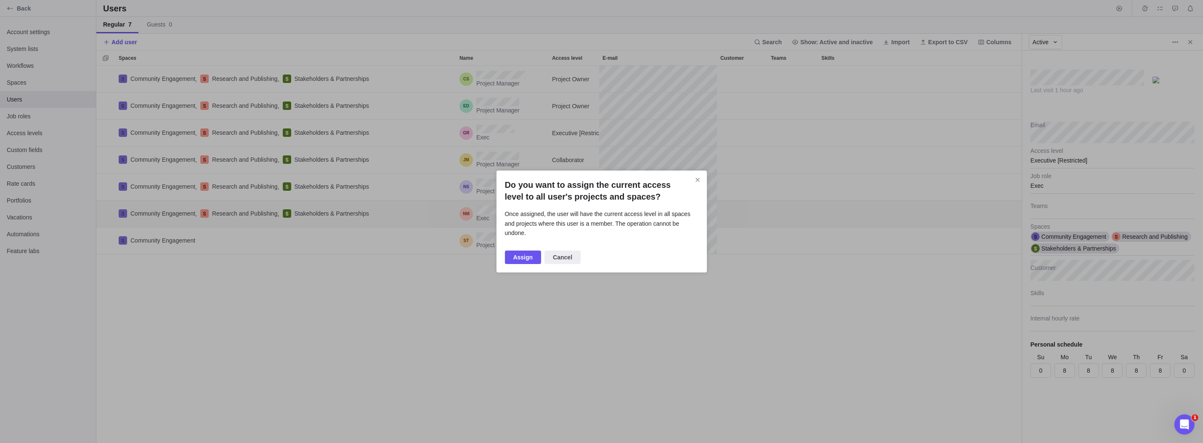
click at [518, 252] on span "Assign" at bounding box center [524, 257] width 20 height 10
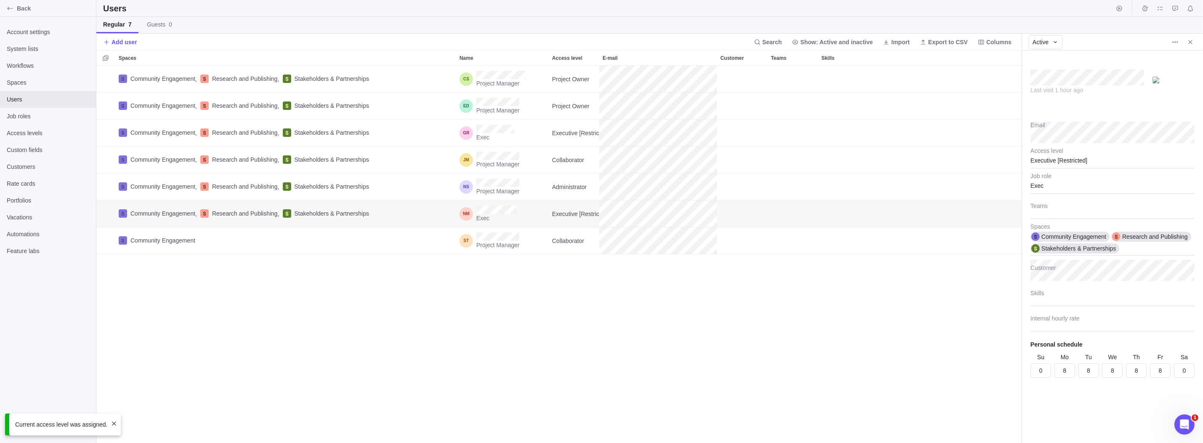
click at [269, 255] on div "Community Engagement , Research and Publishing , Stakeholders & Partnerships Pr…" at bounding box center [559, 255] width 926 height 378
type textarea "x"
click at [1124, 233] on div "Community Engagement" at bounding box center [1113, 233] width 164 height 21
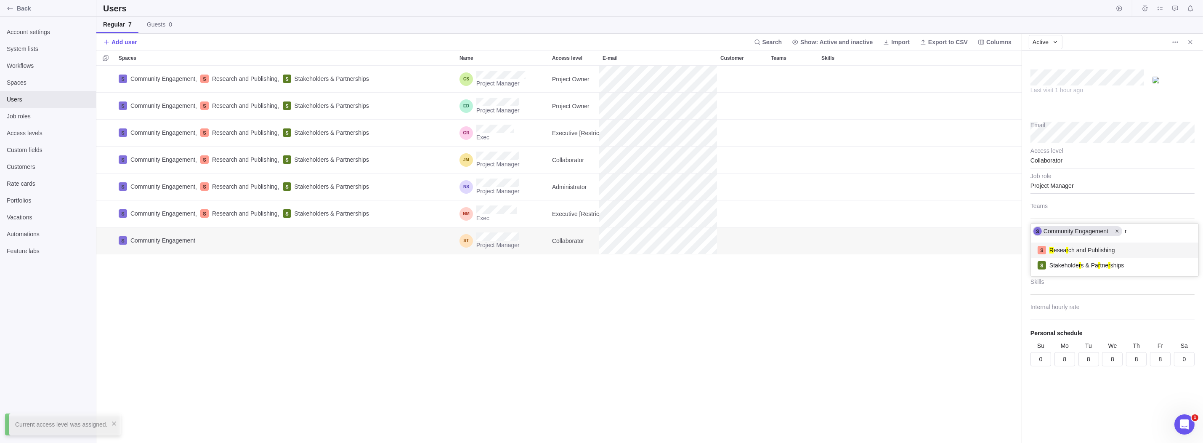
type input "r"
click at [1099, 252] on span "R esea r ch and Publishing" at bounding box center [1083, 250] width 66 height 8
click at [1162, 229] on div "Community Engagement Research and Publishing" at bounding box center [1115, 237] width 168 height 27
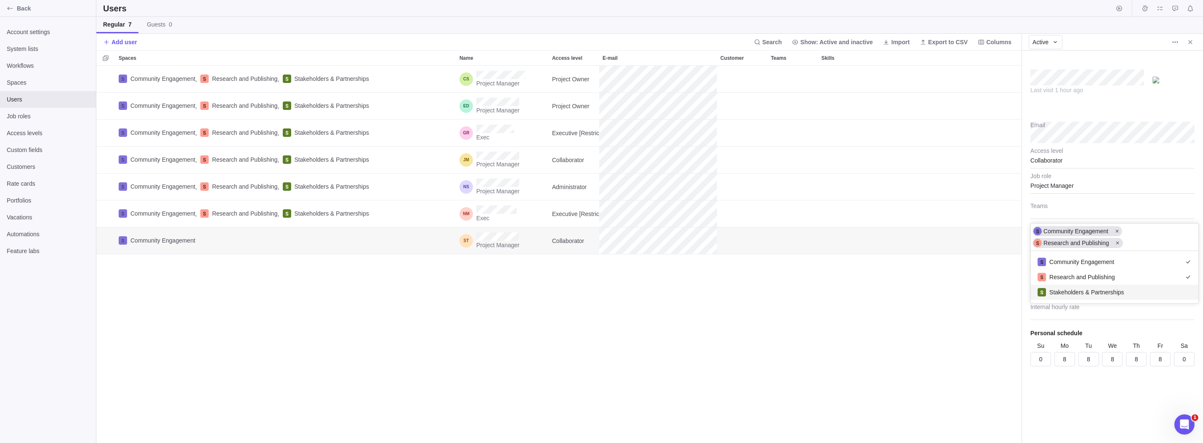
click at [1103, 291] on span "Stakeholders & Partnerships" at bounding box center [1087, 292] width 75 height 8
click at [1171, 43] on body "Back Account settings System lists Workflows Spaces Users Job roles Access leve…" at bounding box center [601, 221] width 1203 height 443
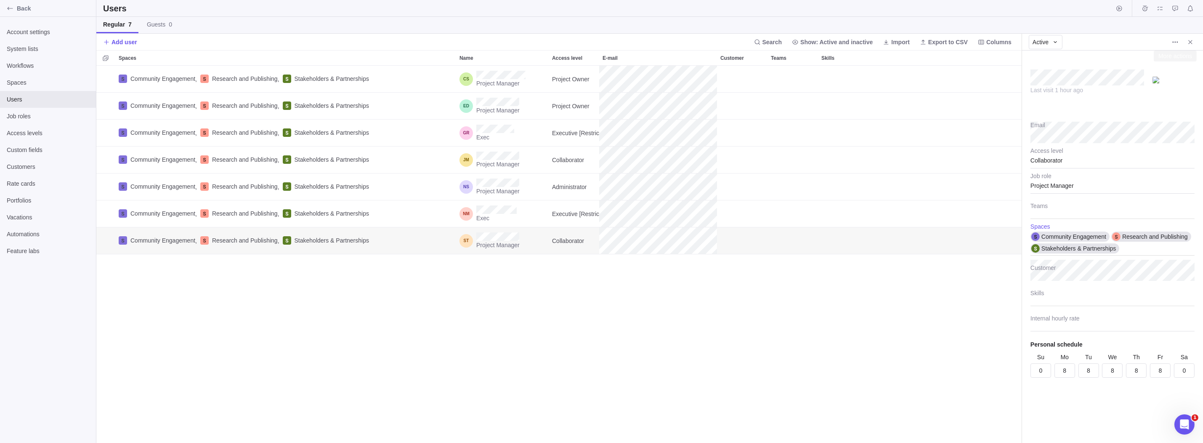
click at [1172, 43] on icon "More actions" at bounding box center [1175, 42] width 7 height 7
click at [1142, 58] on span "Assigned activities" at bounding box center [1126, 60] width 48 height 8
click at [1176, 39] on icon "More actions" at bounding box center [1175, 42] width 7 height 7
click at [1140, 77] on span "Assign current access level" at bounding box center [1138, 73] width 72 height 8
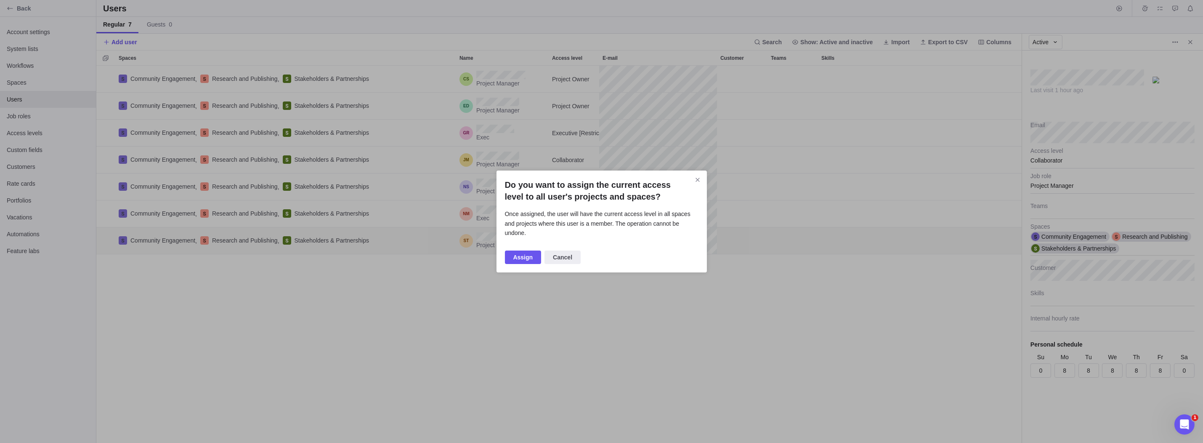
click at [518, 252] on span "Assign" at bounding box center [524, 257] width 20 height 10
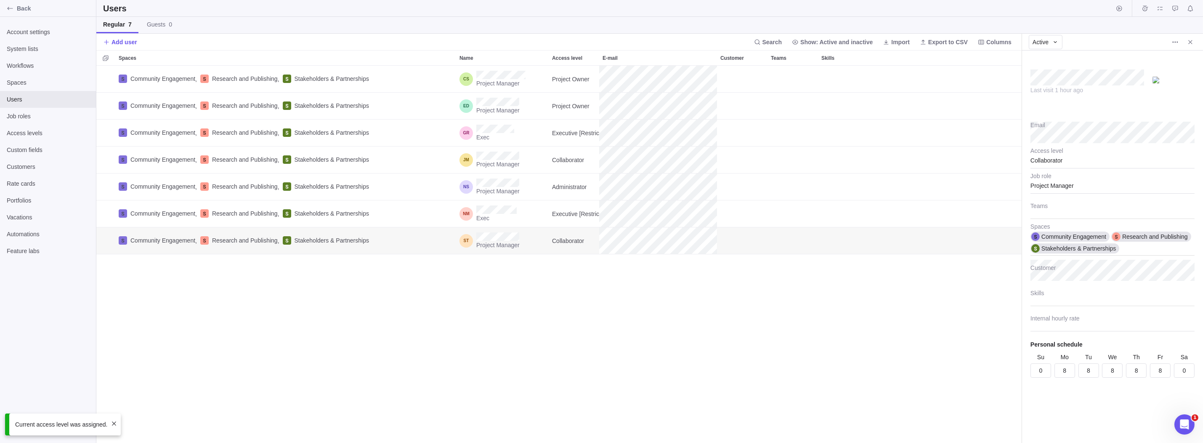
click at [440, 343] on div "Community Engagement , Research and Publishing , Stakeholders & Partnerships Pr…" at bounding box center [559, 255] width 926 height 378
click at [36, 120] on div "Job roles" at bounding box center [48, 116] width 96 height 17
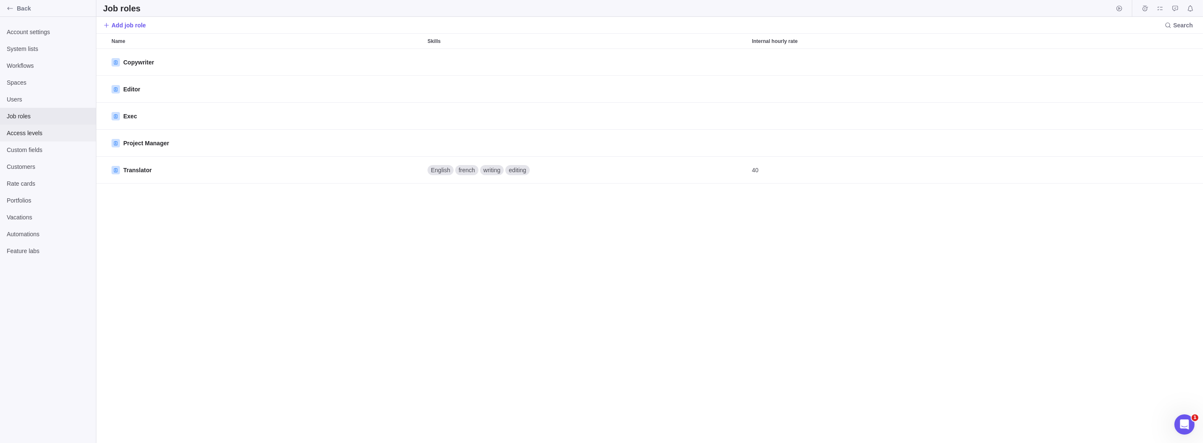
scroll to position [388, 1101]
click at [32, 135] on span "Access levels" at bounding box center [48, 133] width 82 height 8
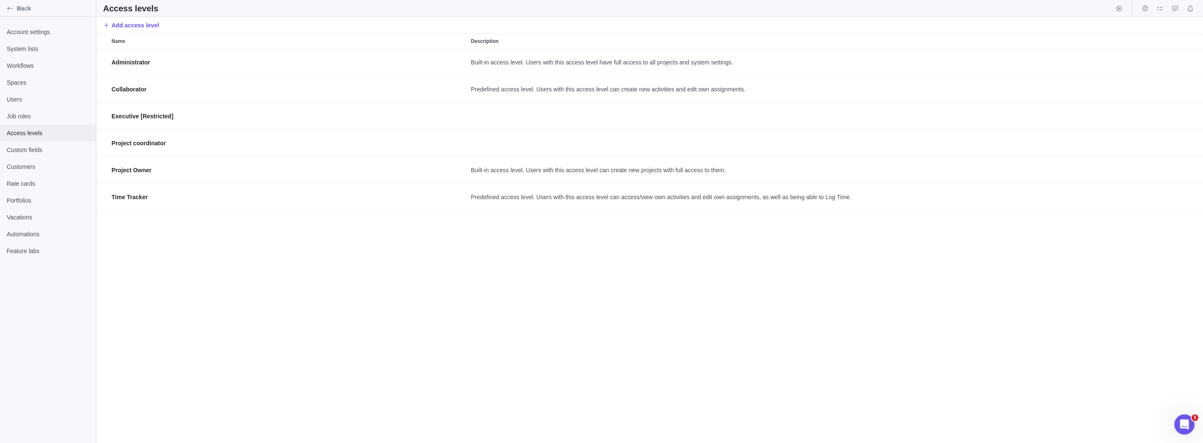
scroll to position [388, 1101]
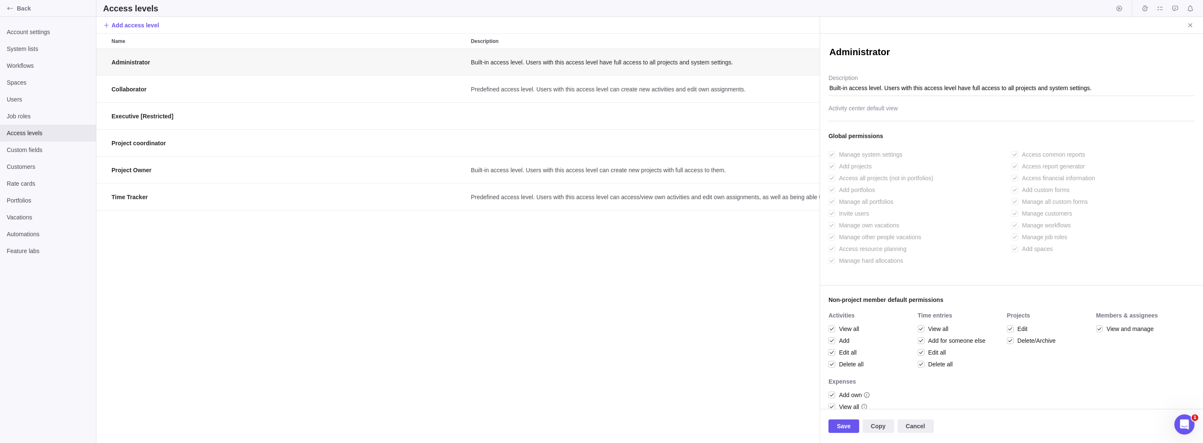
scroll to position [7, 7]
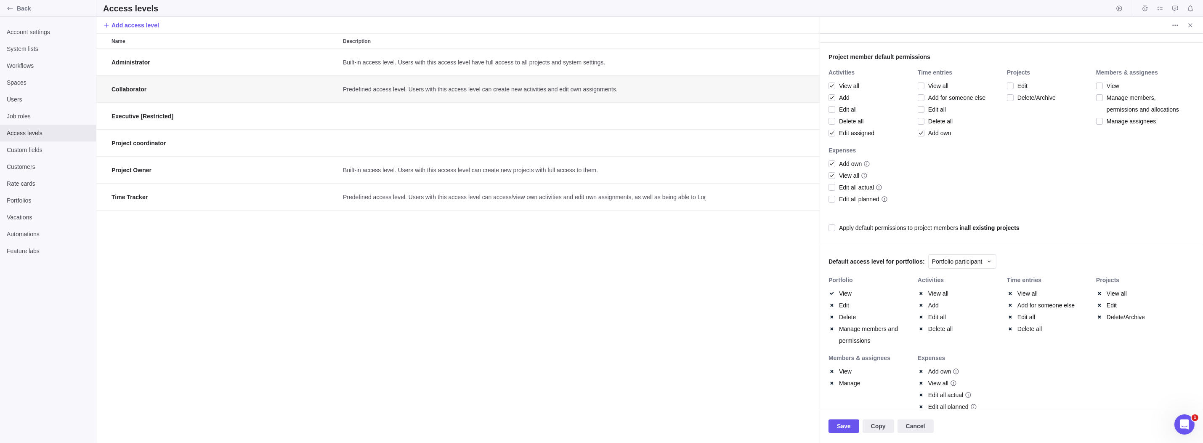
scroll to position [253, 0]
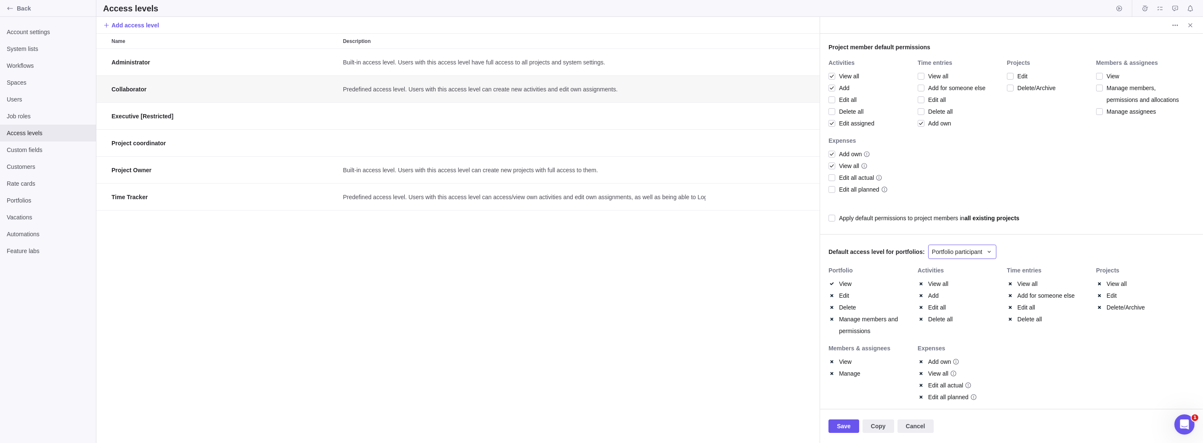
click at [977, 245] on div "Portfolio participant" at bounding box center [963, 252] width 68 height 14
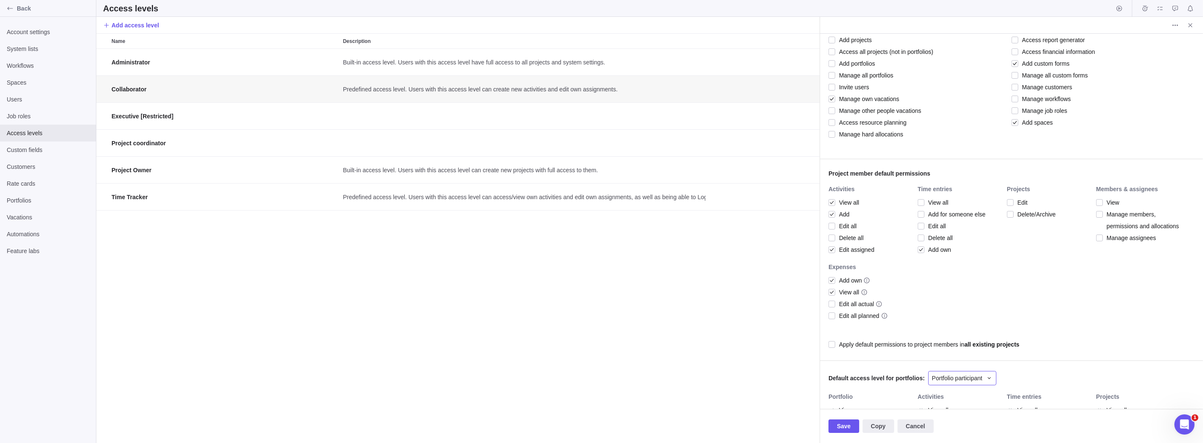
scroll to position [0, 0]
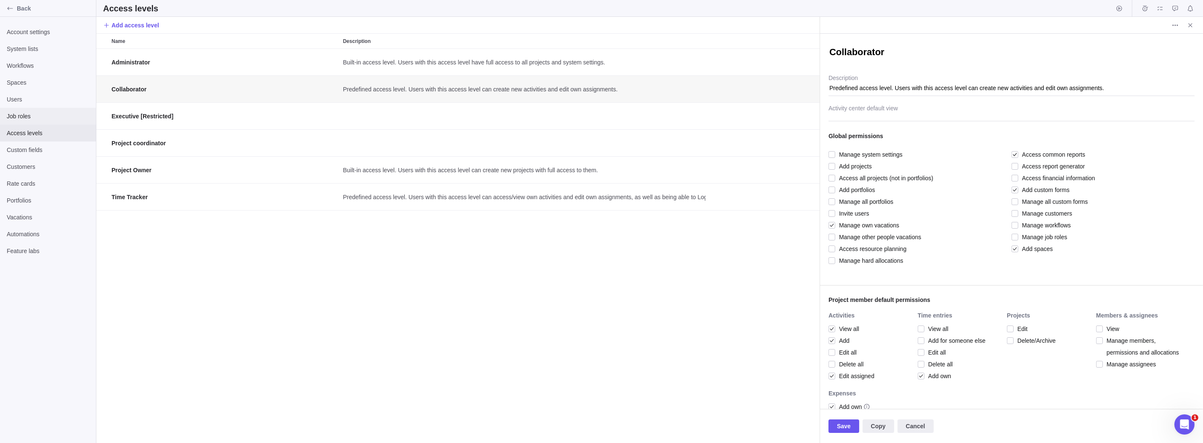
click at [41, 114] on span "Job roles" at bounding box center [48, 116] width 82 height 8
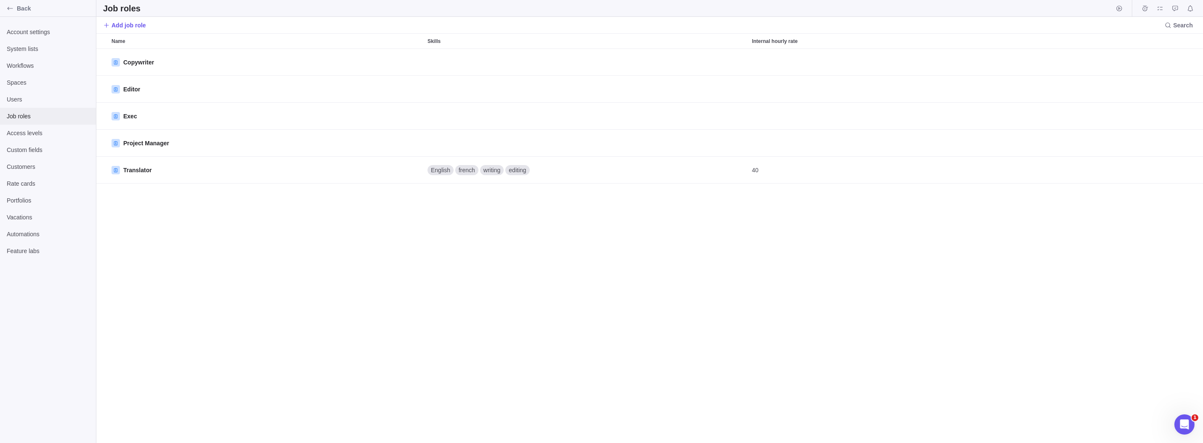
scroll to position [388, 1101]
click at [38, 127] on div "Access levels" at bounding box center [48, 133] width 96 height 17
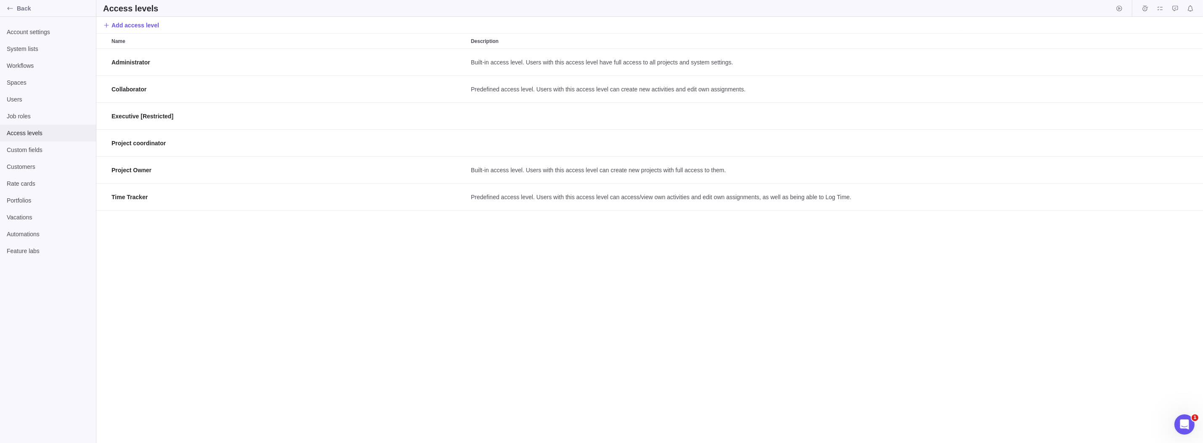
scroll to position [388, 1101]
click at [37, 145] on div "Custom fields" at bounding box center [48, 149] width 96 height 17
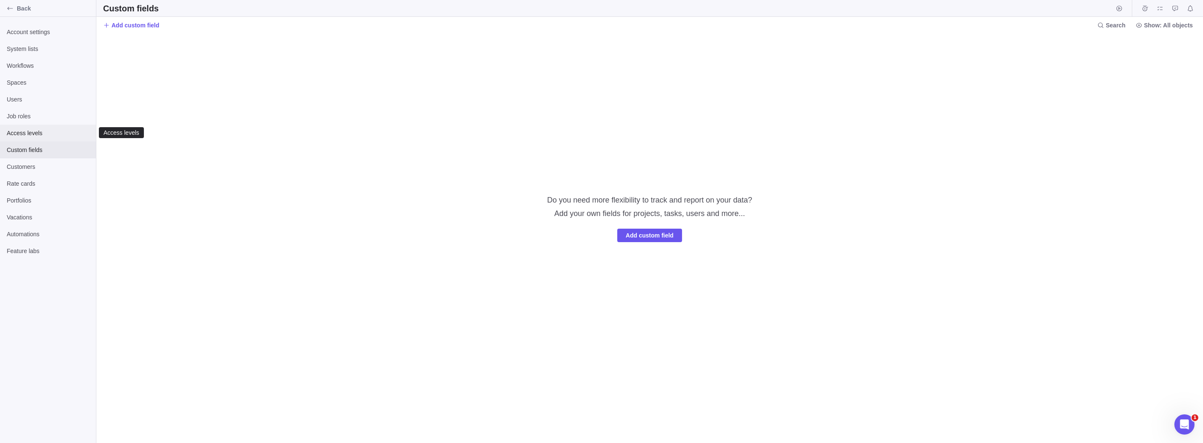
click at [41, 133] on span "Access levels" at bounding box center [48, 133] width 82 height 8
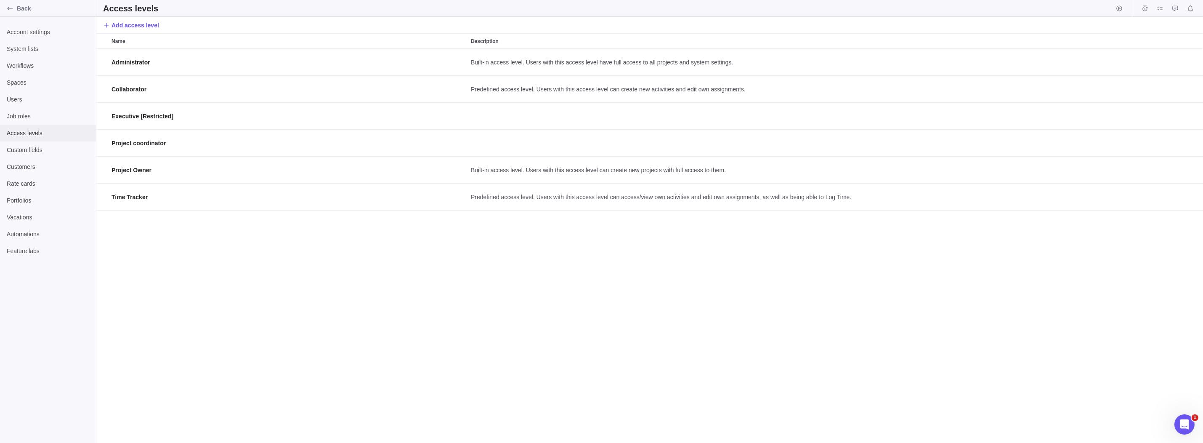
scroll to position [388, 1101]
drag, startPoint x: 360, startPoint y: 200, endPoint x: 658, endPoint y: 192, distance: 297.7
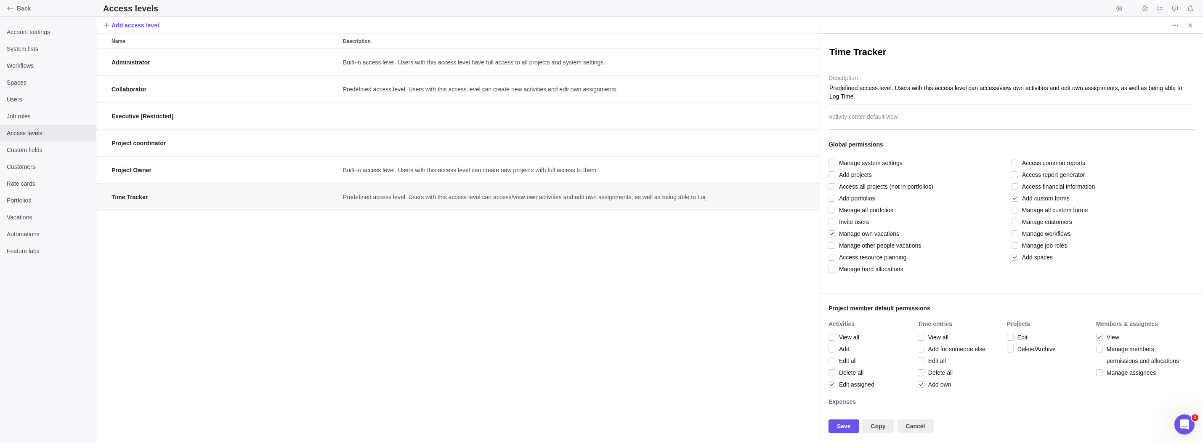
click at [1173, 25] on icon "More actions" at bounding box center [1175, 25] width 7 height 7
click at [1184, 43] on span "Delete" at bounding box center [1185, 43] width 17 height 8
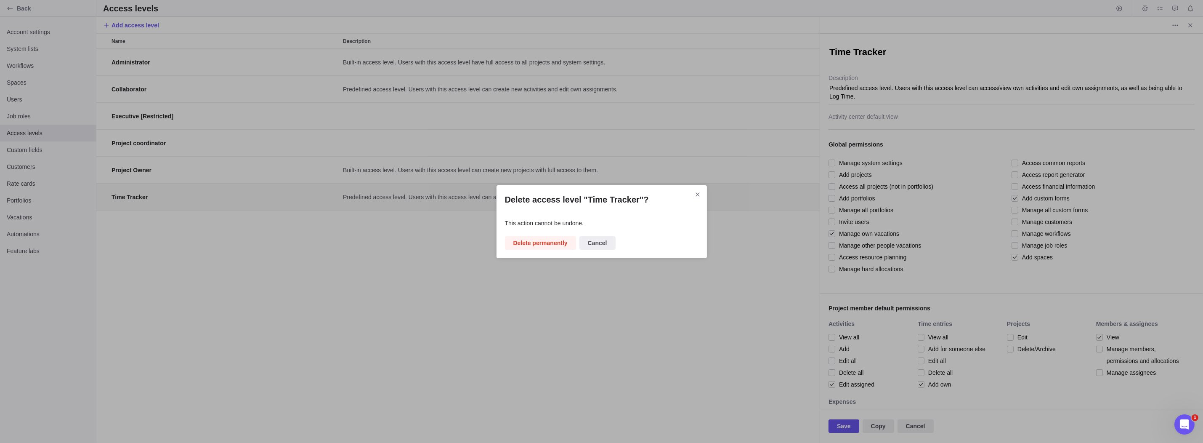
click at [540, 240] on span "Delete permanently" at bounding box center [541, 243] width 54 height 10
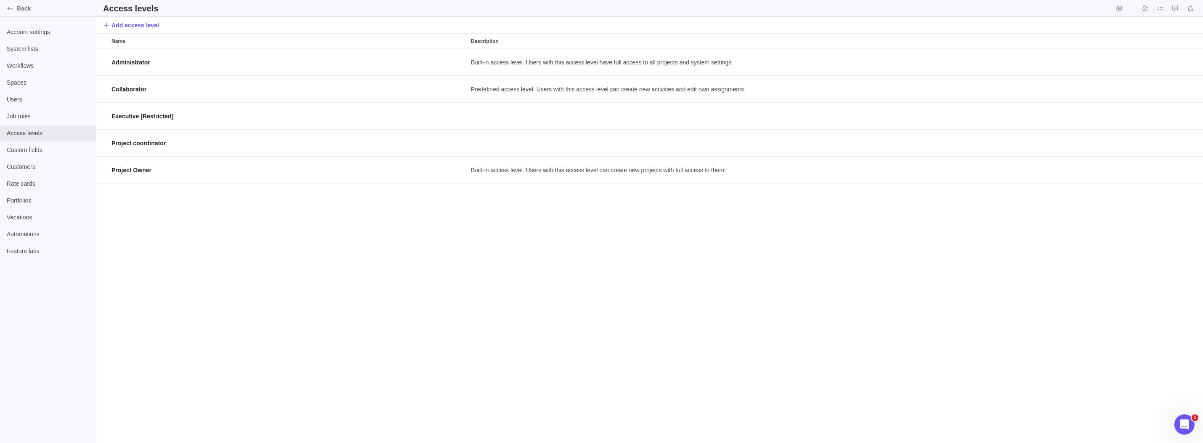
scroll to position [388, 1101]
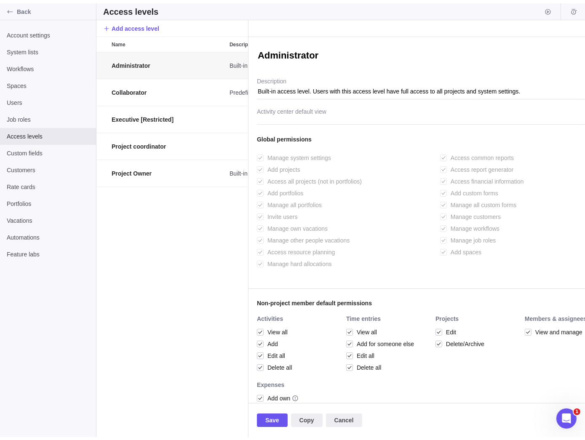
scroll to position [6, 6]
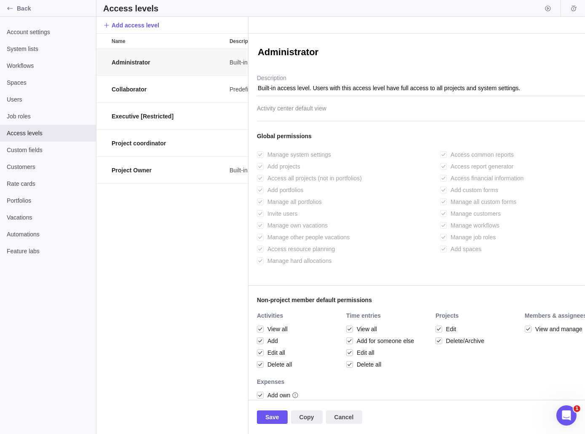
type textarea "x"
click at [175, 247] on div "Administrator Built-in access level. Users with this access level have full acc…" at bounding box center [172, 241] width 152 height 385
click at [342, 412] on span "Cancel" at bounding box center [343, 417] width 19 height 10
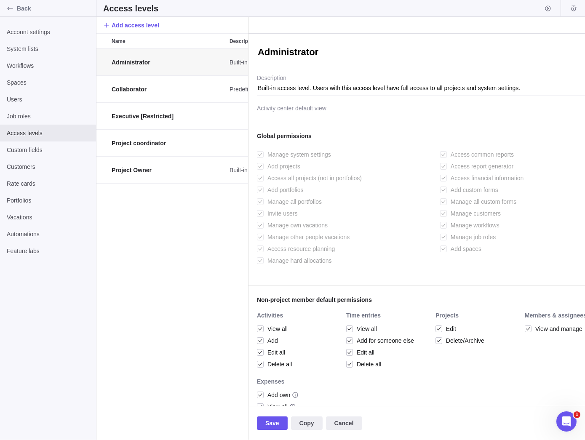
scroll to position [385, 482]
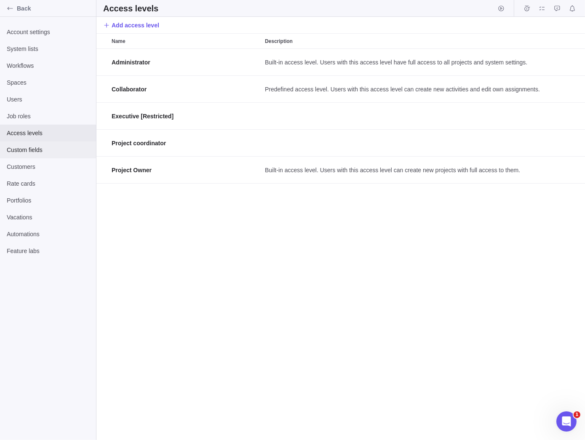
click at [47, 151] on span "Custom fields" at bounding box center [48, 150] width 82 height 8
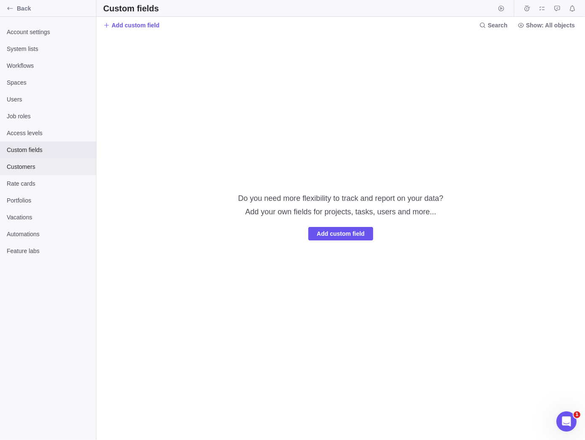
click at [42, 163] on span "Customers" at bounding box center [48, 166] width 82 height 8
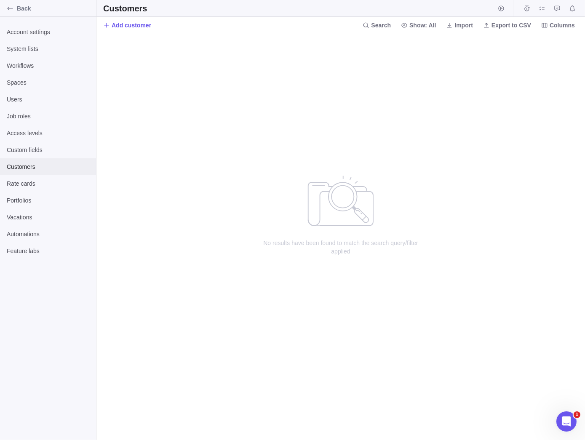
click at [37, 173] on div "Customers" at bounding box center [48, 166] width 96 height 17
click at [35, 183] on span "Rate cards" at bounding box center [48, 183] width 82 height 8
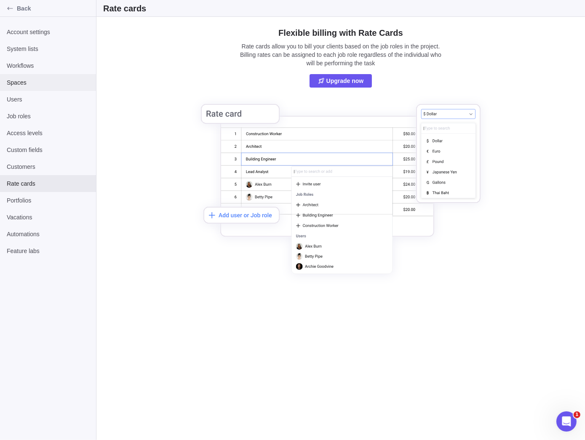
click at [16, 80] on span "Spaces" at bounding box center [48, 82] width 82 height 8
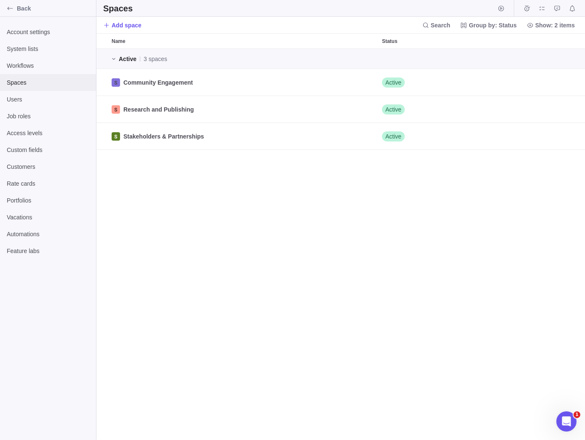
scroll to position [385, 482]
click at [20, 61] on div "Workflows" at bounding box center [48, 65] width 96 height 17
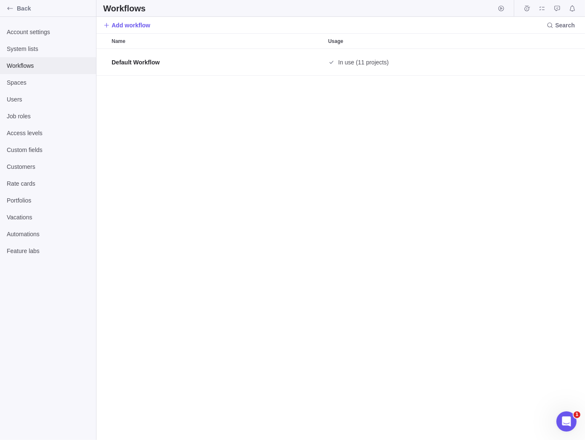
scroll to position [385, 482]
click at [29, 50] on span "System lists" at bounding box center [48, 49] width 82 height 8
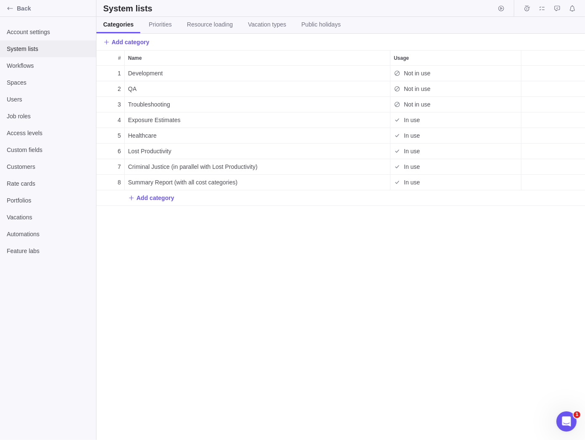
scroll to position [368, 482]
click at [35, 133] on span "Access levels" at bounding box center [48, 133] width 82 height 8
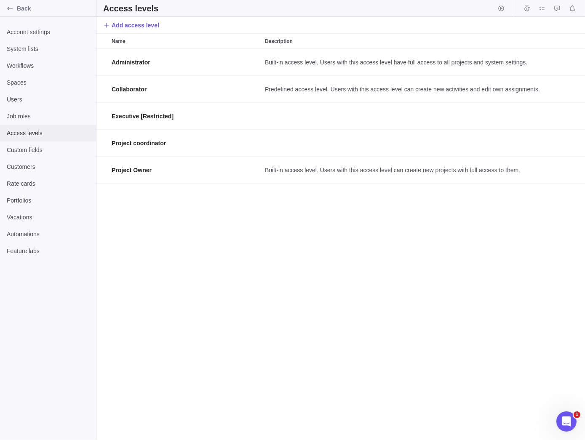
scroll to position [385, 482]
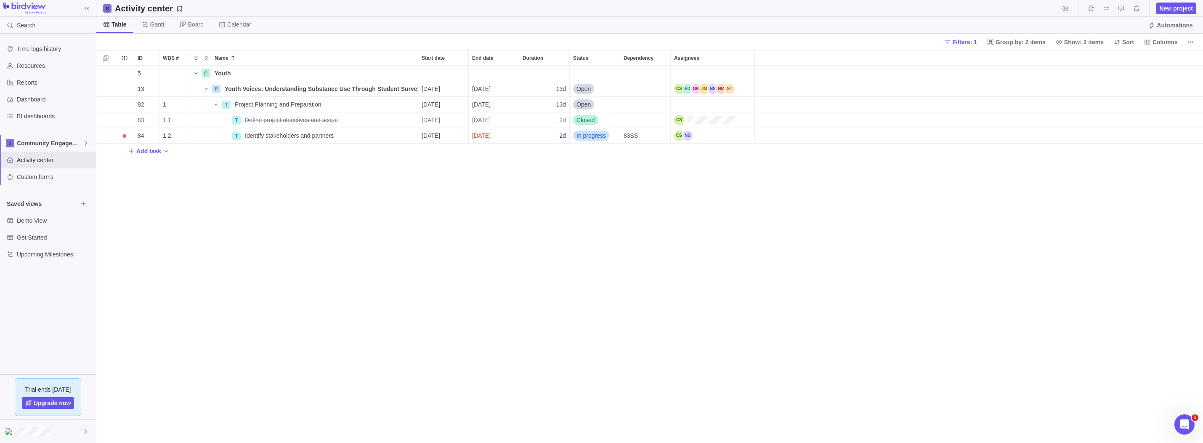
scroll to position [371, 1101]
